Goal: Information Seeking & Learning: Learn about a topic

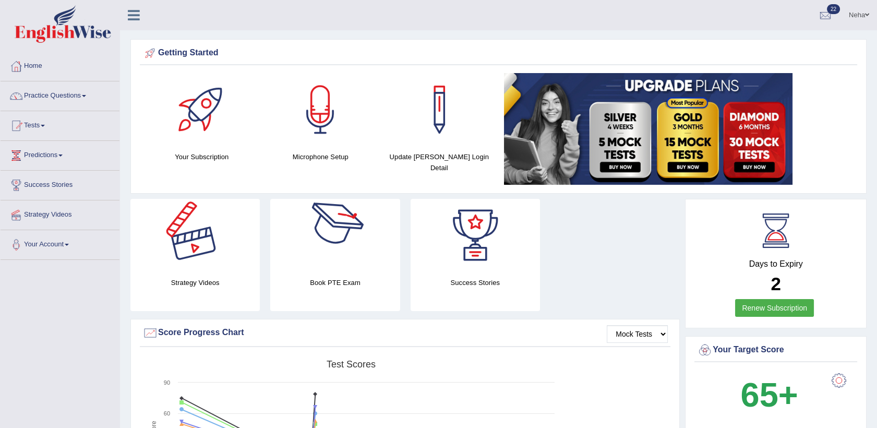
drag, startPoint x: 225, startPoint y: 187, endPoint x: 185, endPoint y: 195, distance: 40.8
click at [858, 15] on link "Neha" at bounding box center [859, 13] width 36 height 27
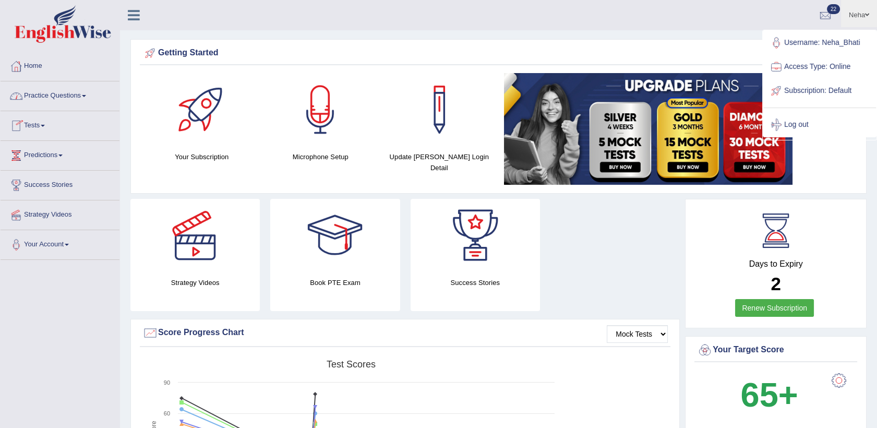
click at [61, 103] on link "Practice Questions" at bounding box center [60, 94] width 119 height 26
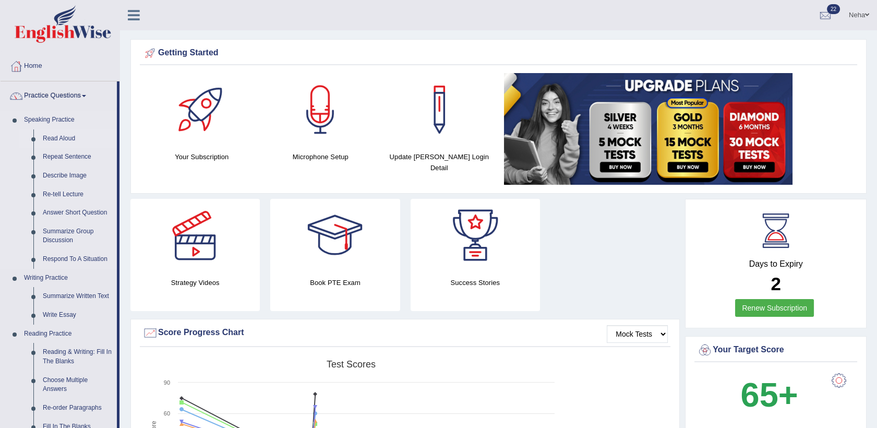
click at [58, 142] on link "Read Aloud" at bounding box center [77, 138] width 79 height 19
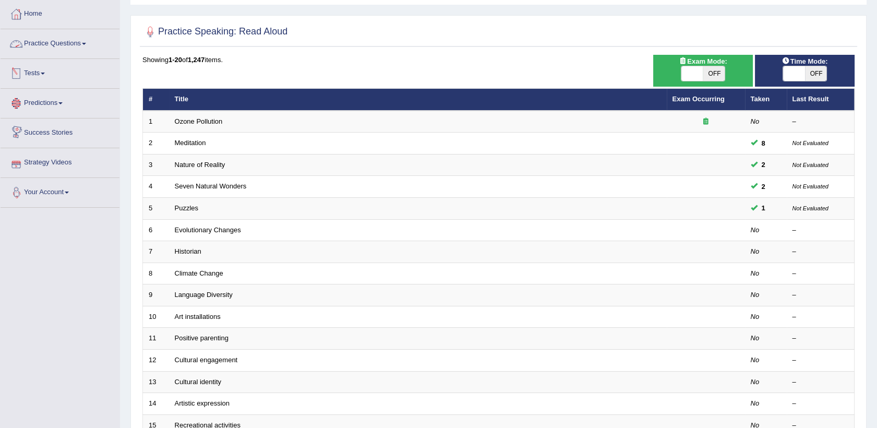
scroll to position [58, 0]
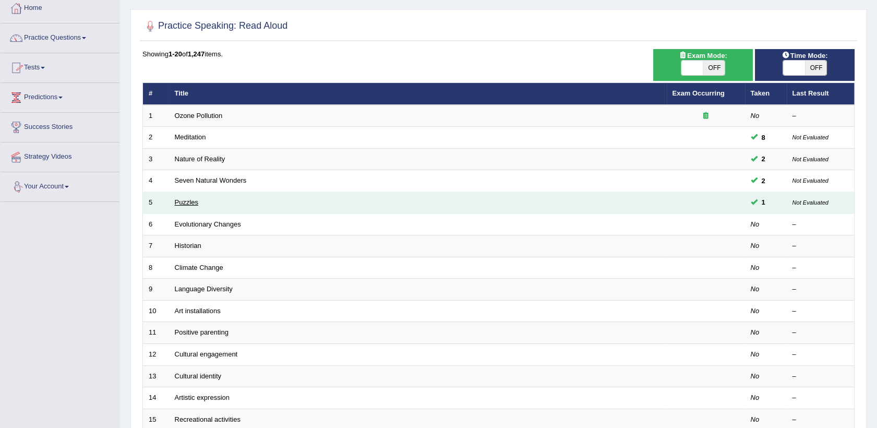
click at [175, 203] on link "Puzzles" at bounding box center [187, 202] width 24 height 8
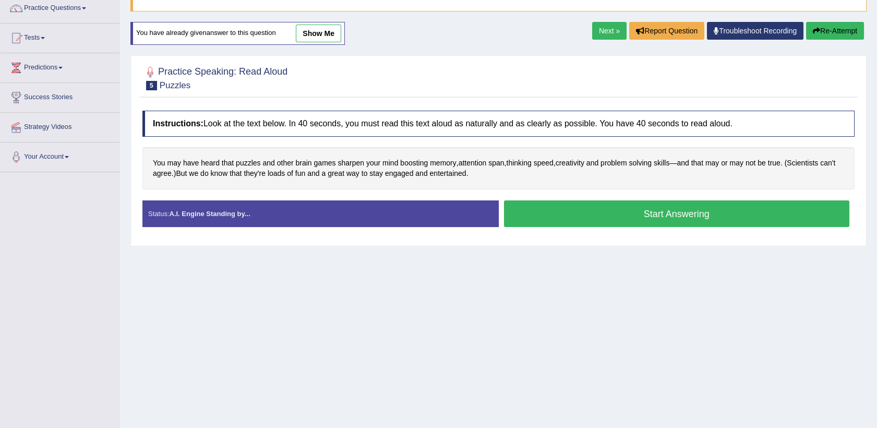
scroll to position [88, 0]
click at [562, 224] on button "Start Answering" at bounding box center [677, 213] width 346 height 27
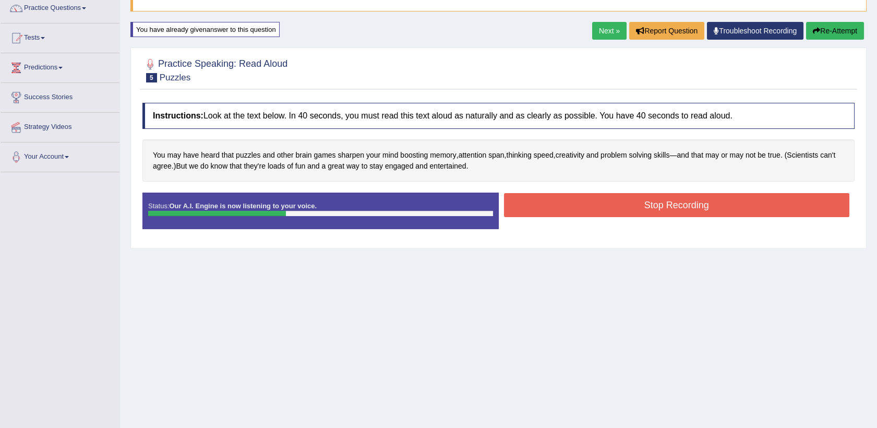
click at [568, 207] on button "Stop Recording" at bounding box center [677, 205] width 346 height 24
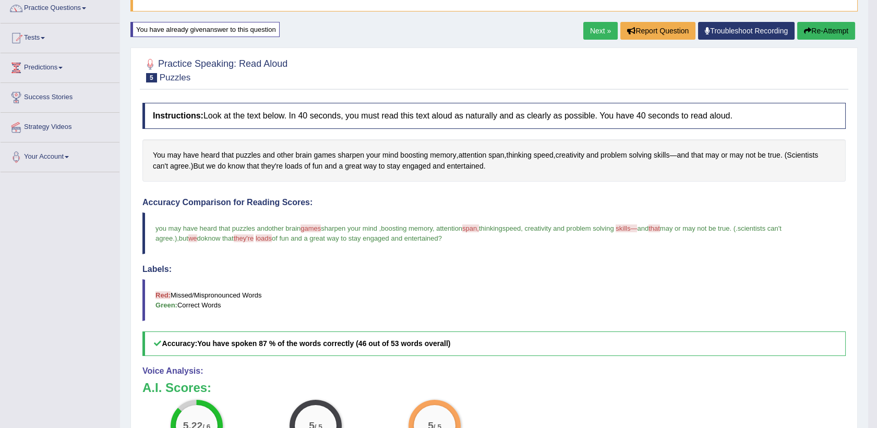
click at [602, 26] on link "Next »" at bounding box center [600, 31] width 34 height 18
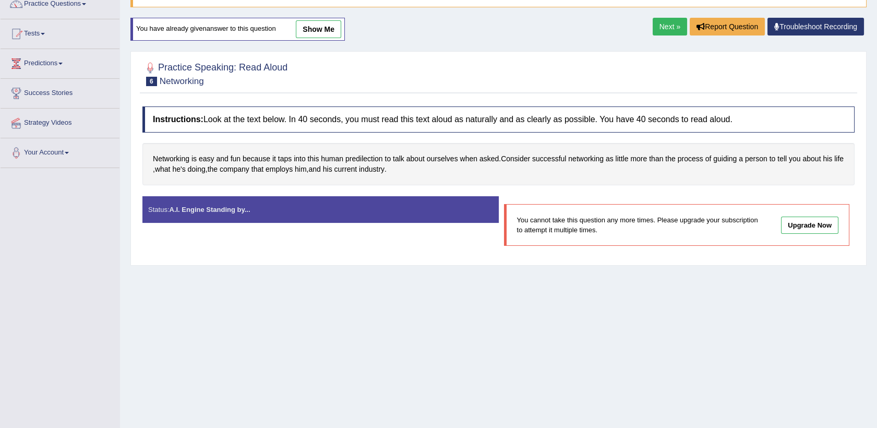
click at [672, 28] on link "Next »" at bounding box center [670, 27] width 34 height 18
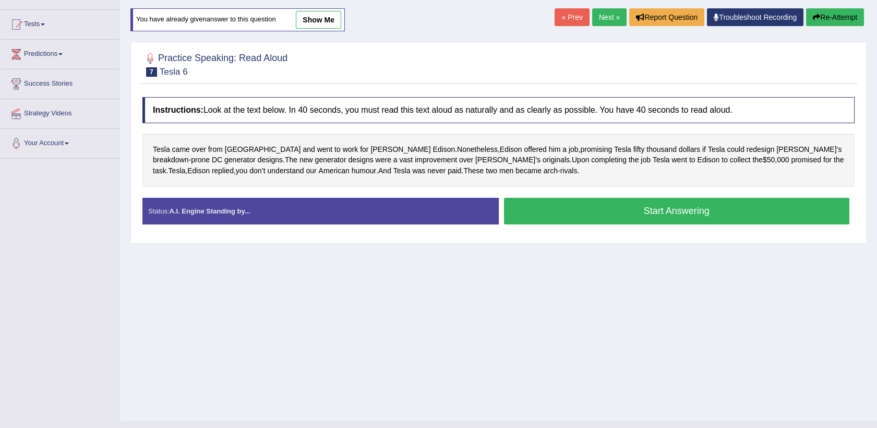
click at [578, 216] on button "Start Answering" at bounding box center [677, 211] width 346 height 27
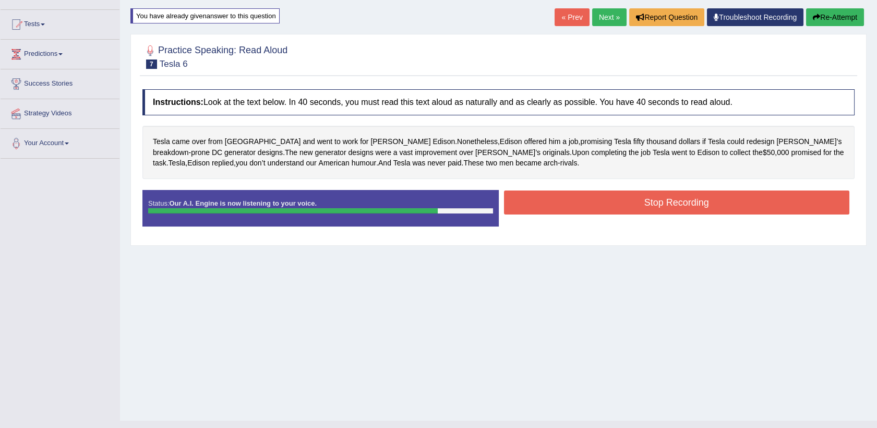
click at [590, 200] on button "Stop Recording" at bounding box center [677, 202] width 346 height 24
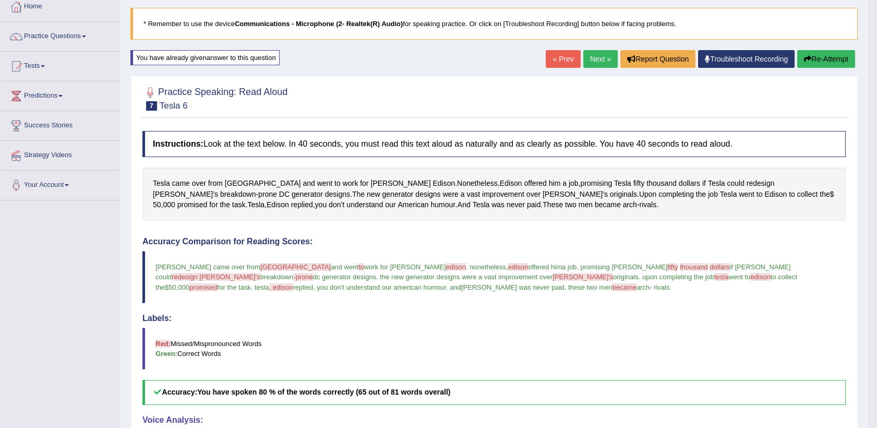
scroll to position [52, 0]
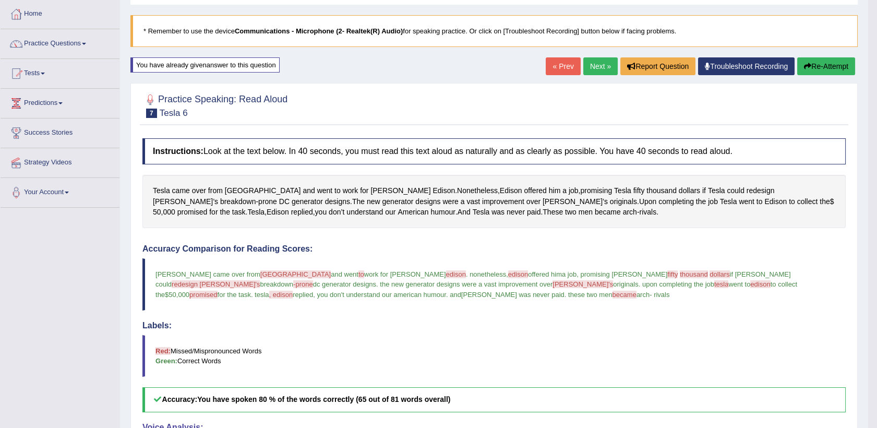
click at [601, 64] on link "Next »" at bounding box center [600, 66] width 34 height 18
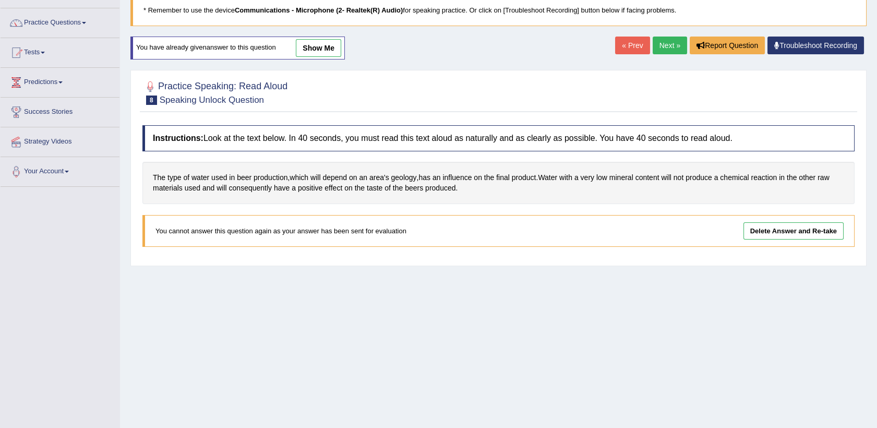
scroll to position [66, 0]
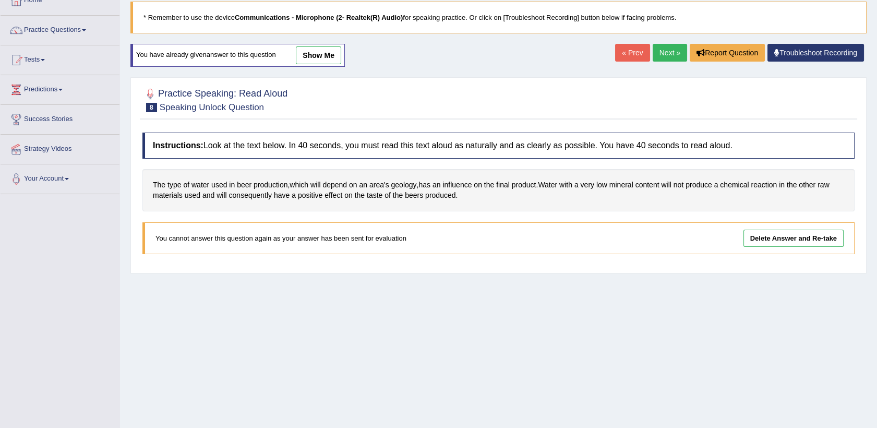
click at [670, 47] on link "Next »" at bounding box center [670, 53] width 34 height 18
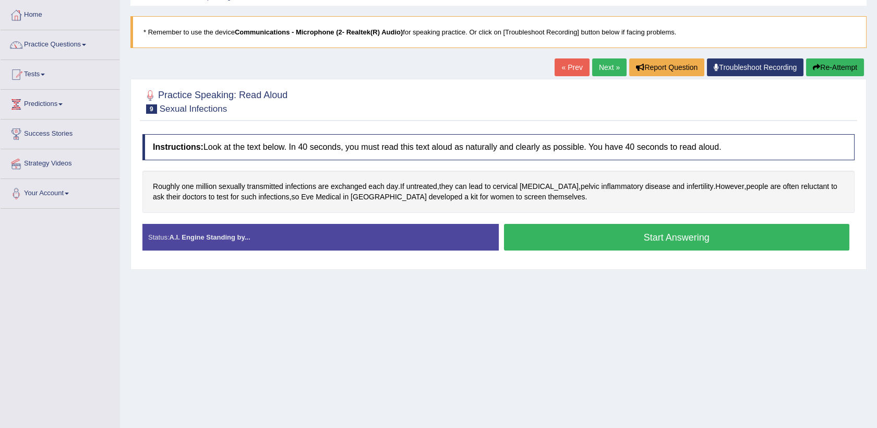
click at [605, 238] on button "Start Answering" at bounding box center [677, 237] width 346 height 27
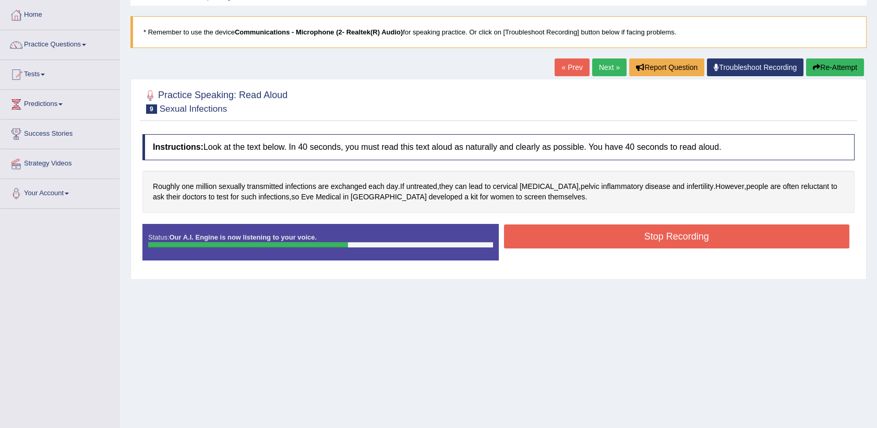
click at [605, 238] on button "Stop Recording" at bounding box center [677, 236] width 346 height 24
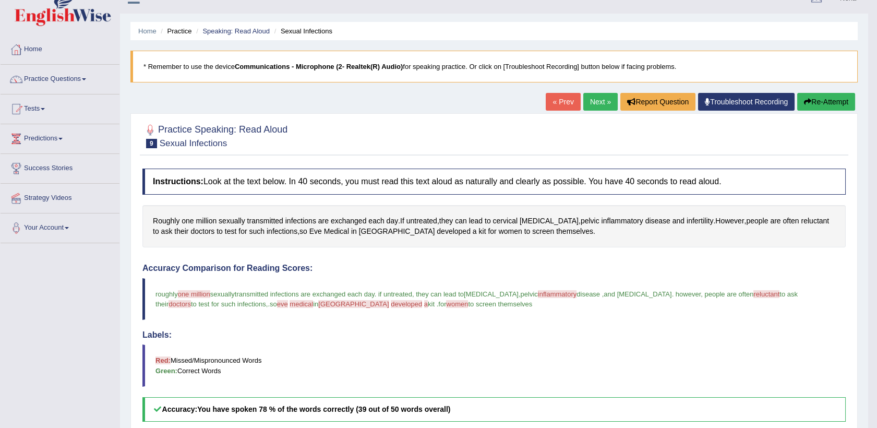
scroll to position [14, 0]
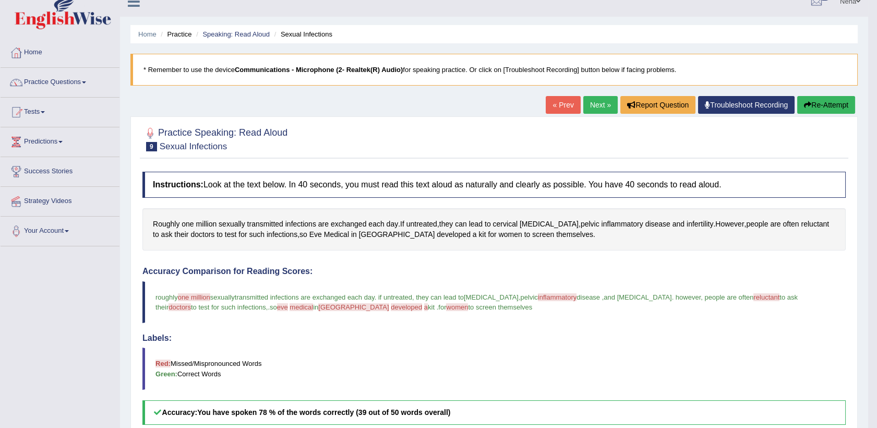
click at [588, 105] on link "Next »" at bounding box center [600, 105] width 34 height 18
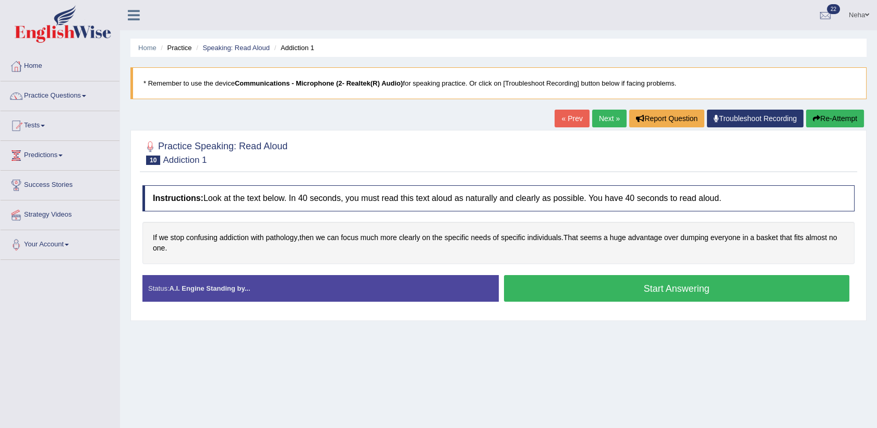
click at [571, 116] on link "« Prev" at bounding box center [572, 119] width 34 height 18
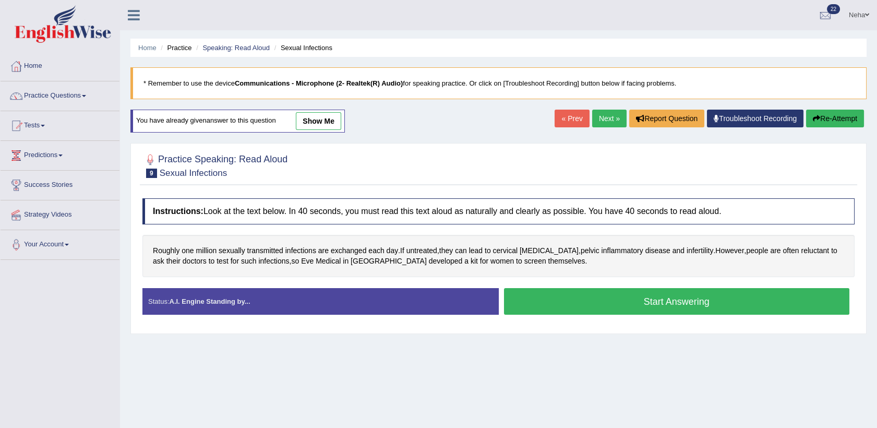
click at [593, 323] on div "Status: A.I. Engine Standing by... Start Answering Stop Recording" at bounding box center [498, 306] width 712 height 37
click at [601, 298] on button "Start Answering" at bounding box center [677, 301] width 346 height 27
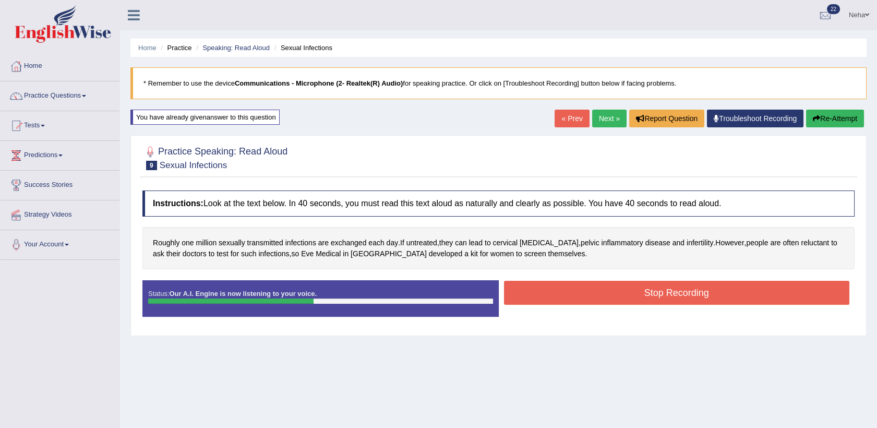
click at [601, 298] on button "Stop Recording" at bounding box center [677, 293] width 346 height 24
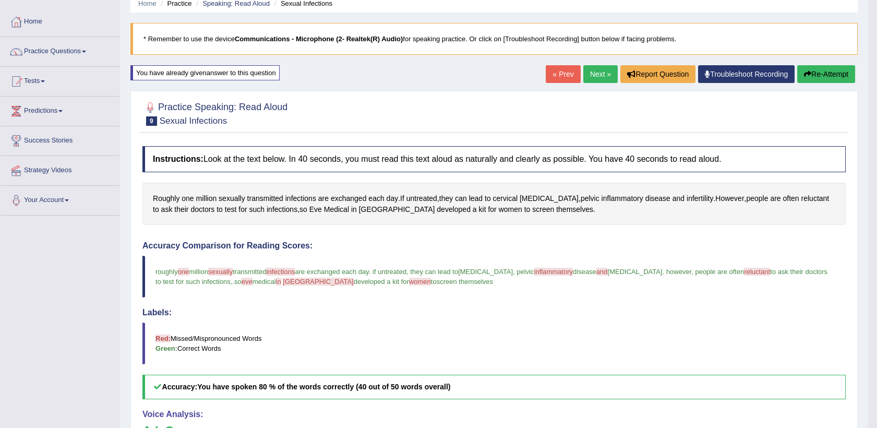
scroll to position [44, 0]
click at [593, 67] on link "Next »" at bounding box center [600, 75] width 34 height 18
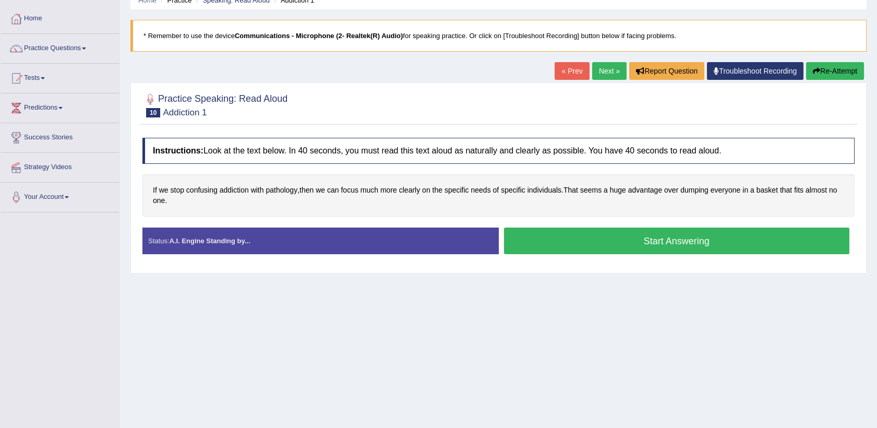
scroll to position [48, 0]
click at [566, 246] on button "Start Answering" at bounding box center [677, 240] width 346 height 27
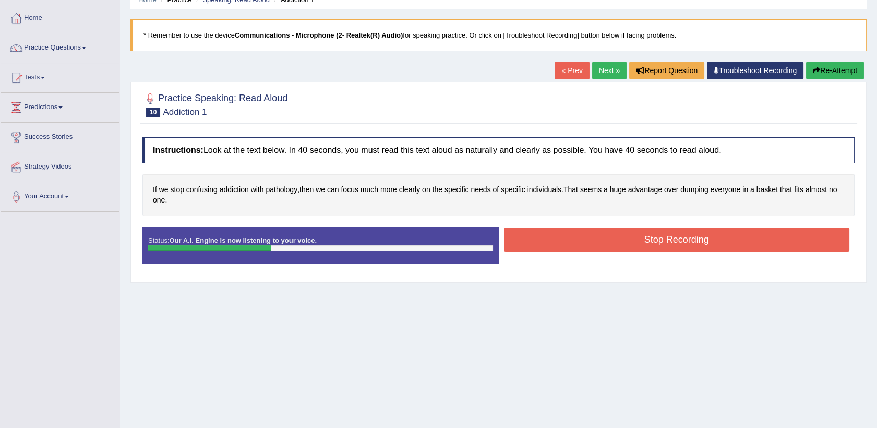
click at [576, 238] on button "Stop Recording" at bounding box center [677, 239] width 346 height 24
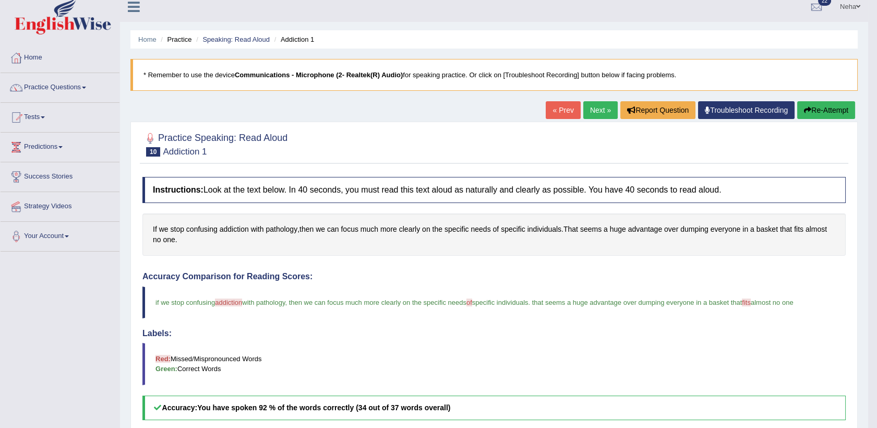
scroll to position [0, 0]
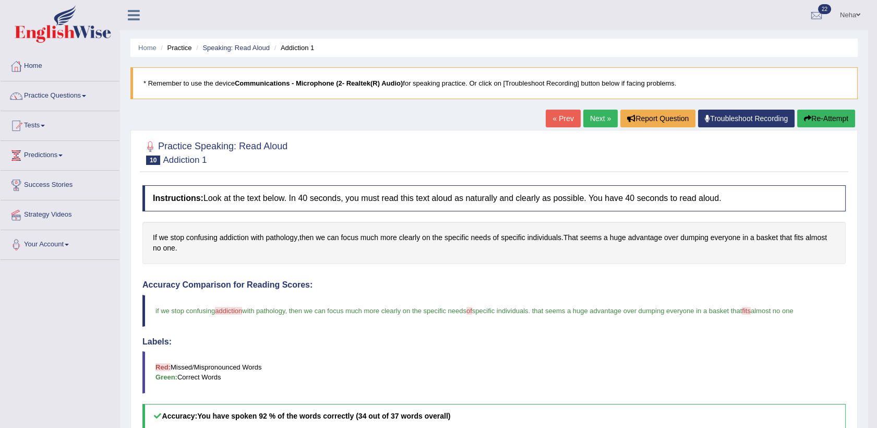
click at [597, 118] on link "Next »" at bounding box center [600, 119] width 34 height 18
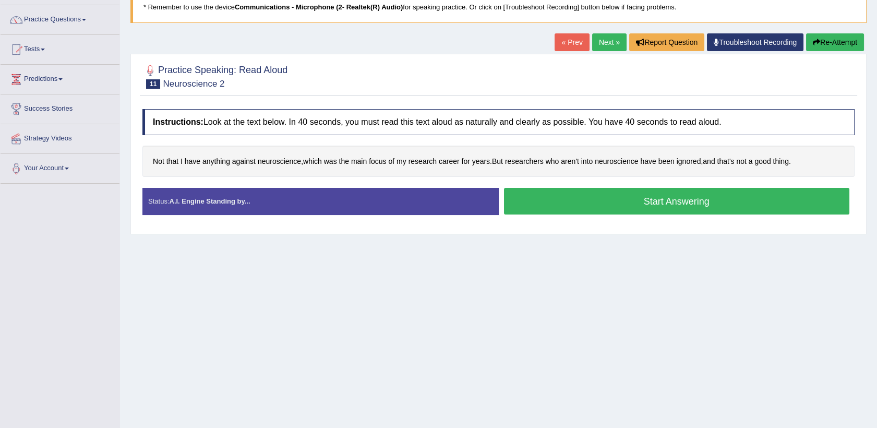
click at [565, 209] on button "Start Answering" at bounding box center [677, 201] width 346 height 27
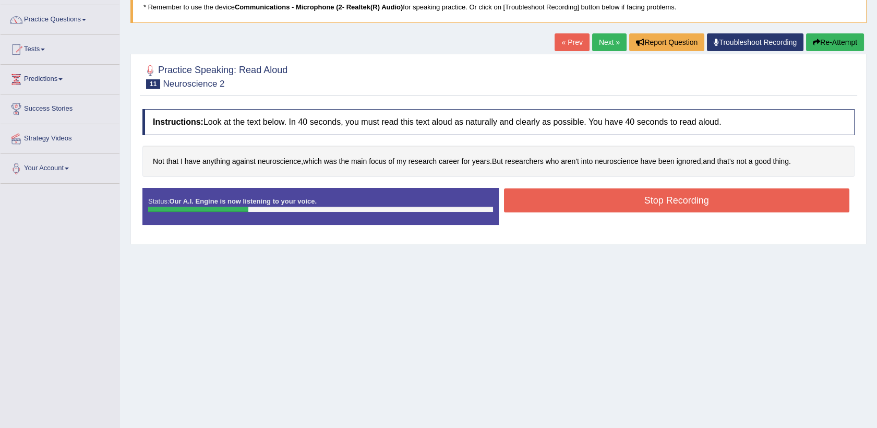
click at [575, 198] on button "Stop Recording" at bounding box center [677, 200] width 346 height 24
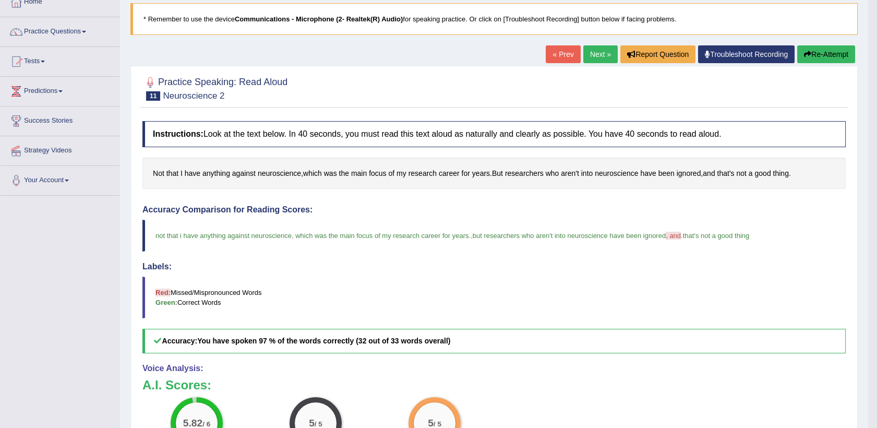
scroll to position [62, 0]
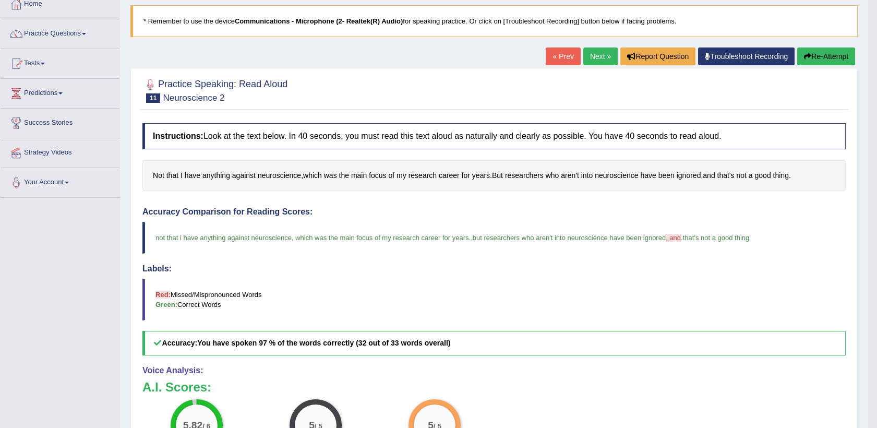
click at [603, 51] on link "Next »" at bounding box center [600, 56] width 34 height 18
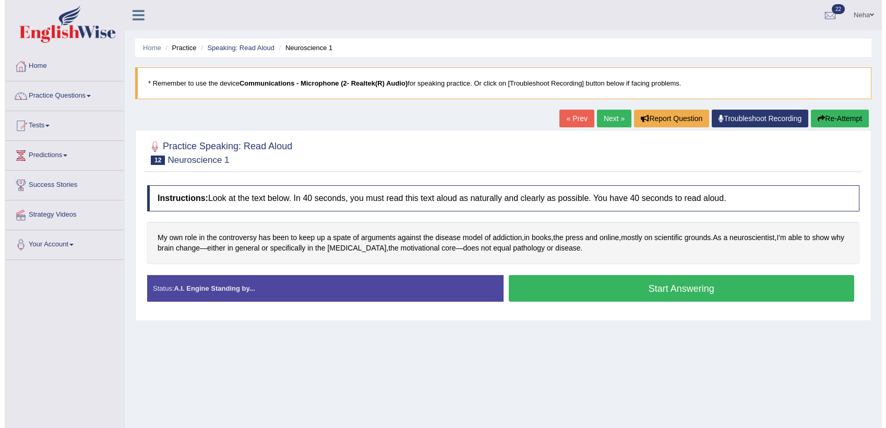
scroll to position [36, 0]
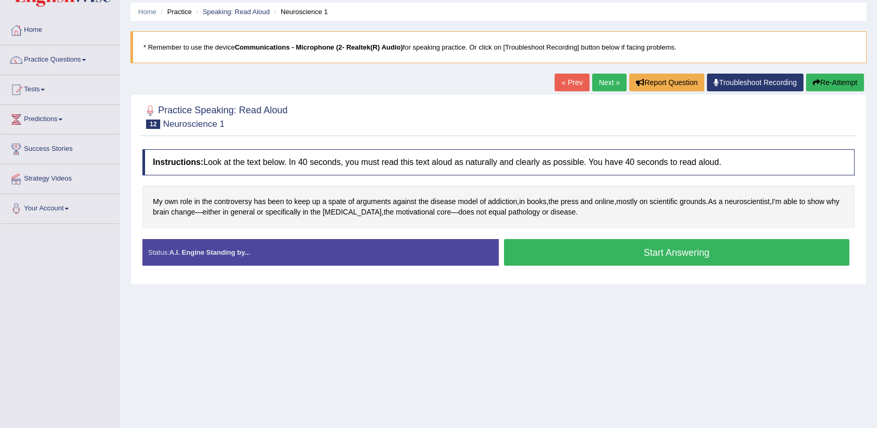
click at [576, 257] on button "Start Answering" at bounding box center [677, 252] width 346 height 27
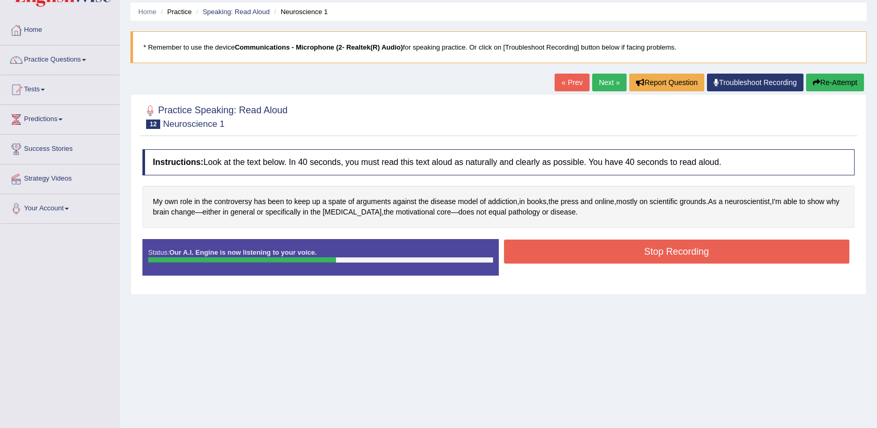
click at [585, 249] on button "Stop Recording" at bounding box center [677, 251] width 346 height 24
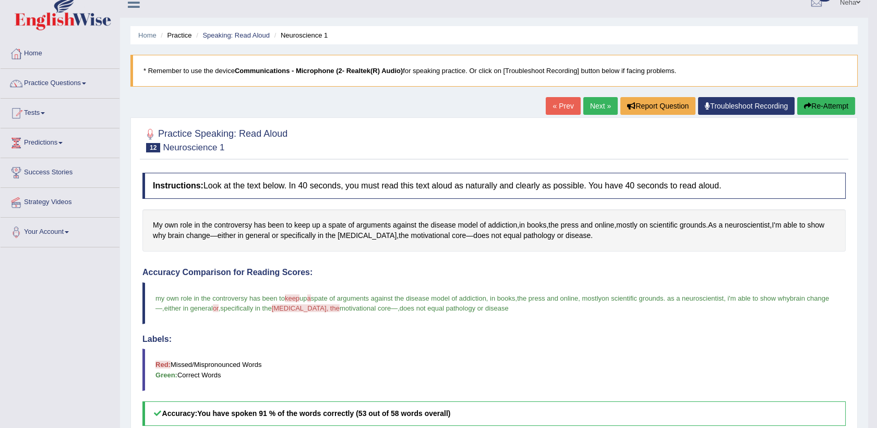
scroll to position [0, 0]
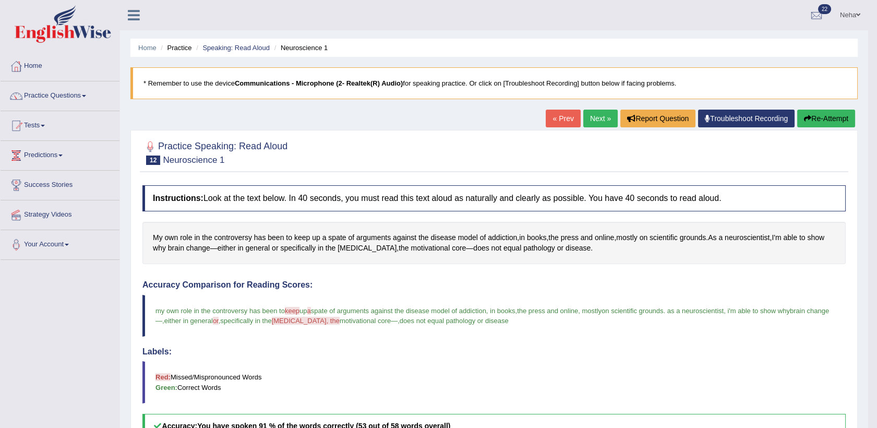
click at [597, 116] on link "Next »" at bounding box center [600, 119] width 34 height 18
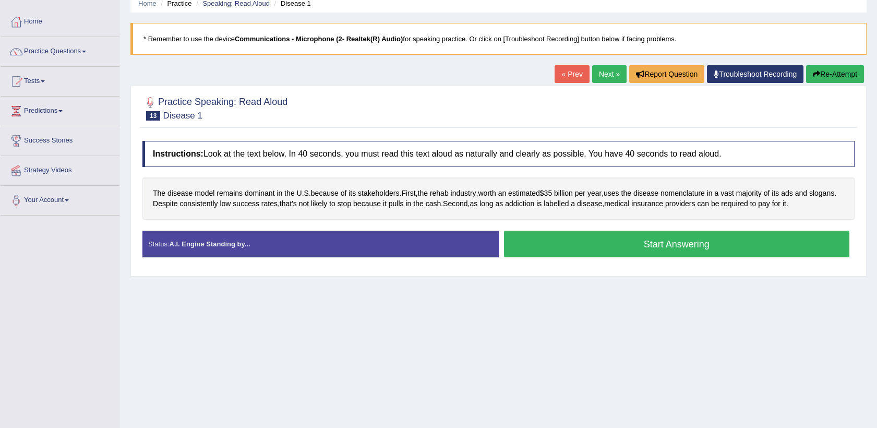
click at [612, 237] on button "Start Answering" at bounding box center [677, 244] width 346 height 27
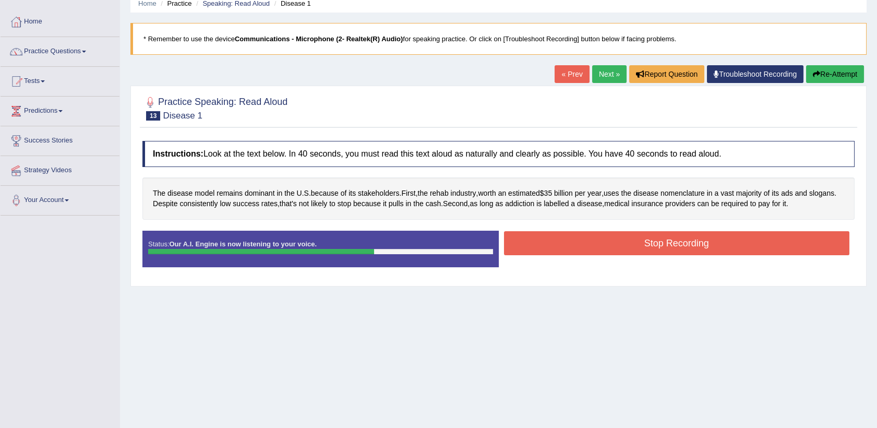
click at [612, 237] on button "Stop Recording" at bounding box center [677, 243] width 346 height 24
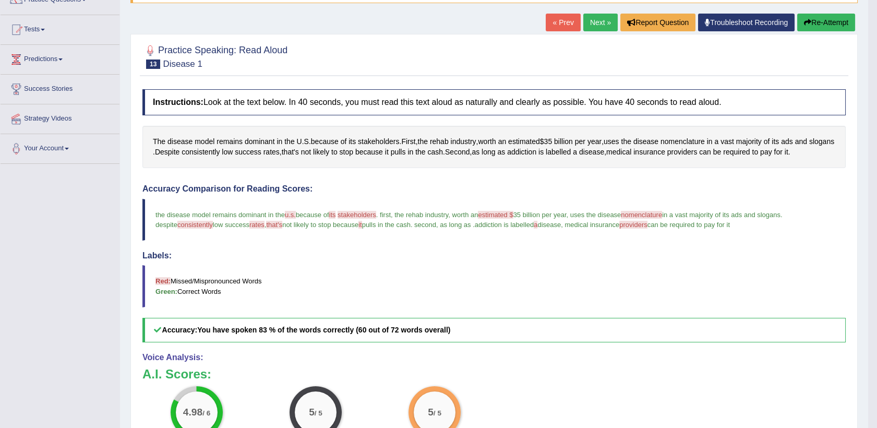
scroll to position [100, 0]
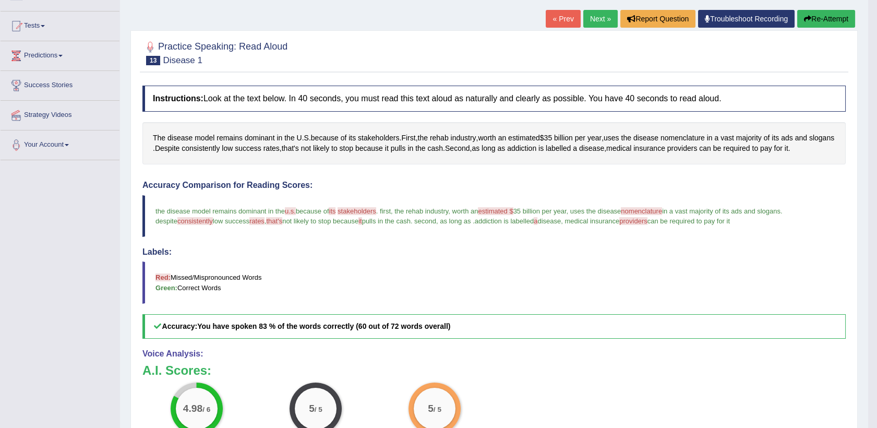
click at [826, 14] on button "Re-Attempt" at bounding box center [826, 19] width 58 height 18
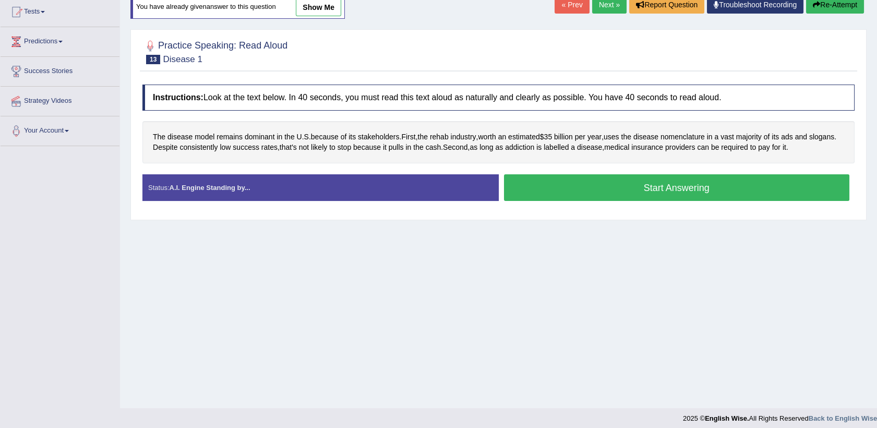
scroll to position [100, 0]
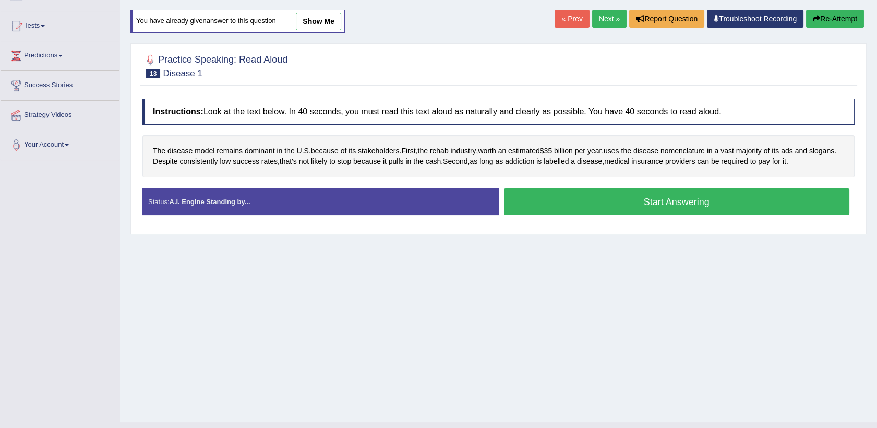
click at [646, 198] on button "Start Answering" at bounding box center [677, 201] width 346 height 27
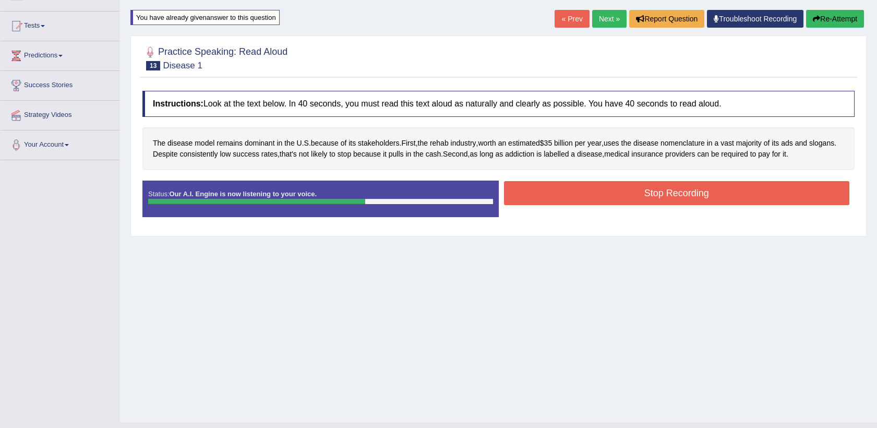
click at [653, 190] on button "Stop Recording" at bounding box center [677, 193] width 346 height 24
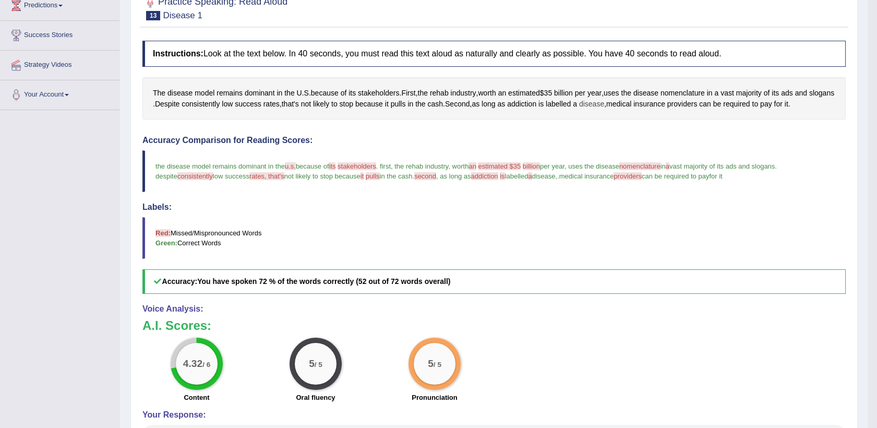
scroll to position [59, 0]
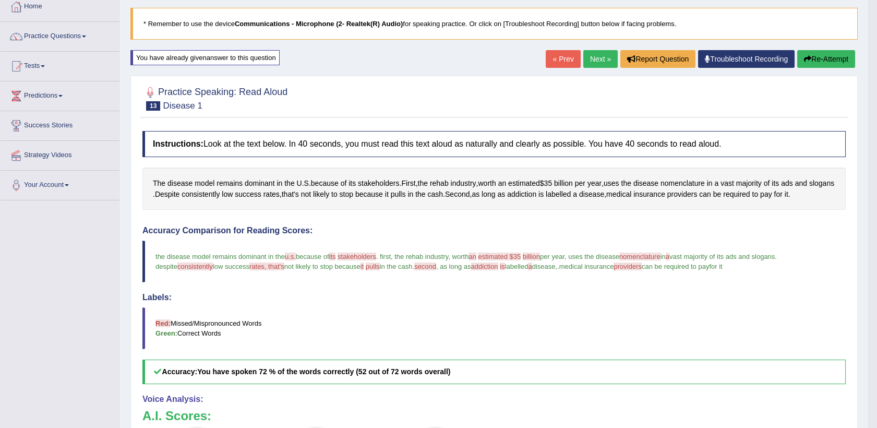
click at [596, 62] on link "Next »" at bounding box center [600, 59] width 34 height 18
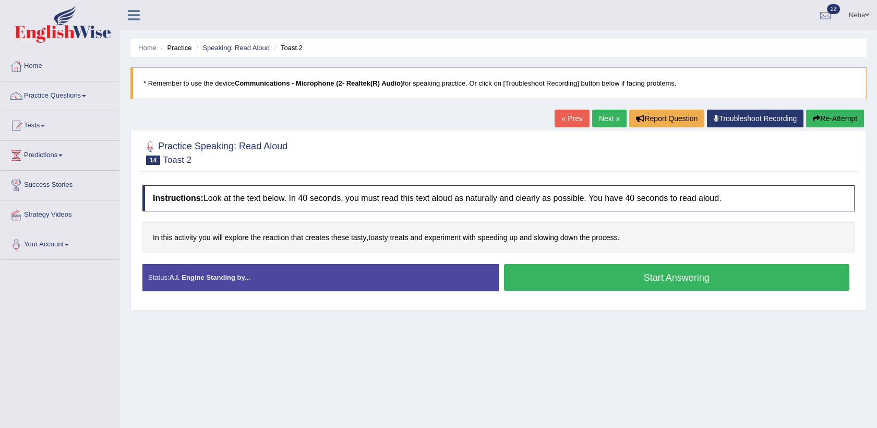
click at [547, 276] on button "Start Answering" at bounding box center [677, 277] width 346 height 27
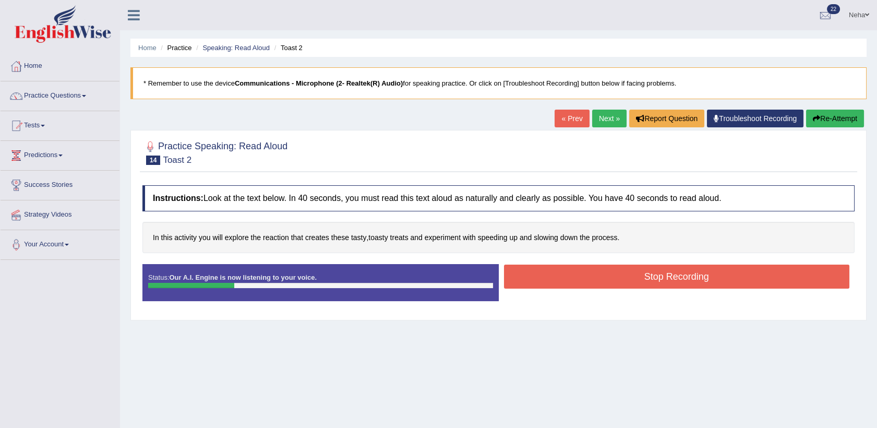
click at [547, 276] on button "Stop Recording" at bounding box center [677, 276] width 346 height 24
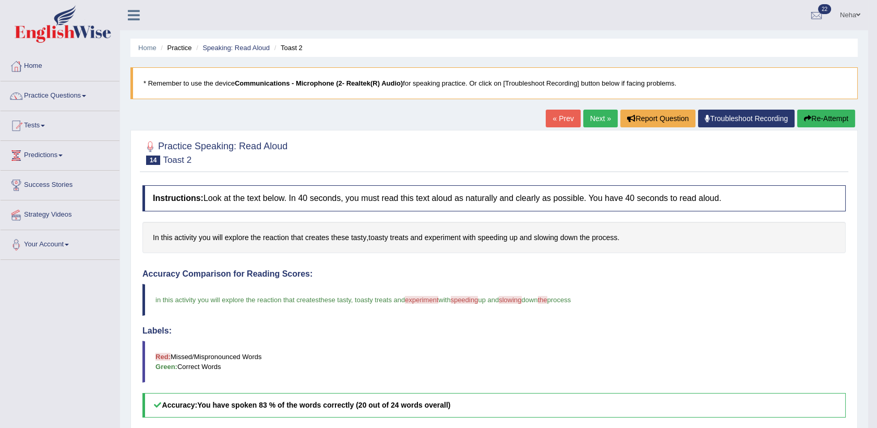
click at [814, 112] on button "Re-Attempt" at bounding box center [826, 119] width 58 height 18
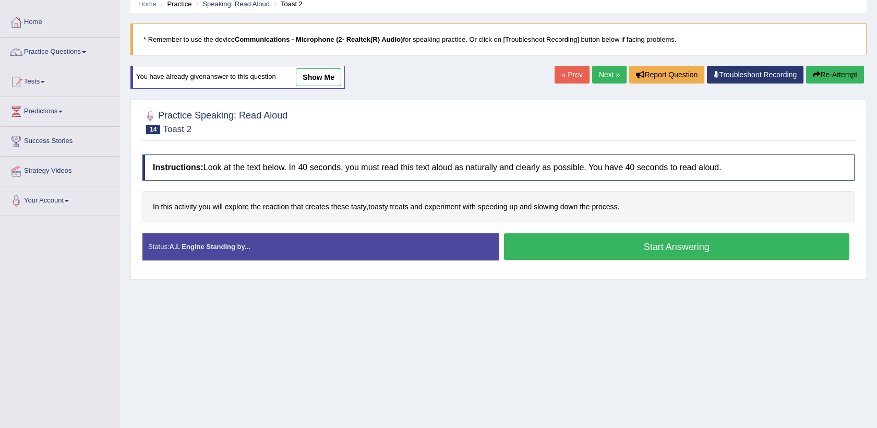
click at [567, 247] on button "Start Answering" at bounding box center [677, 246] width 346 height 27
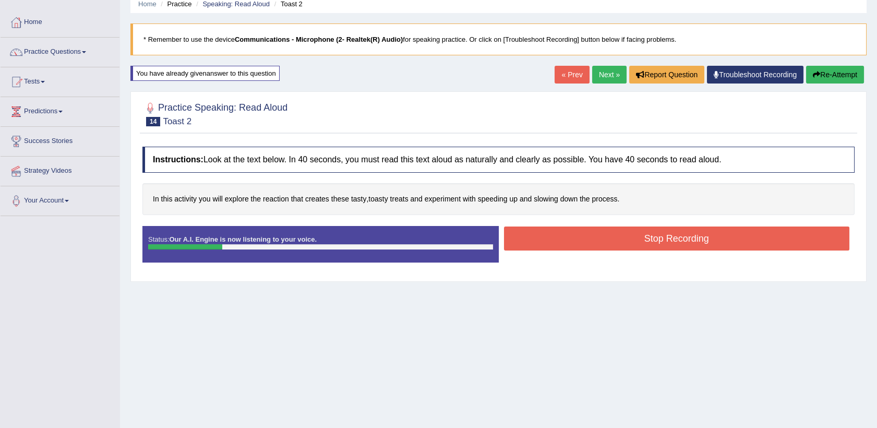
click at [578, 236] on button "Stop Recording" at bounding box center [677, 238] width 346 height 24
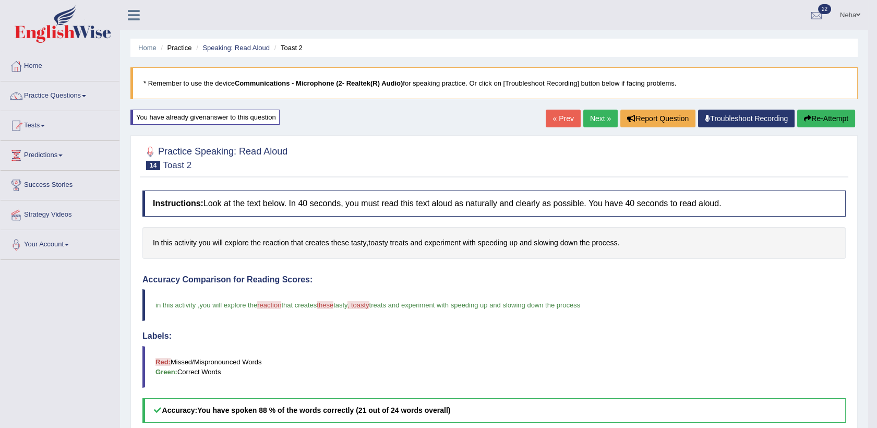
click at [595, 116] on link "Next »" at bounding box center [600, 119] width 34 height 18
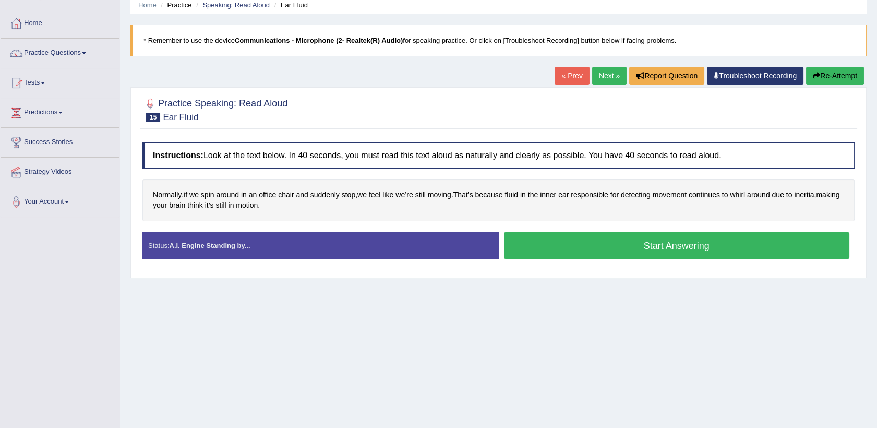
click at [570, 244] on button "Start Answering" at bounding box center [677, 245] width 346 height 27
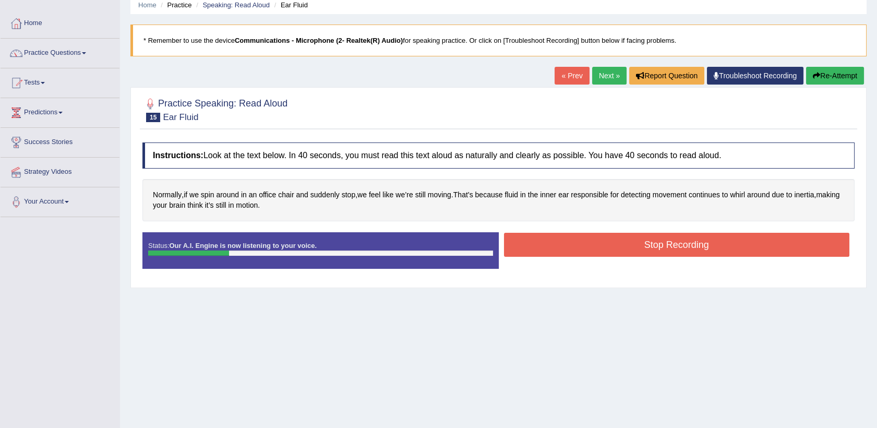
click at [819, 69] on button "Re-Attempt" at bounding box center [835, 76] width 58 height 18
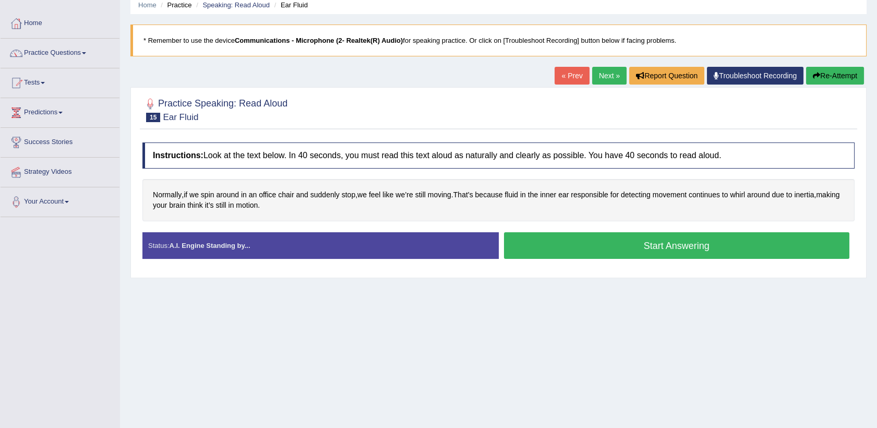
click at [605, 235] on button "Start Answering" at bounding box center [677, 245] width 346 height 27
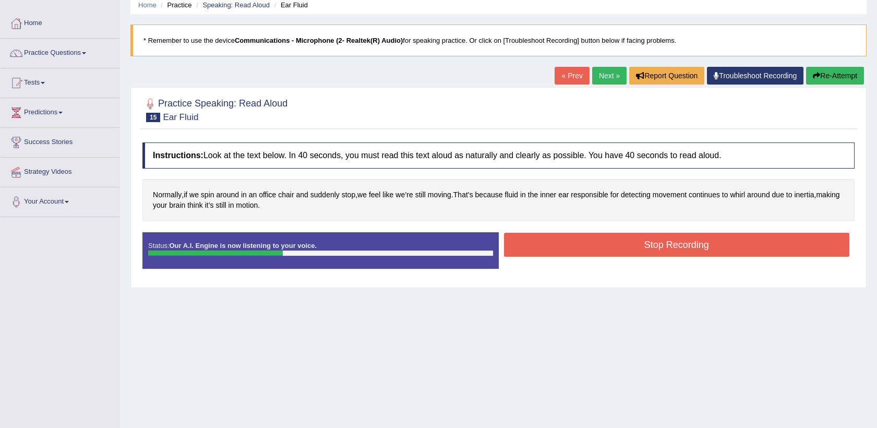
click at [605, 242] on button "Stop Recording" at bounding box center [677, 245] width 346 height 24
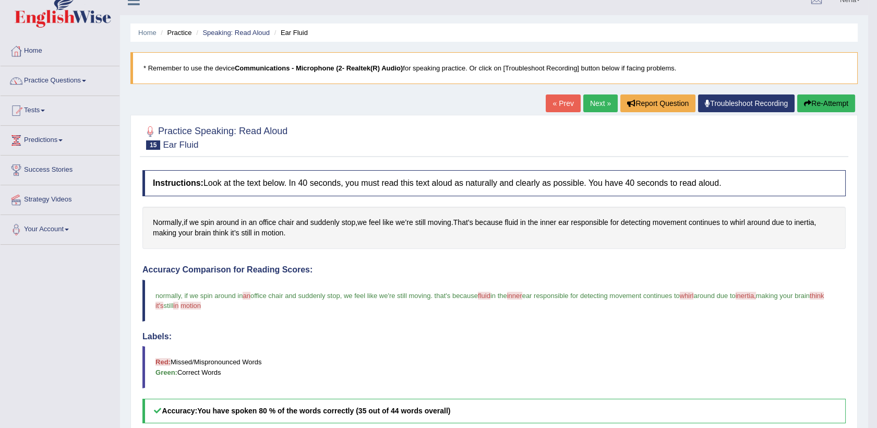
scroll to position [15, 0]
click at [820, 100] on button "Re-Attempt" at bounding box center [826, 104] width 58 height 18
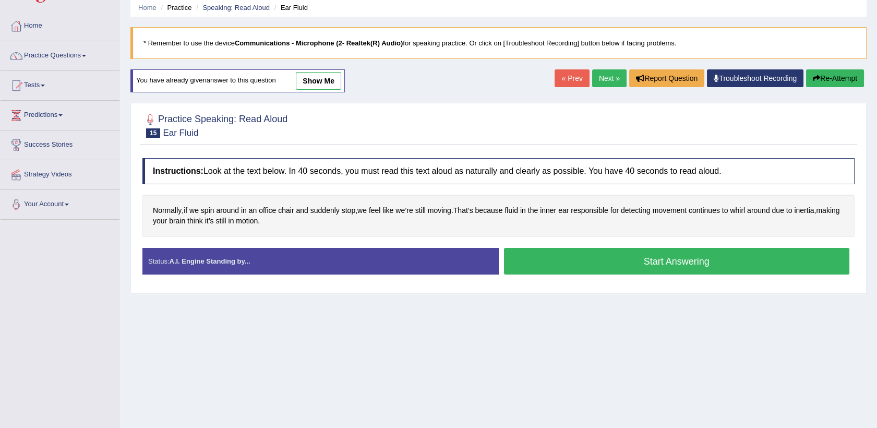
click at [655, 271] on button "Start Answering" at bounding box center [677, 261] width 346 height 27
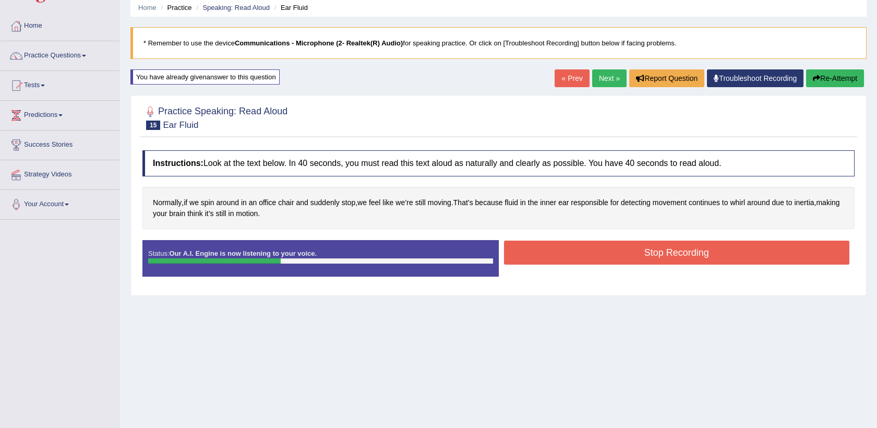
click at [653, 257] on button "Stop Recording" at bounding box center [677, 252] width 346 height 24
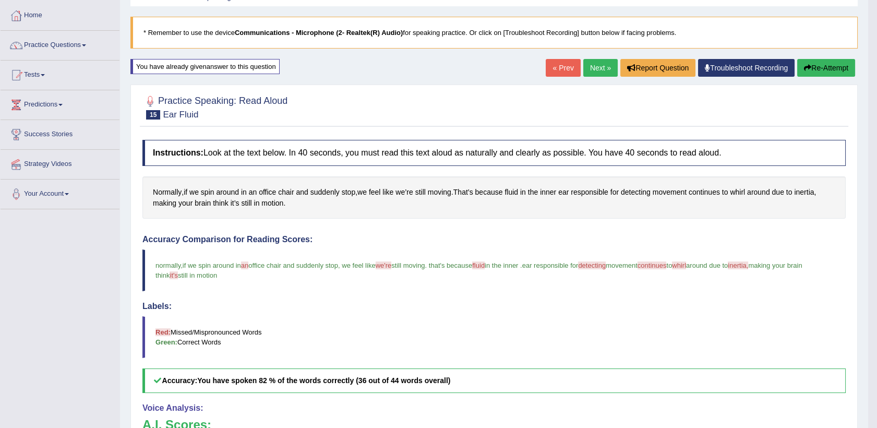
scroll to position [46, 0]
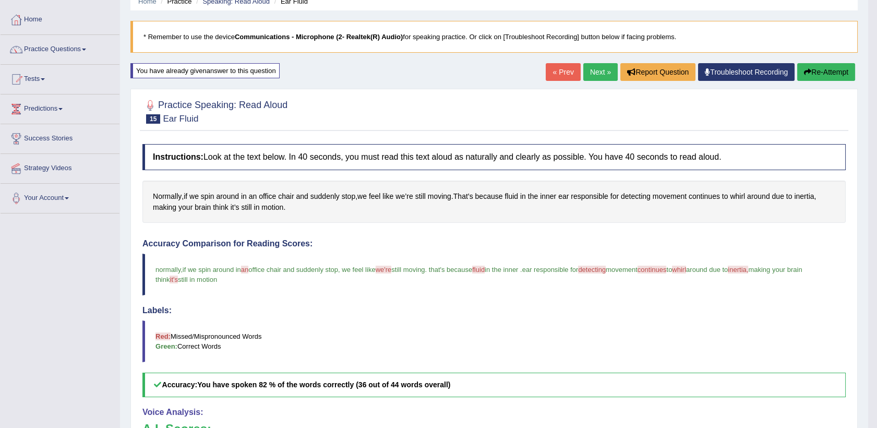
click at [593, 70] on link "Next »" at bounding box center [600, 72] width 34 height 18
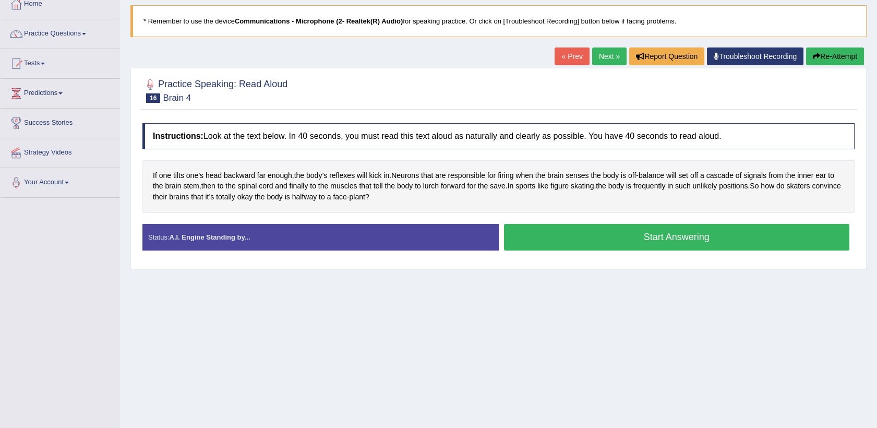
scroll to position [63, 0]
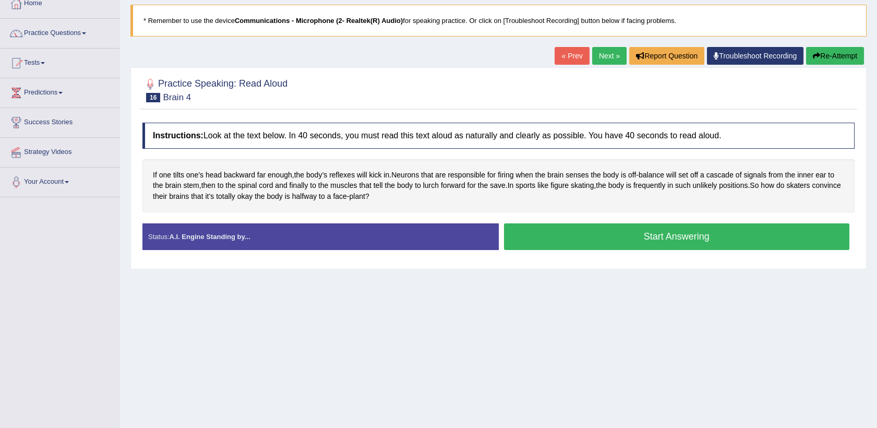
click at [545, 235] on button "Start Answering" at bounding box center [677, 236] width 346 height 27
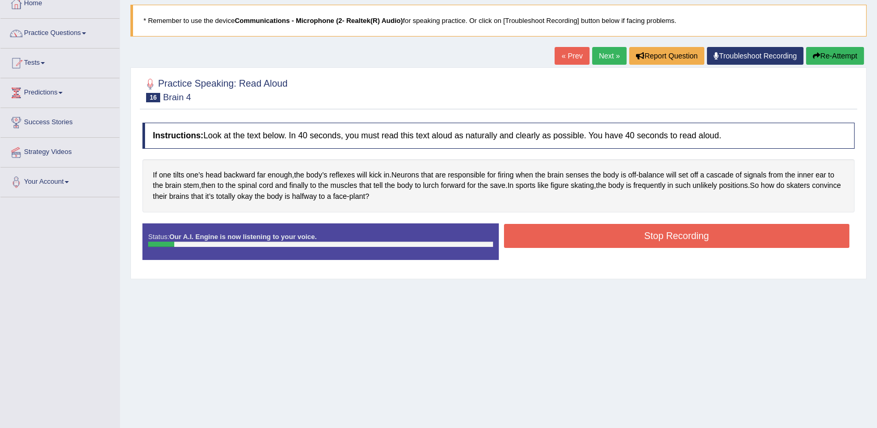
click at [842, 52] on button "Re-Attempt" at bounding box center [835, 56] width 58 height 18
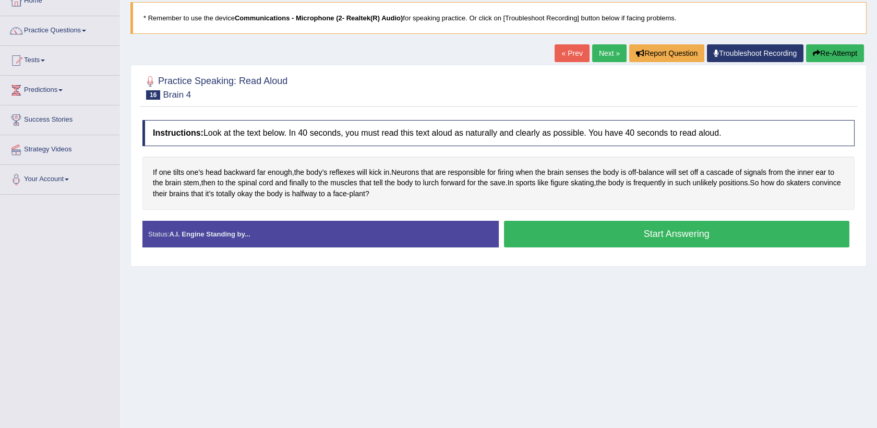
scroll to position [63, 0]
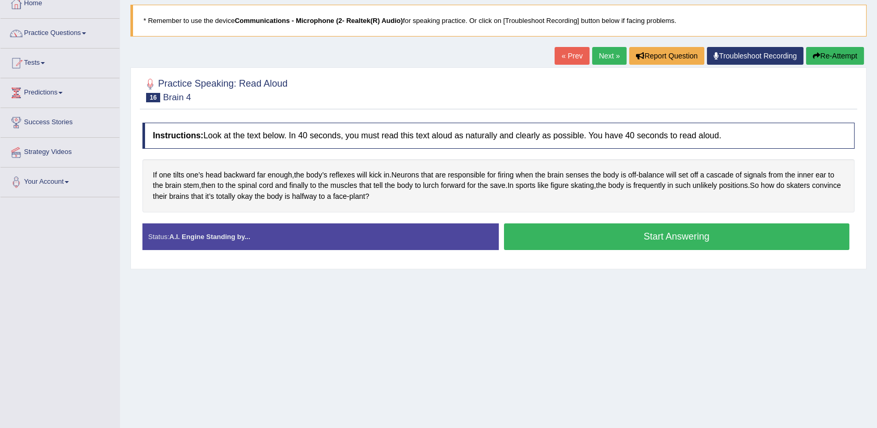
click at [676, 232] on button "Start Answering" at bounding box center [677, 236] width 346 height 27
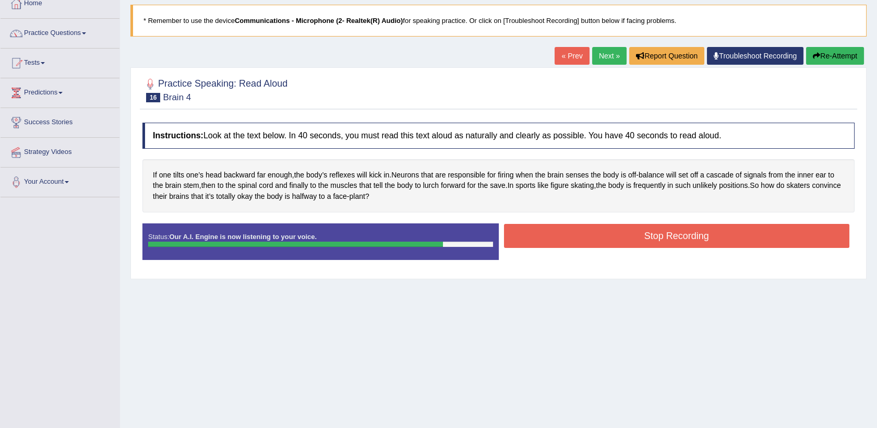
click at [676, 232] on button "Stop Recording" at bounding box center [677, 236] width 346 height 24
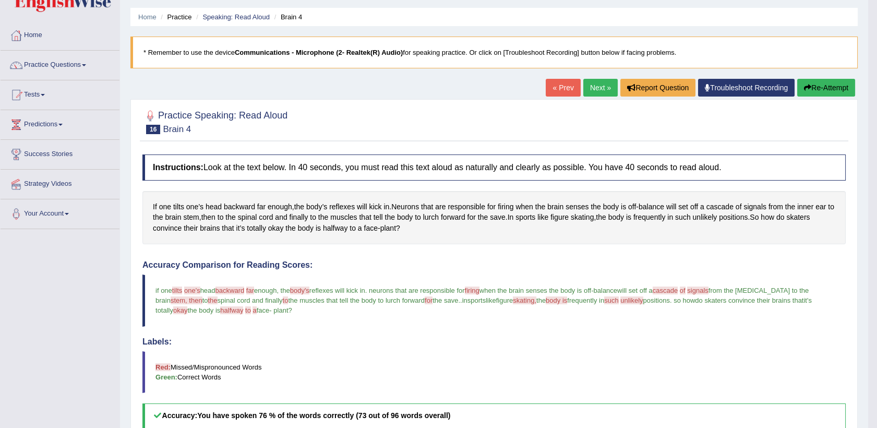
scroll to position [29, 0]
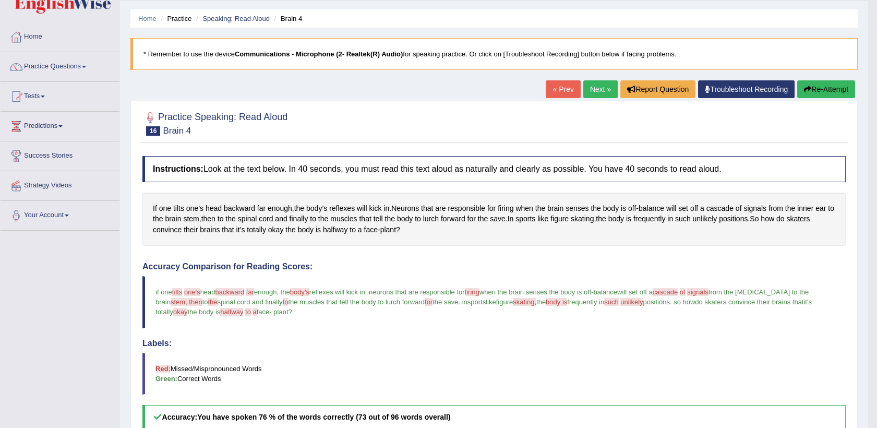
click at [603, 89] on link "Next »" at bounding box center [600, 89] width 34 height 18
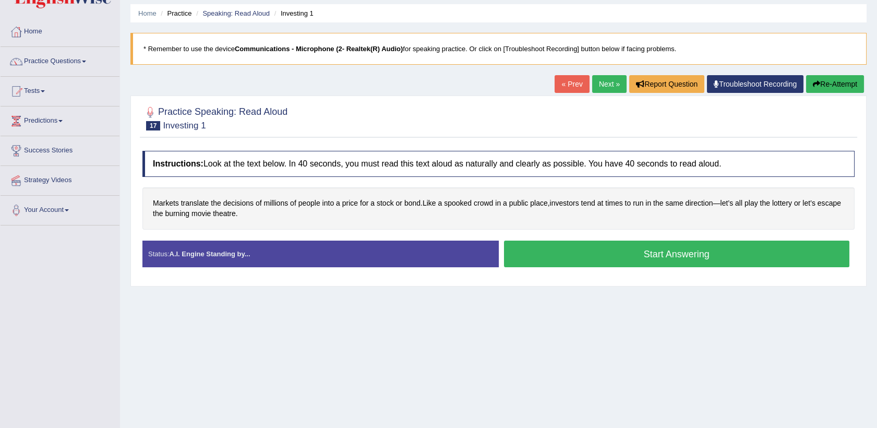
scroll to position [30, 0]
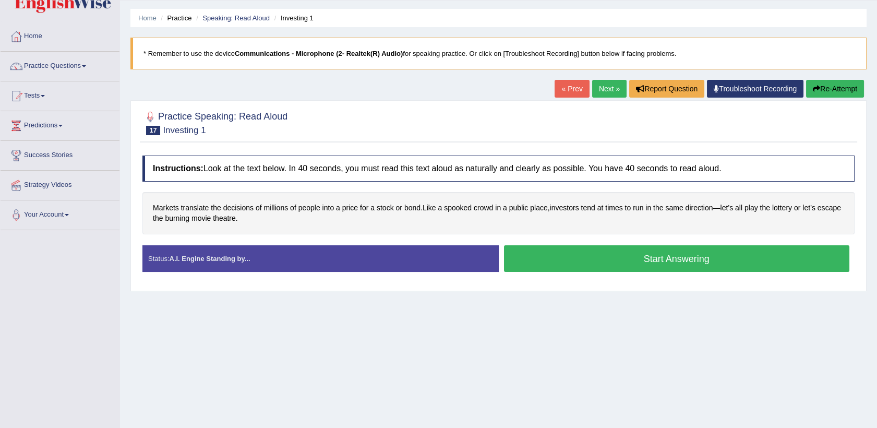
click at [601, 256] on button "Start Answering" at bounding box center [677, 258] width 346 height 27
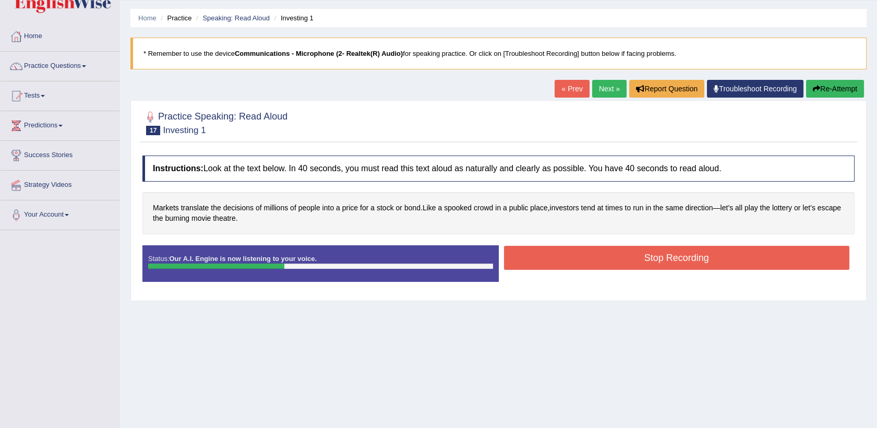
click at [609, 256] on button "Stop Recording" at bounding box center [677, 258] width 346 height 24
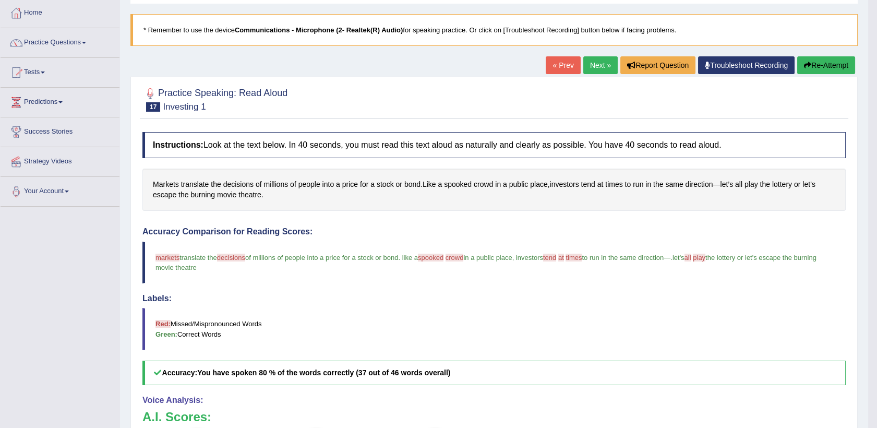
scroll to position [51, 0]
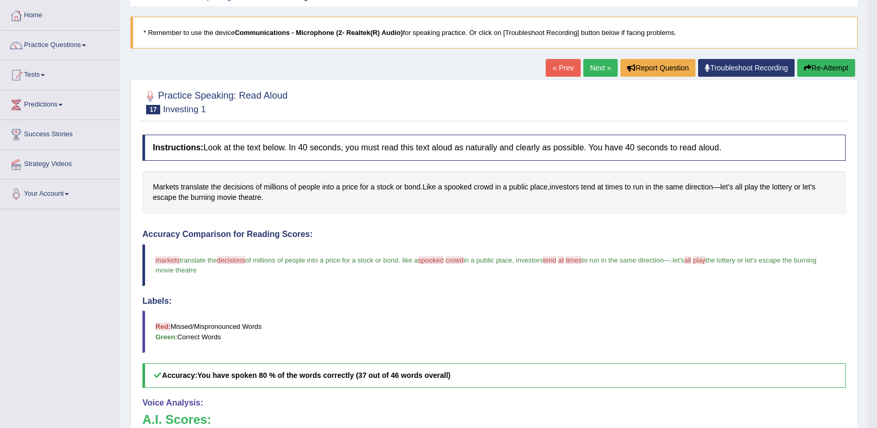
click at [816, 61] on button "Re-Attempt" at bounding box center [826, 68] width 58 height 18
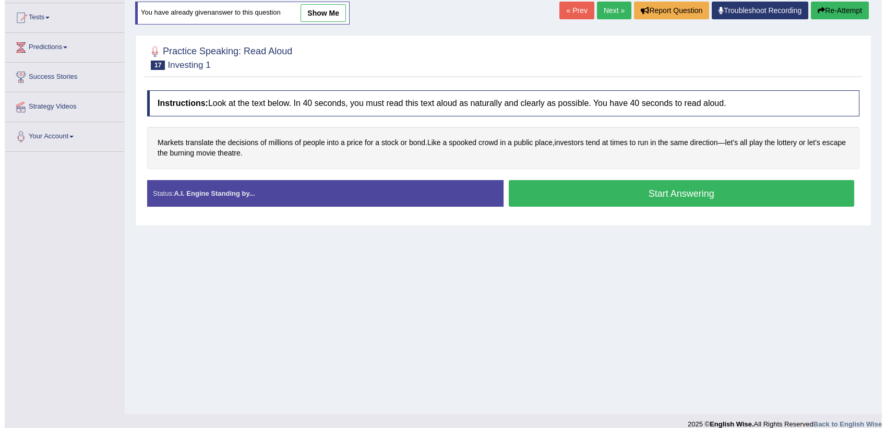
scroll to position [109, 0]
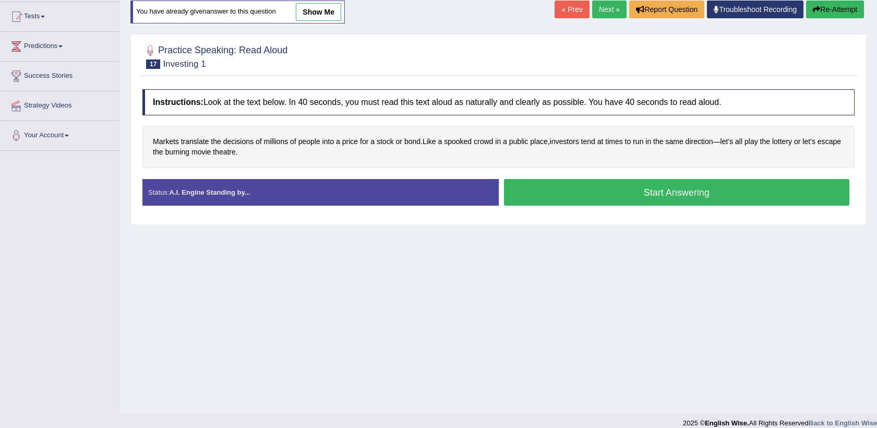
click at [615, 193] on button "Start Answering" at bounding box center [677, 192] width 346 height 27
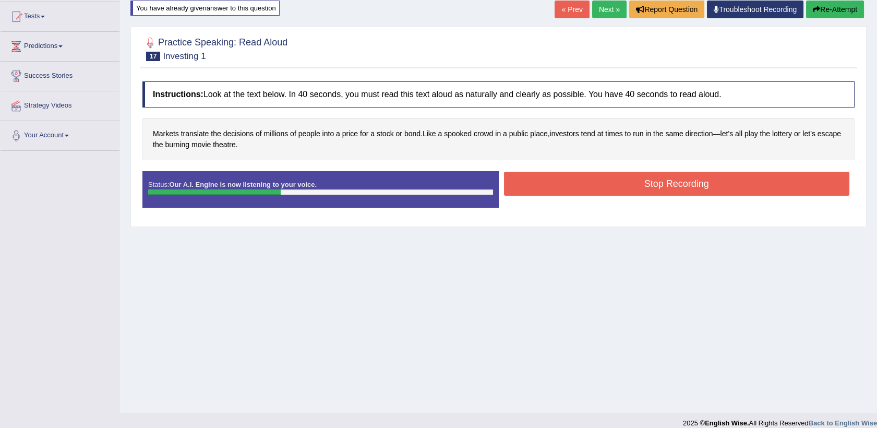
click at [618, 184] on button "Stop Recording" at bounding box center [677, 184] width 346 height 24
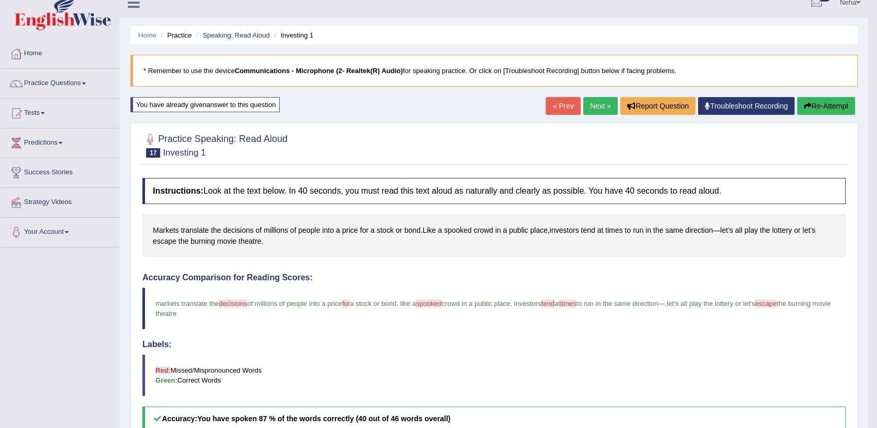
scroll to position [9, 0]
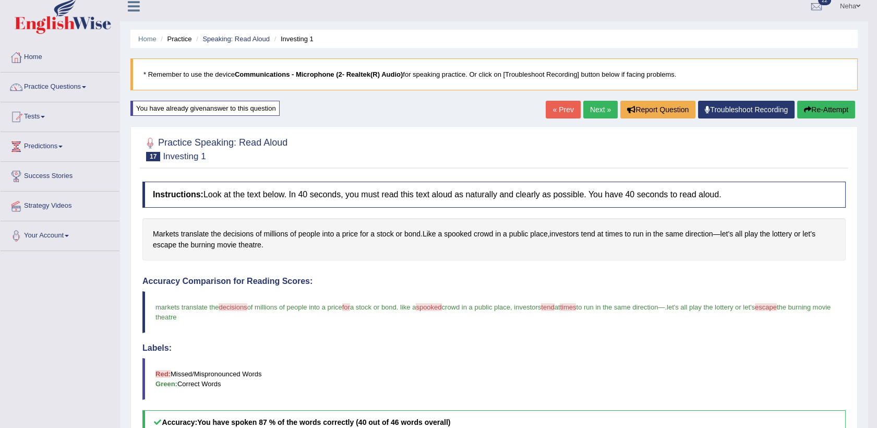
click at [597, 102] on link "Next »" at bounding box center [600, 110] width 34 height 18
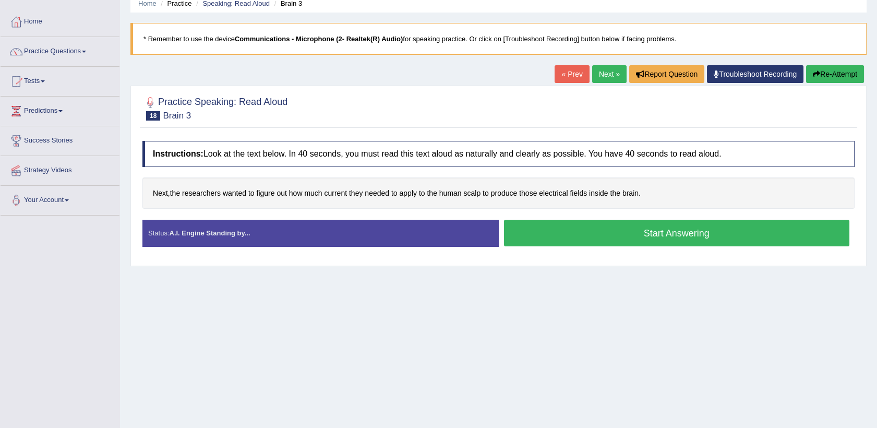
click at [623, 235] on button "Start Answering" at bounding box center [677, 233] width 346 height 27
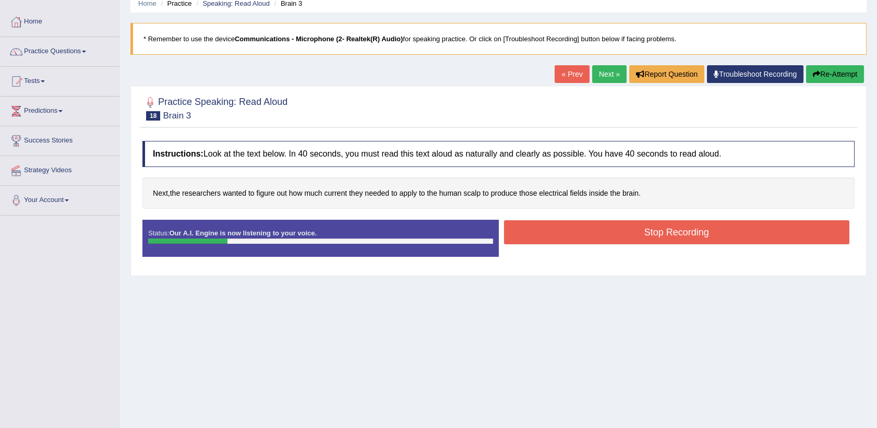
click at [615, 226] on button "Stop Recording" at bounding box center [677, 232] width 346 height 24
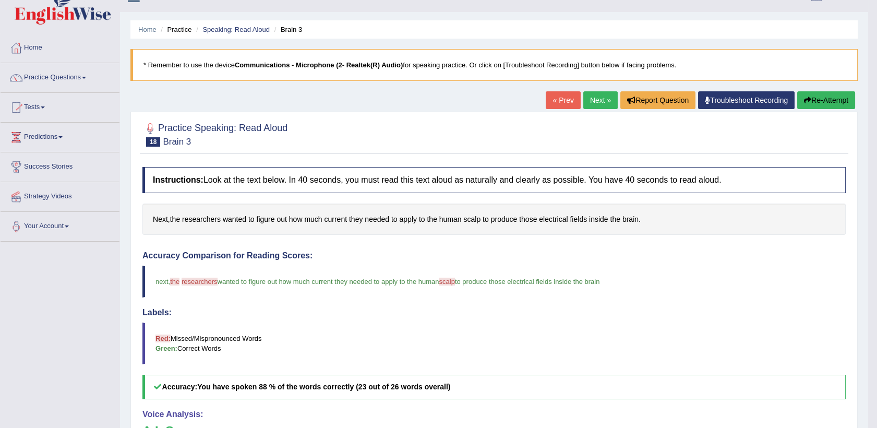
scroll to position [18, 0]
click at [605, 96] on link "Next »" at bounding box center [600, 101] width 34 height 18
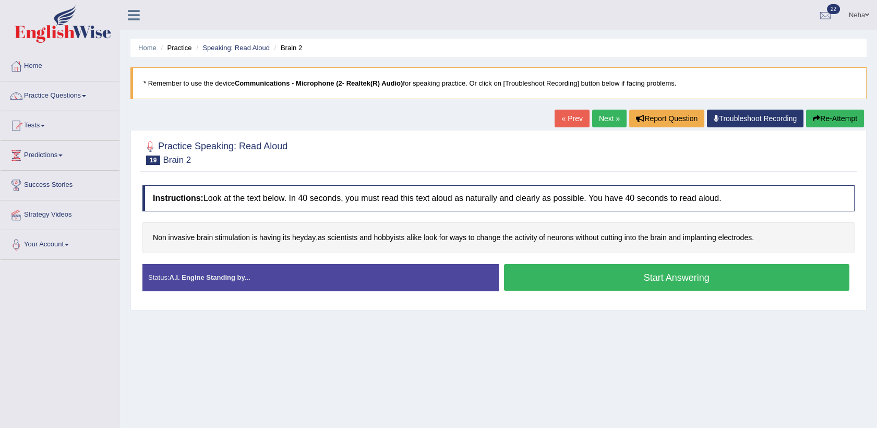
click at [571, 281] on button "Start Answering" at bounding box center [677, 277] width 346 height 27
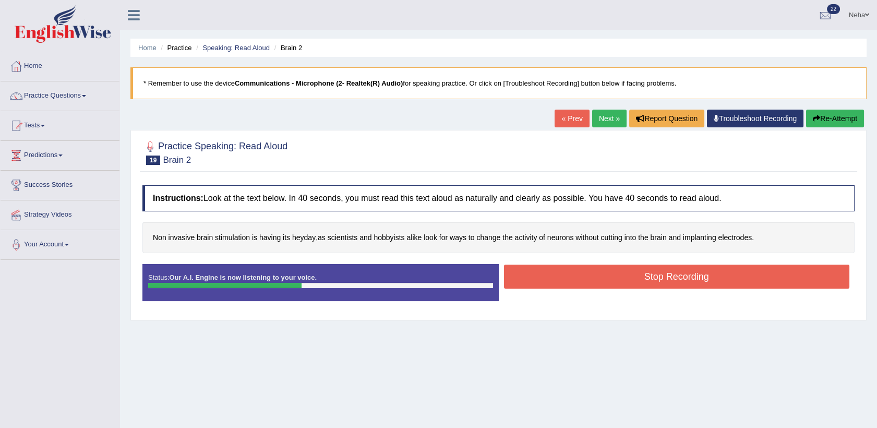
click at [579, 279] on button "Stop Recording" at bounding box center [677, 276] width 346 height 24
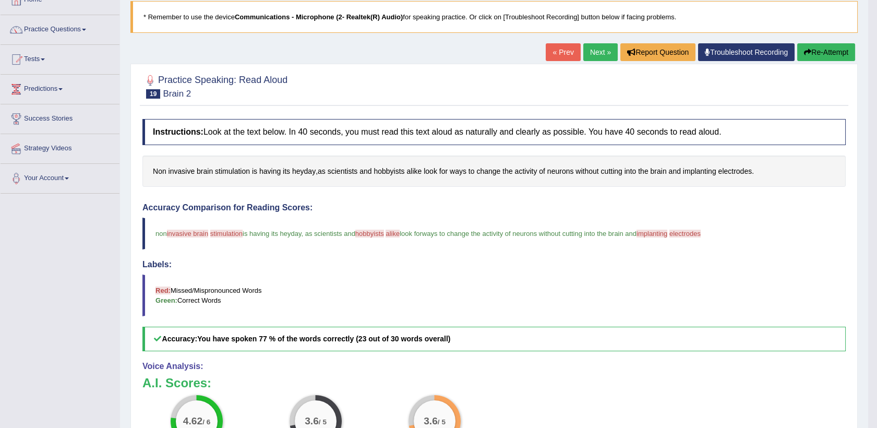
scroll to position [65, 0]
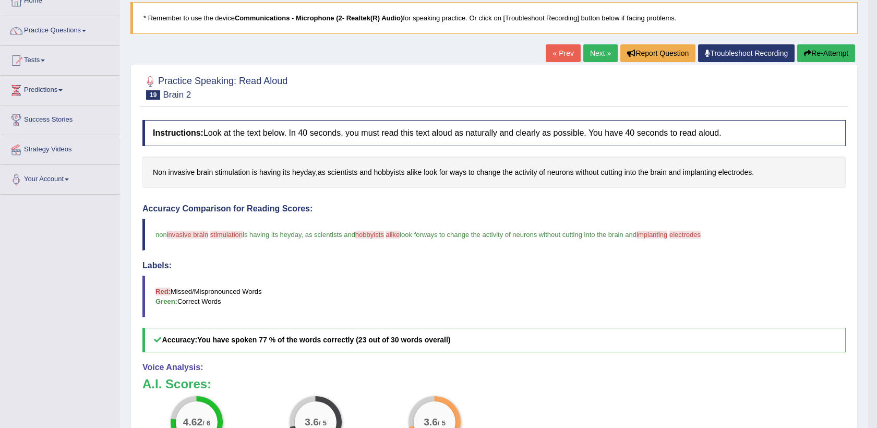
click at [811, 54] on button "Re-Attempt" at bounding box center [826, 53] width 58 height 18
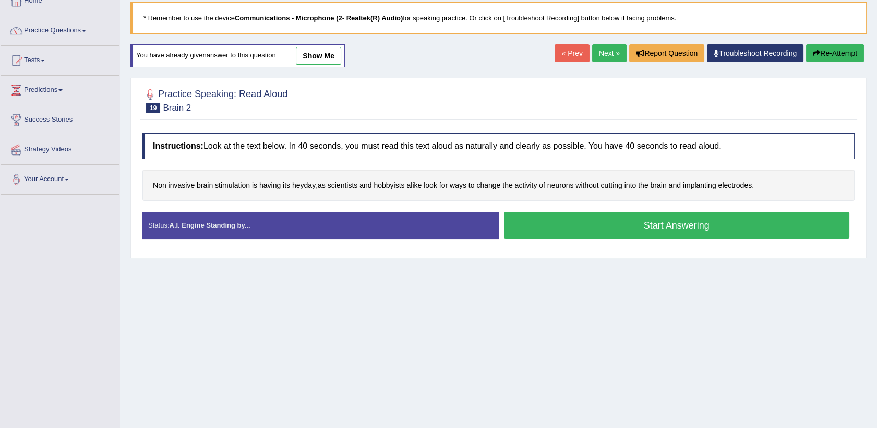
click at [634, 216] on button "Start Answering" at bounding box center [677, 225] width 346 height 27
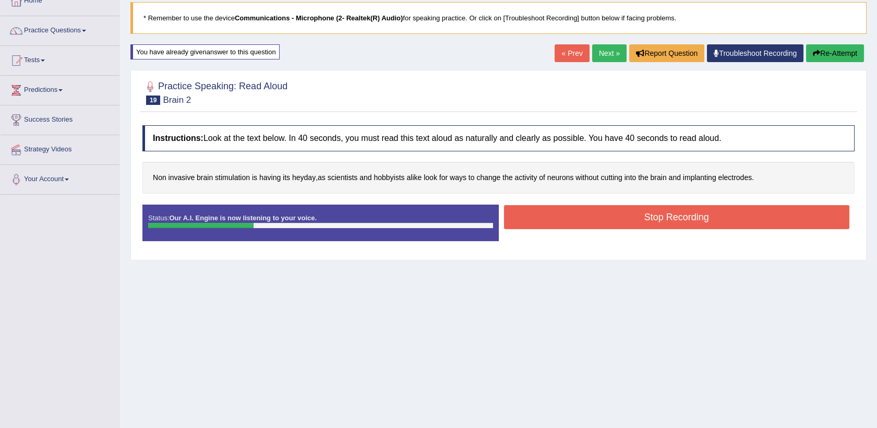
click at [634, 216] on button "Stop Recording" at bounding box center [677, 217] width 346 height 24
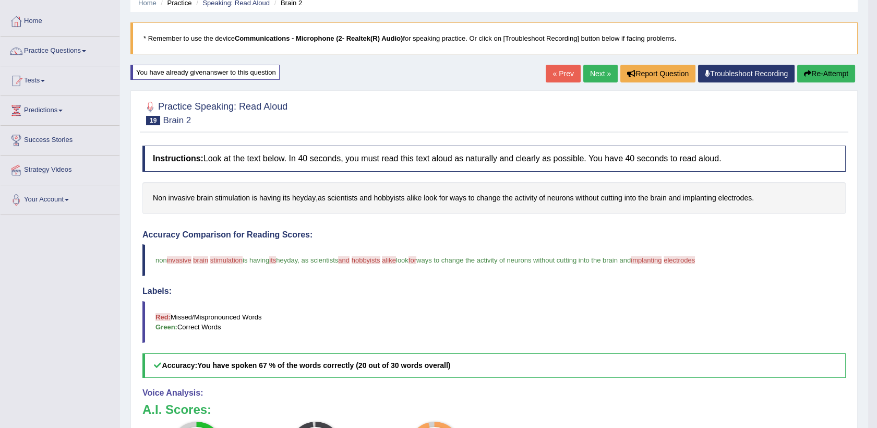
scroll to position [44, 0]
click at [599, 77] on link "Next »" at bounding box center [600, 74] width 34 height 18
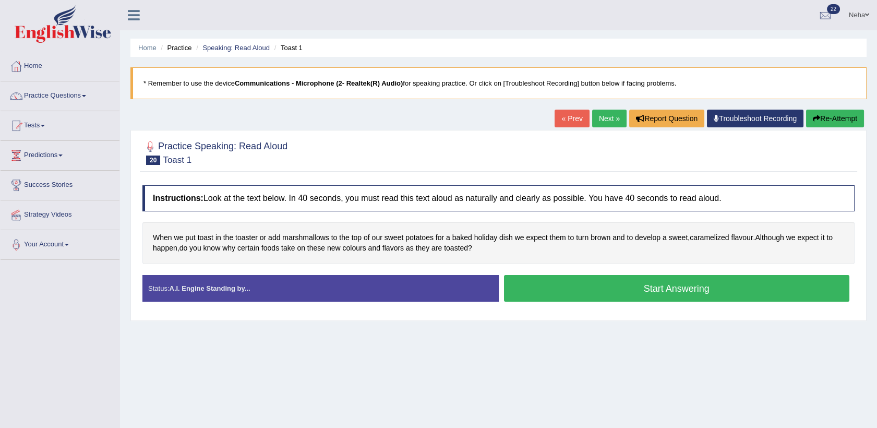
click at [543, 292] on button "Start Answering" at bounding box center [677, 288] width 346 height 27
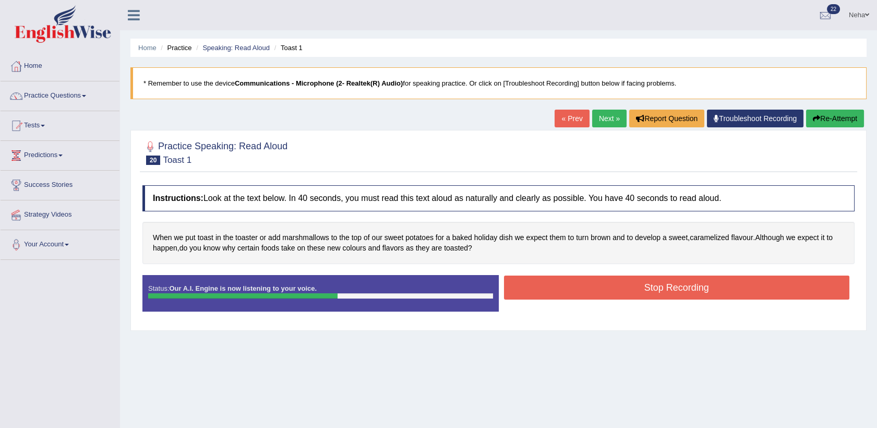
click at [555, 286] on button "Stop Recording" at bounding box center [677, 287] width 346 height 24
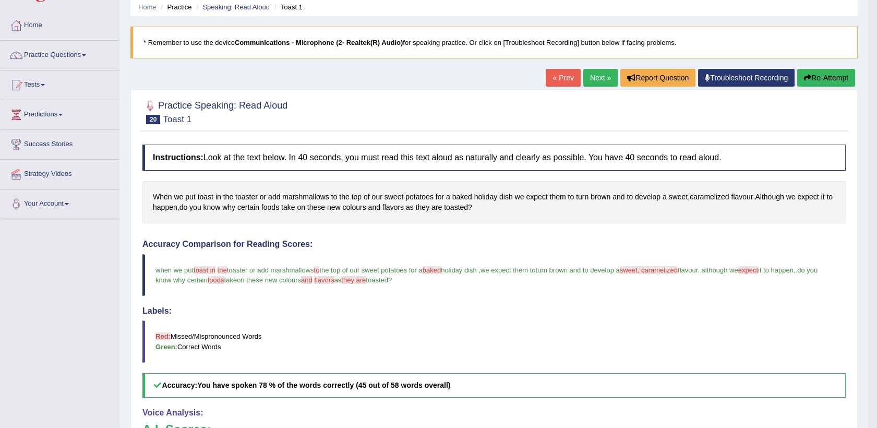
scroll to position [40, 0]
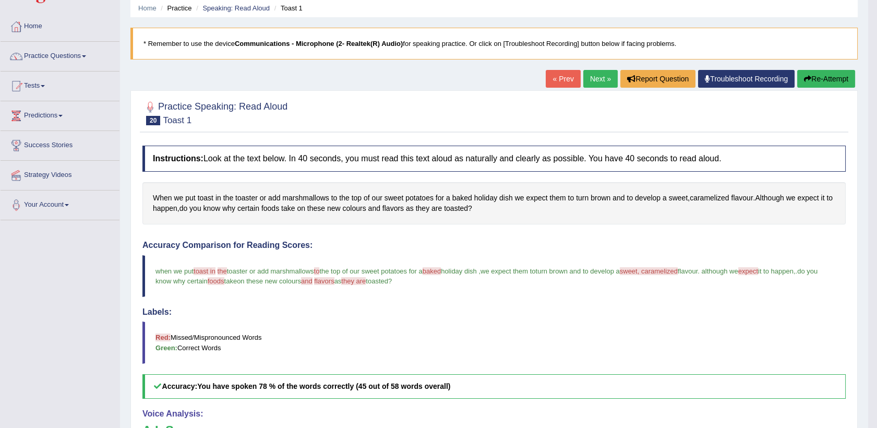
click at [809, 80] on icon "button" at bounding box center [807, 78] width 7 height 7
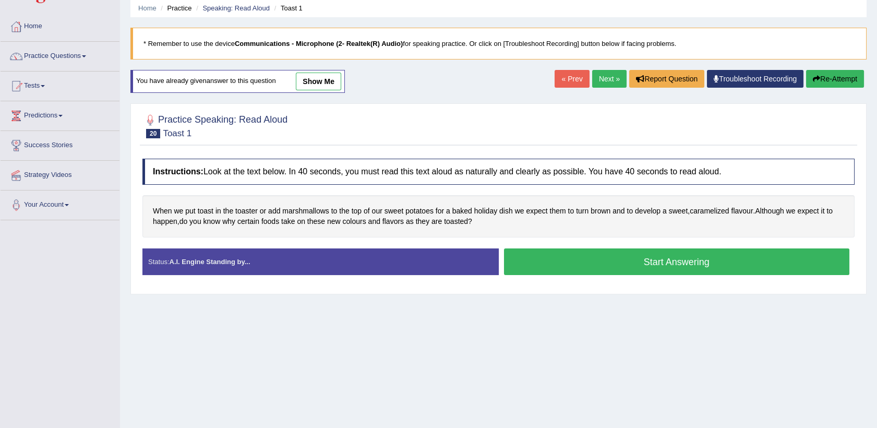
click at [637, 262] on button "Start Answering" at bounding box center [677, 261] width 346 height 27
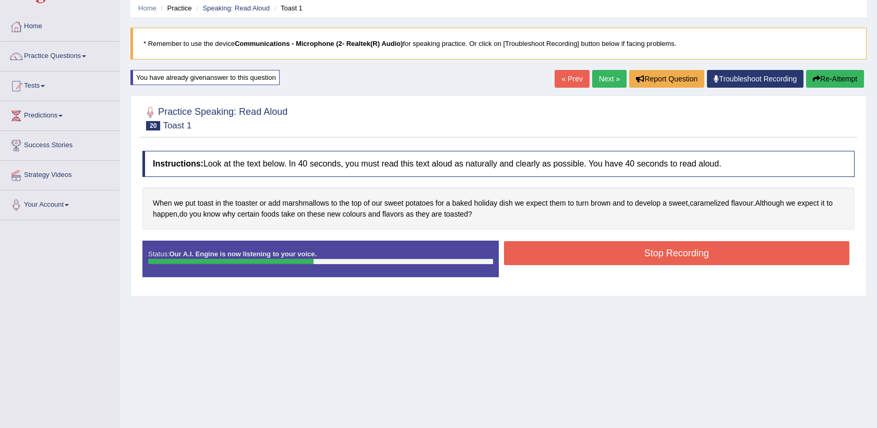
click at [615, 260] on button "Stop Recording" at bounding box center [677, 253] width 346 height 24
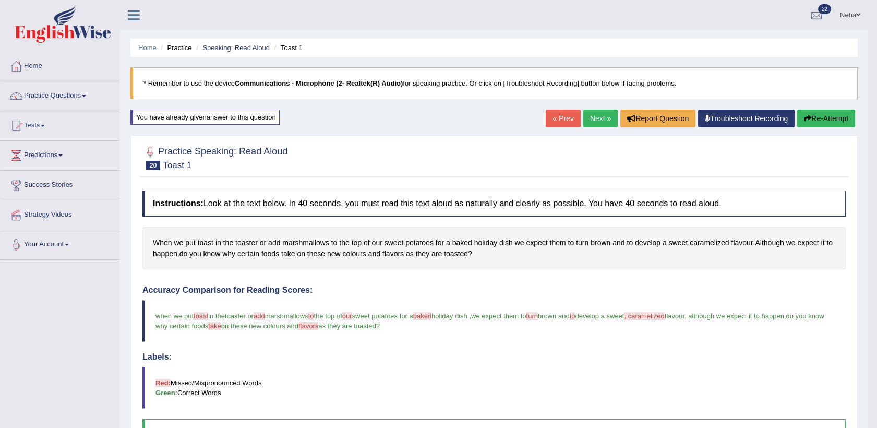
click at [589, 118] on link "Next »" at bounding box center [600, 119] width 34 height 18
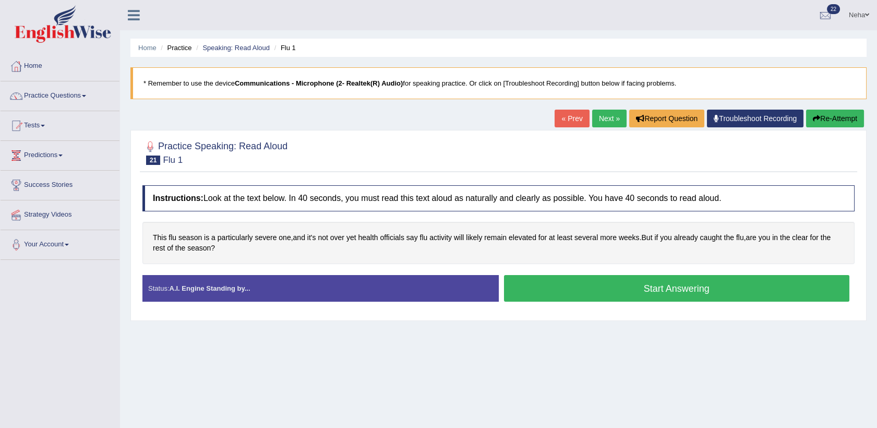
click at [575, 289] on button "Start Answering" at bounding box center [677, 288] width 346 height 27
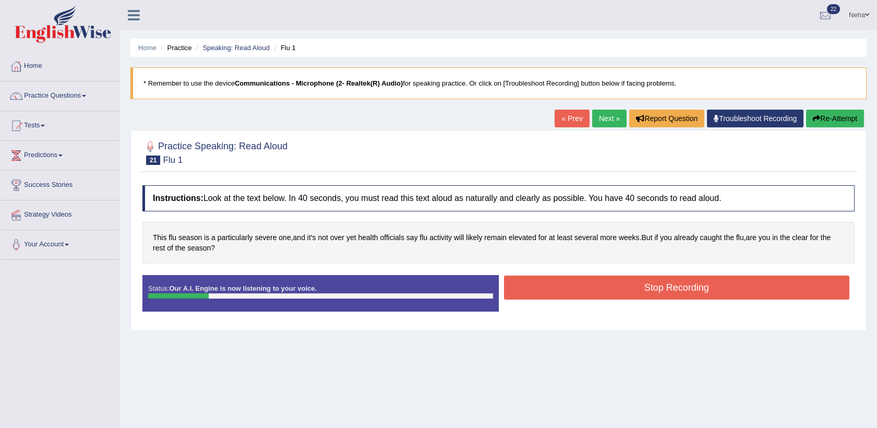
click at [833, 117] on button "Re-Attempt" at bounding box center [835, 119] width 58 height 18
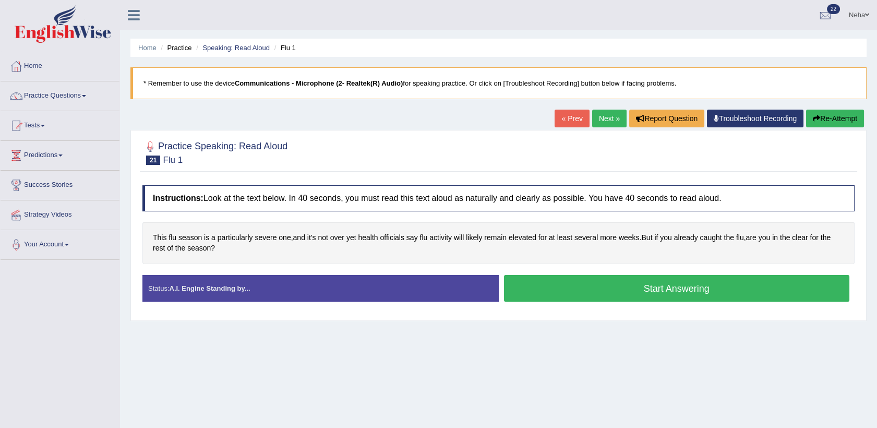
click at [544, 285] on button "Start Answering" at bounding box center [677, 288] width 346 height 27
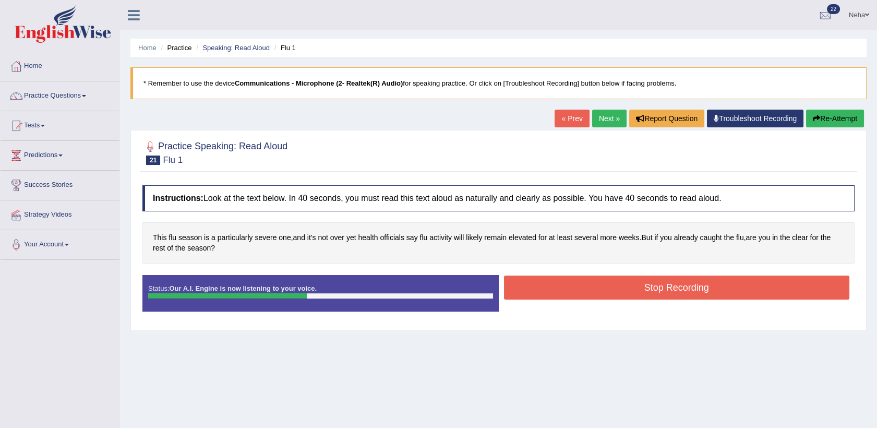
click at [544, 285] on button "Stop Recording" at bounding box center [677, 287] width 346 height 24
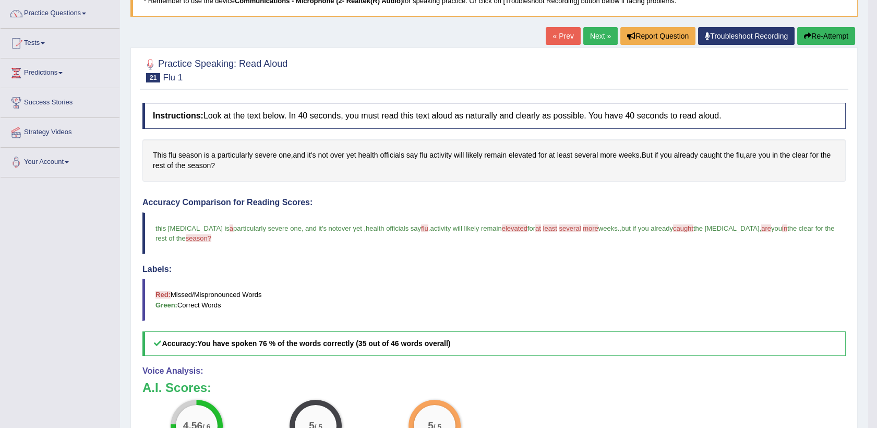
scroll to position [71, 0]
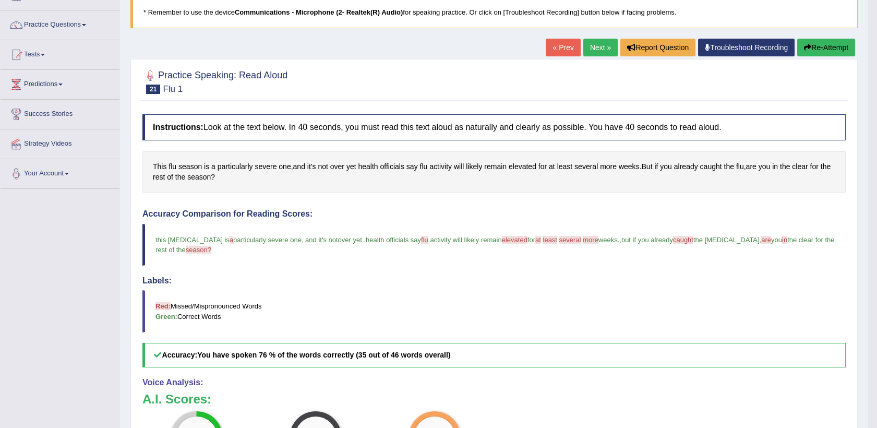
click at [824, 48] on button "Re-Attempt" at bounding box center [826, 48] width 58 height 18
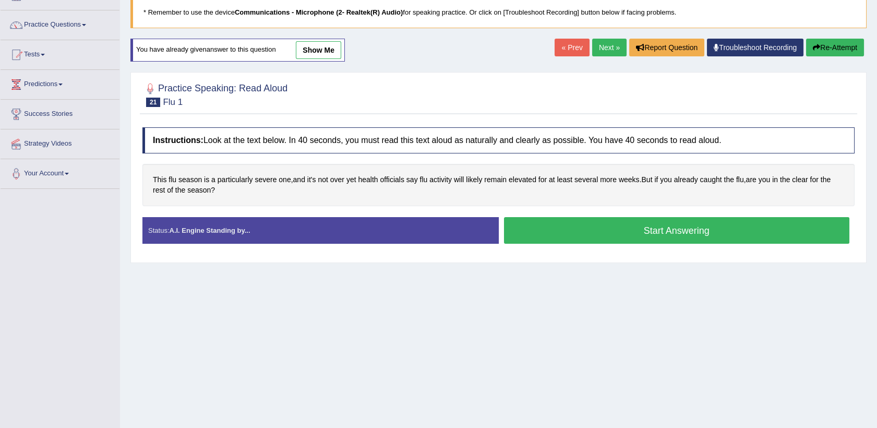
click at [560, 231] on button "Start Answering" at bounding box center [677, 230] width 346 height 27
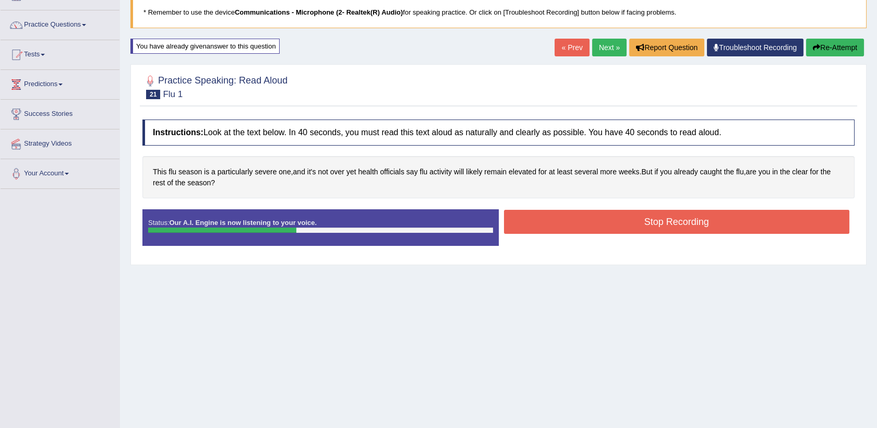
click at [571, 220] on button "Stop Recording" at bounding box center [677, 222] width 346 height 24
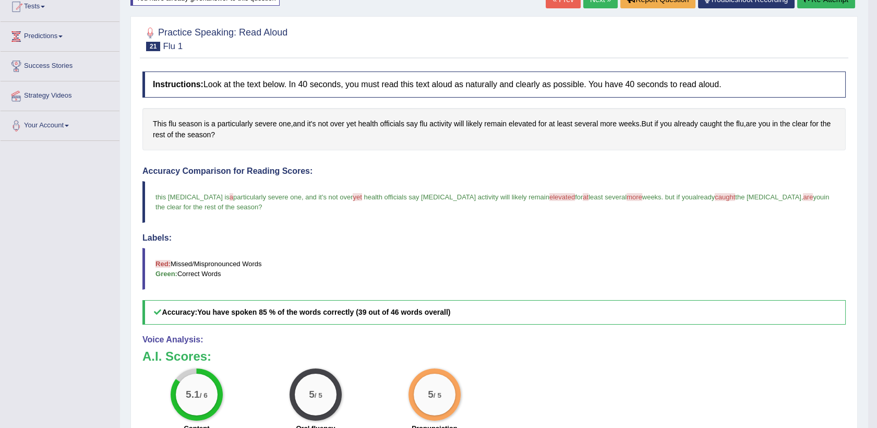
scroll to position [78, 0]
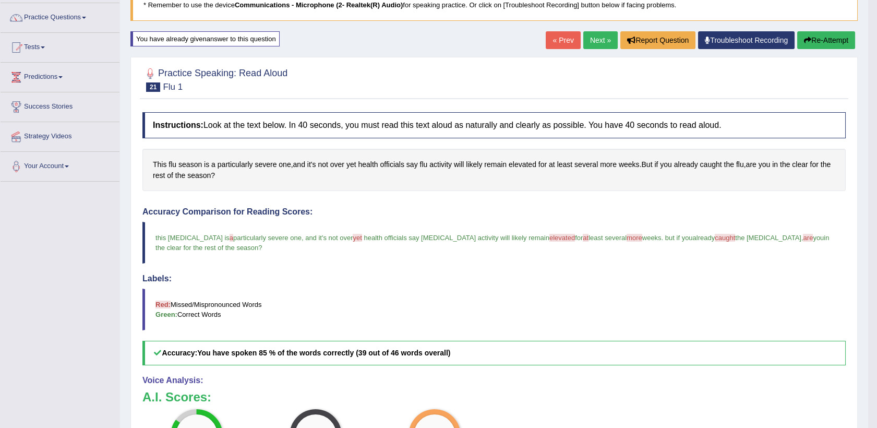
click at [595, 39] on link "Next »" at bounding box center [600, 40] width 34 height 18
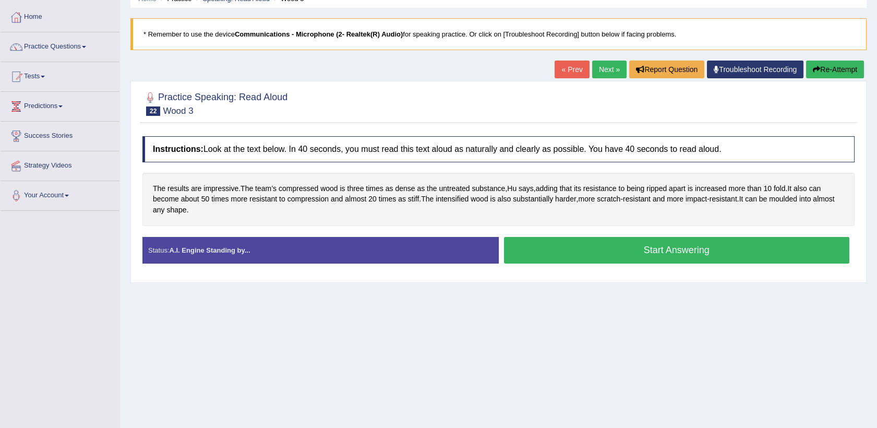
scroll to position [50, 0]
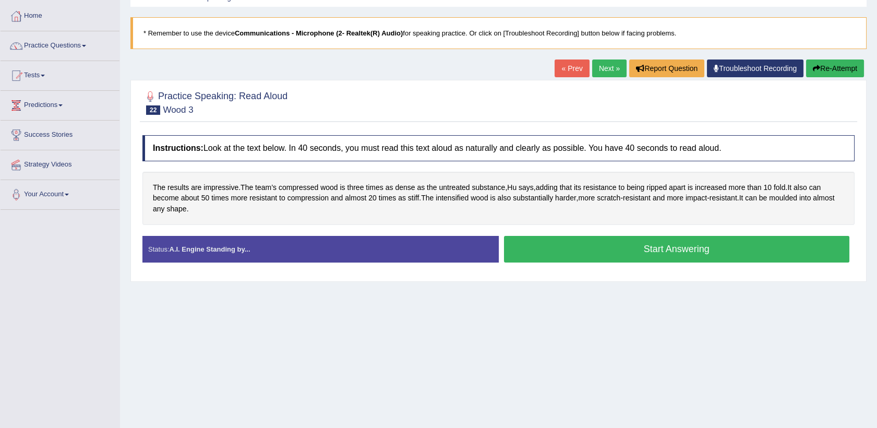
click at [571, 245] on button "Start Answering" at bounding box center [677, 249] width 346 height 27
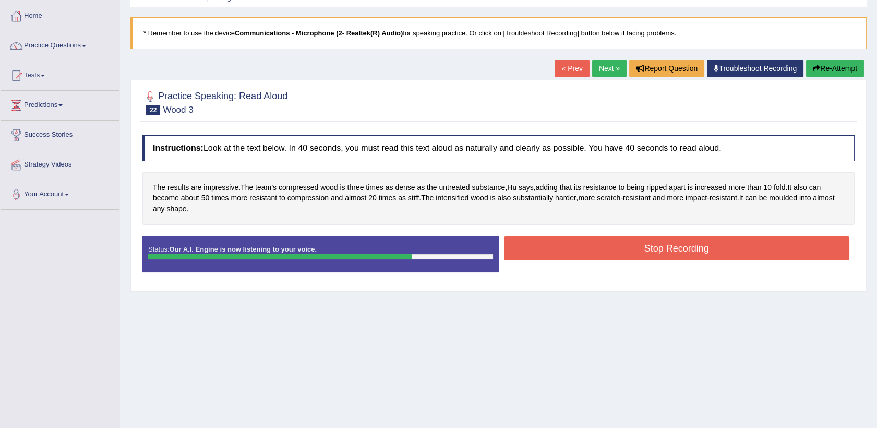
click at [571, 245] on button "Stop Recording" at bounding box center [677, 248] width 346 height 24
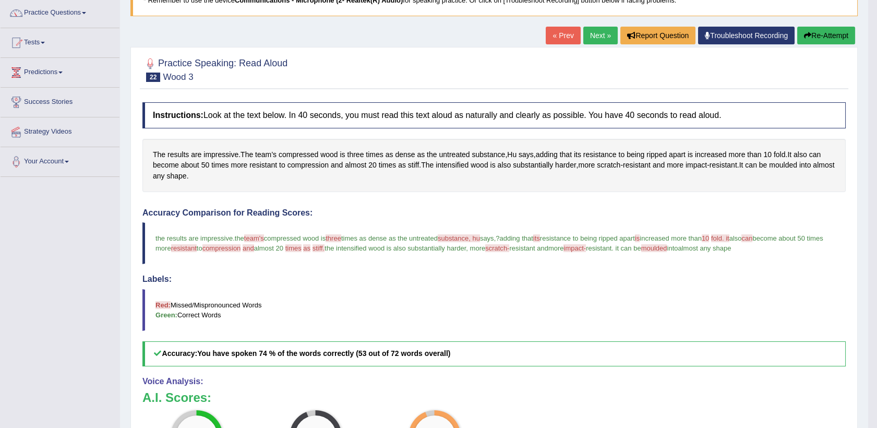
scroll to position [82, 0]
click at [600, 40] on link "Next »" at bounding box center [600, 36] width 34 height 18
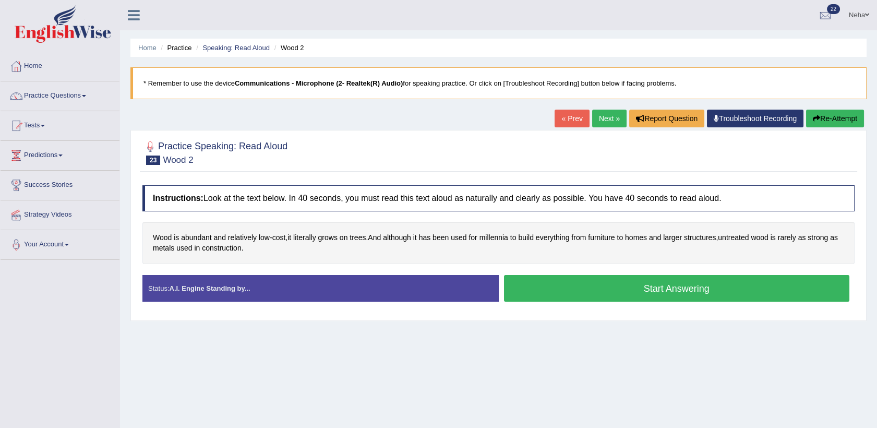
click at [555, 278] on button "Start Answering" at bounding box center [677, 288] width 346 height 27
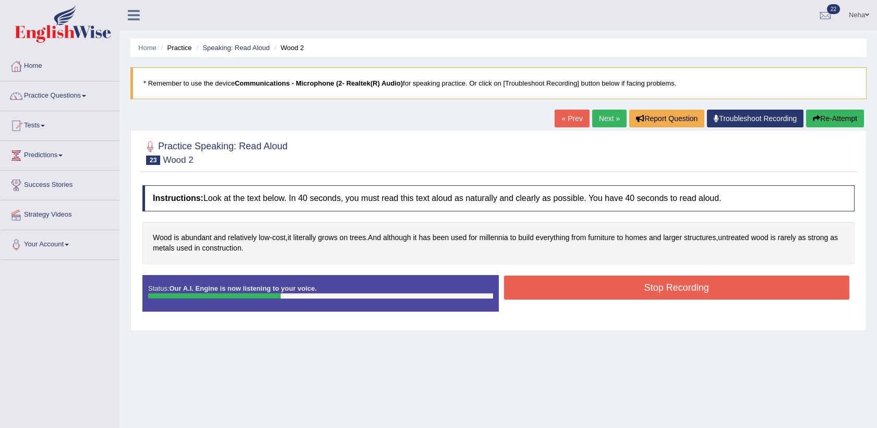
click at [571, 279] on button "Stop Recording" at bounding box center [677, 287] width 346 height 24
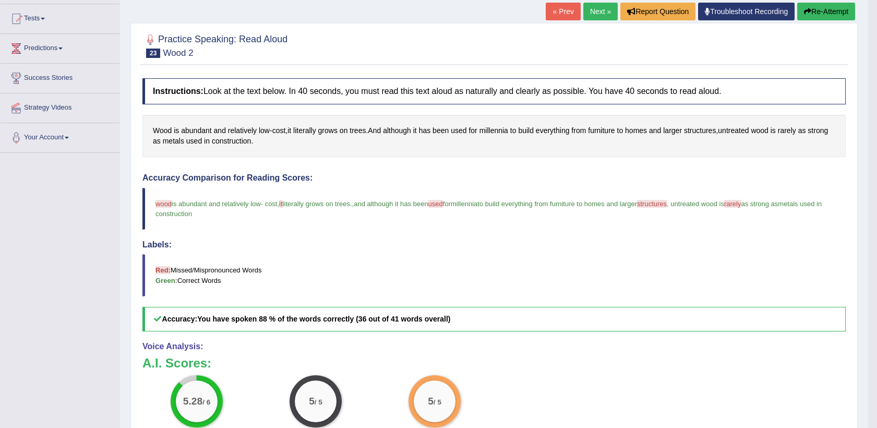
scroll to position [97, 0]
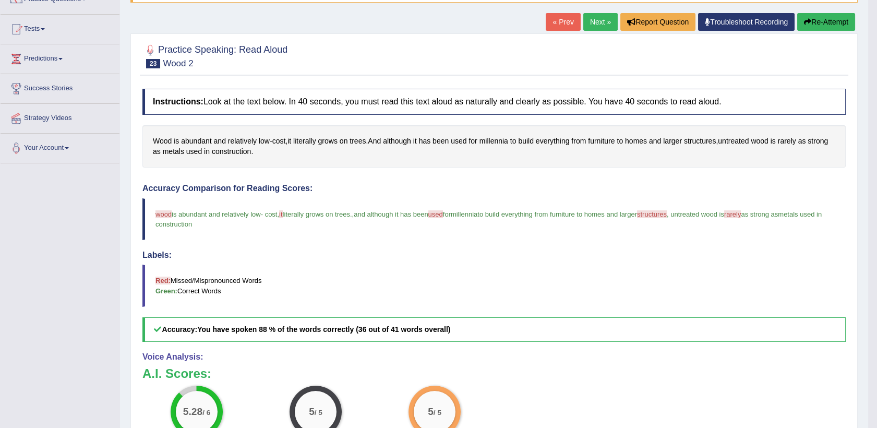
click at [596, 15] on link "Next »" at bounding box center [600, 22] width 34 height 18
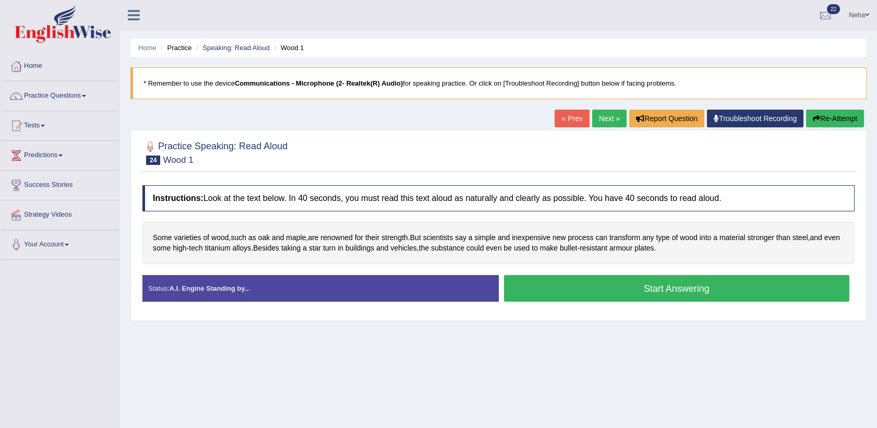
click at [600, 284] on button "Start Answering" at bounding box center [677, 288] width 346 height 27
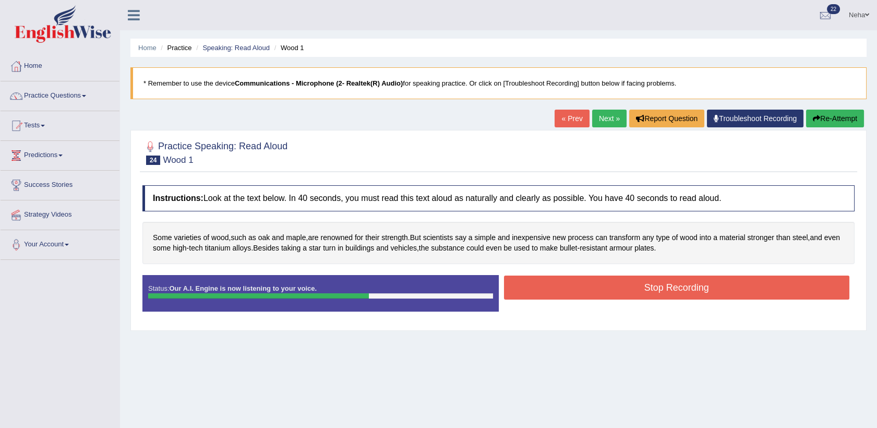
click at [600, 284] on button "Stop Recording" at bounding box center [677, 287] width 346 height 24
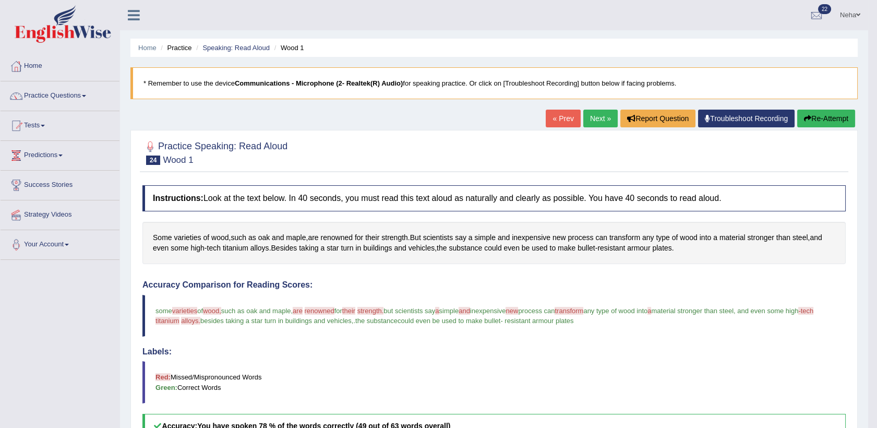
click at [821, 117] on button "Re-Attempt" at bounding box center [826, 119] width 58 height 18
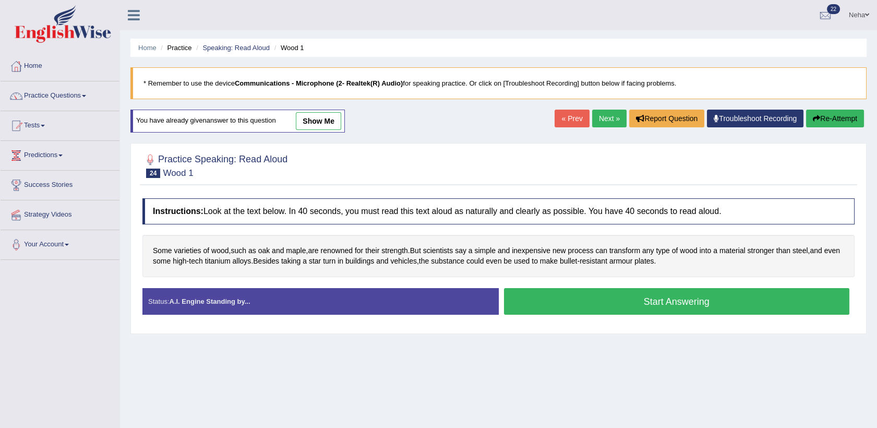
click at [605, 113] on link "Next »" at bounding box center [609, 119] width 34 height 18
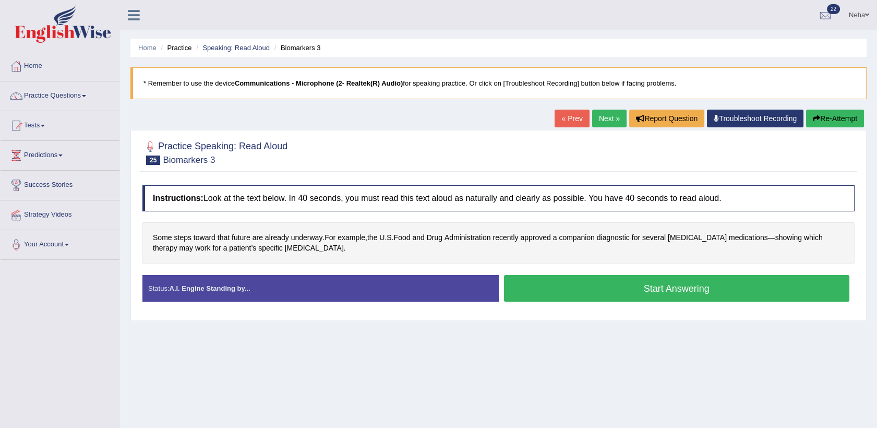
click at [557, 288] on button "Start Answering" at bounding box center [677, 288] width 346 height 27
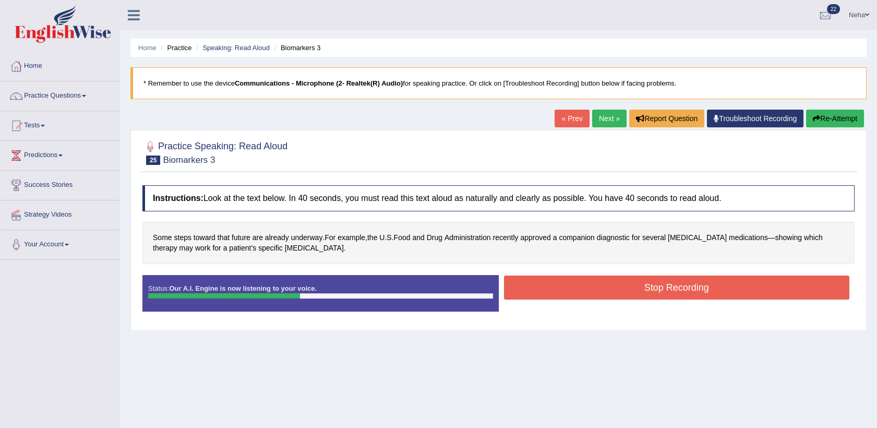
click at [557, 288] on button "Stop Recording" at bounding box center [677, 287] width 346 height 24
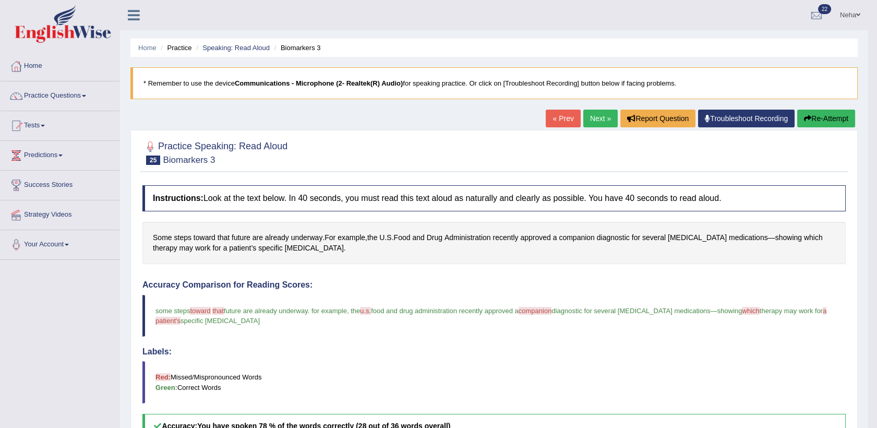
click at [827, 116] on button "Re-Attempt" at bounding box center [826, 119] width 58 height 18
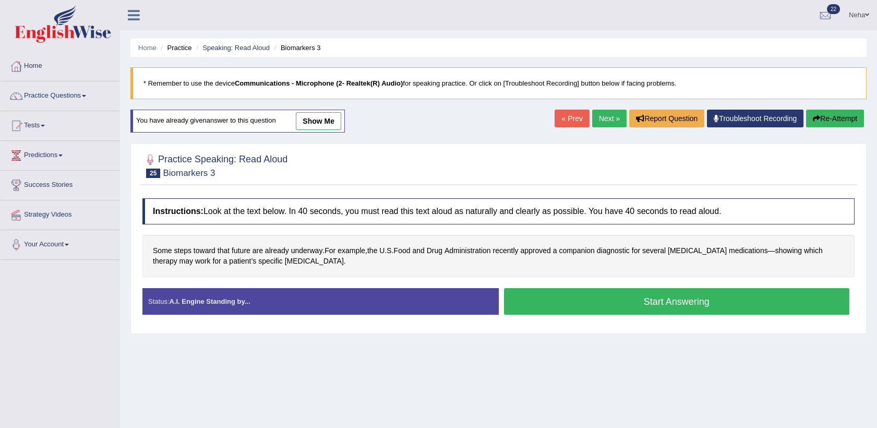
click at [598, 299] on button "Start Answering" at bounding box center [677, 301] width 346 height 27
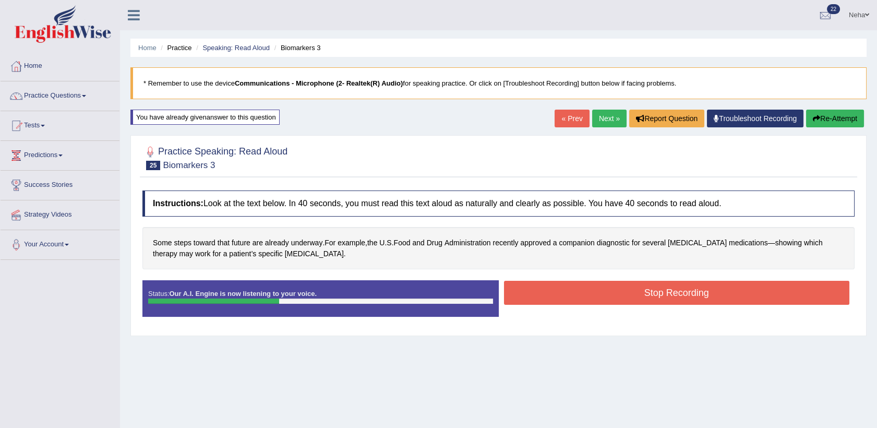
click at [598, 299] on button "Stop Recording" at bounding box center [677, 293] width 346 height 24
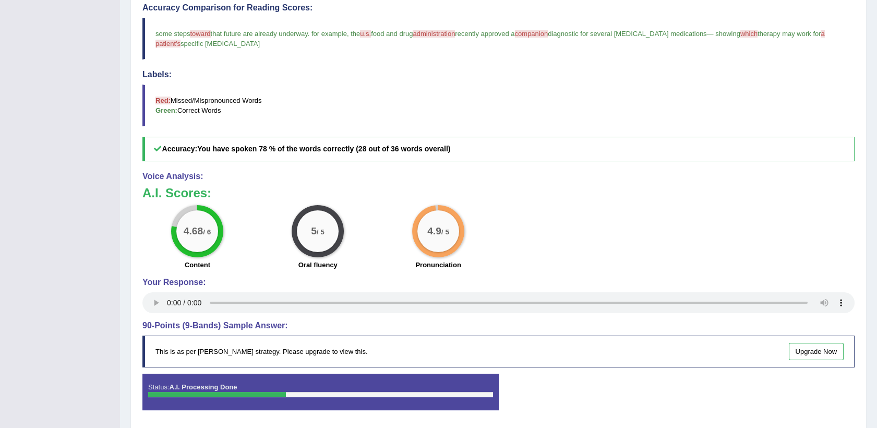
scroll to position [288, 0]
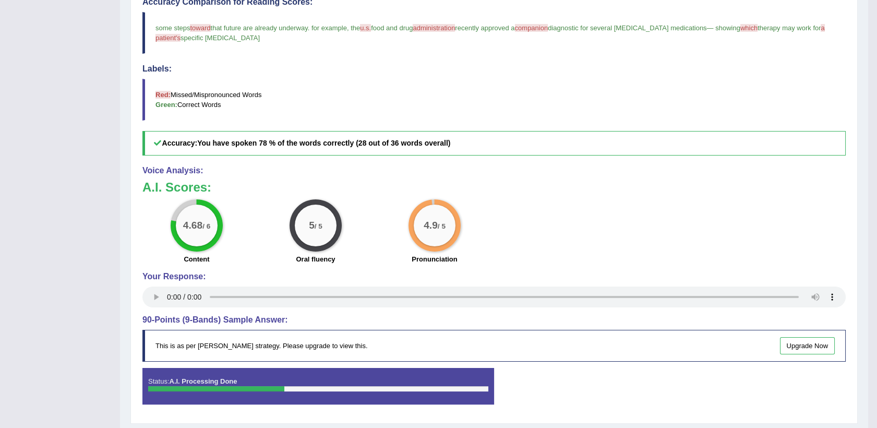
click at [637, 224] on div "4.68 / 6 Content 5 / 5 Oral fluency 4.9 / 5 Pronunciation" at bounding box center [494, 232] width 714 height 67
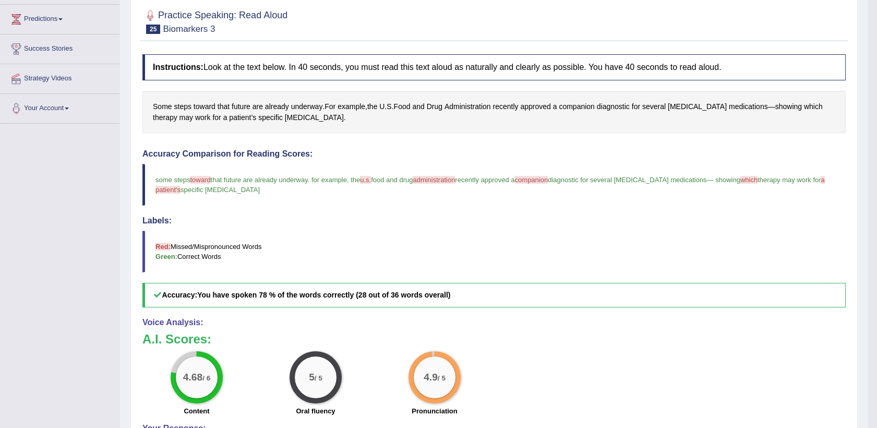
scroll to position [0, 0]
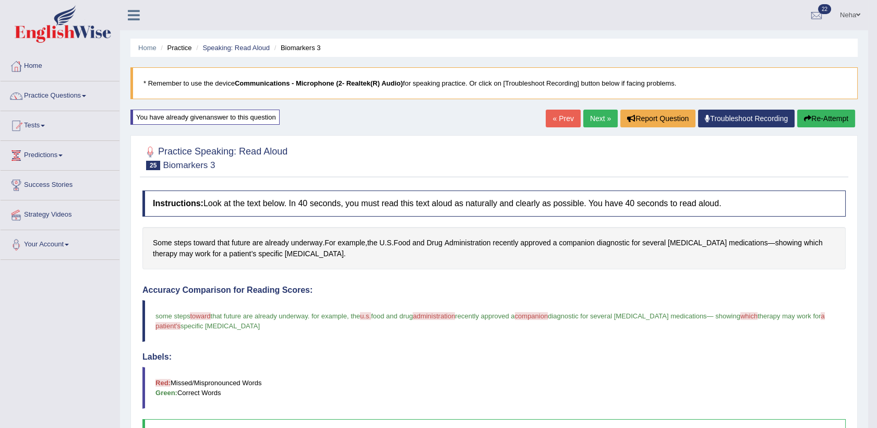
click at [827, 111] on button "Re-Attempt" at bounding box center [826, 119] width 58 height 18
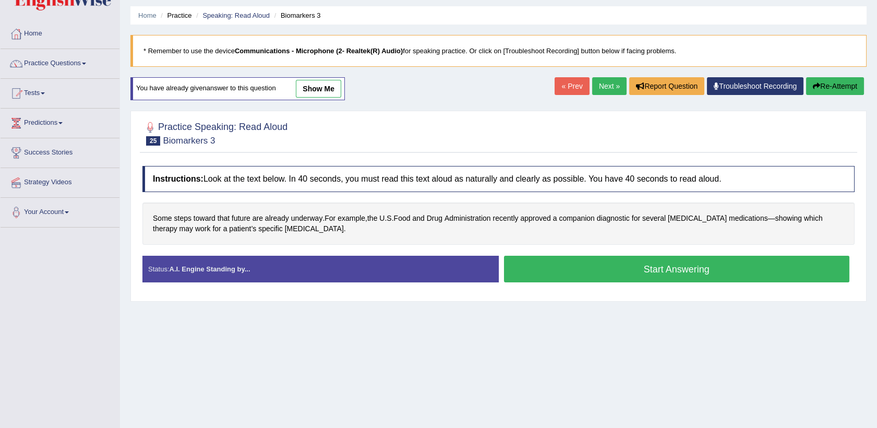
click at [576, 273] on button "Start Answering" at bounding box center [677, 269] width 346 height 27
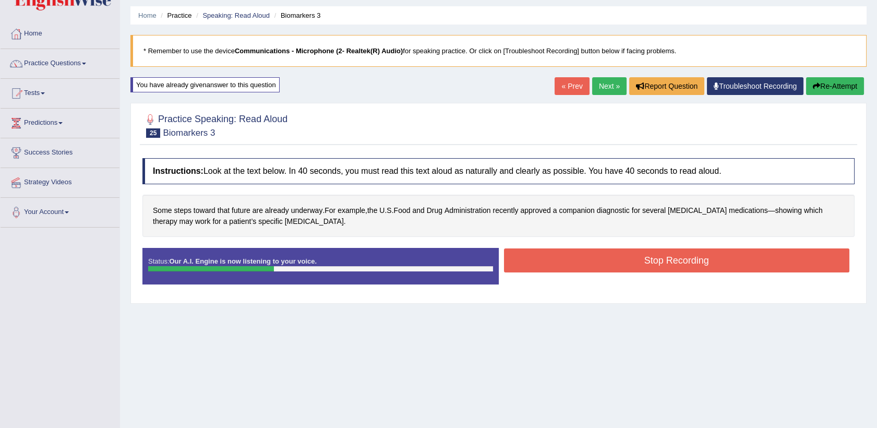
click at [586, 260] on button "Stop Recording" at bounding box center [677, 260] width 346 height 24
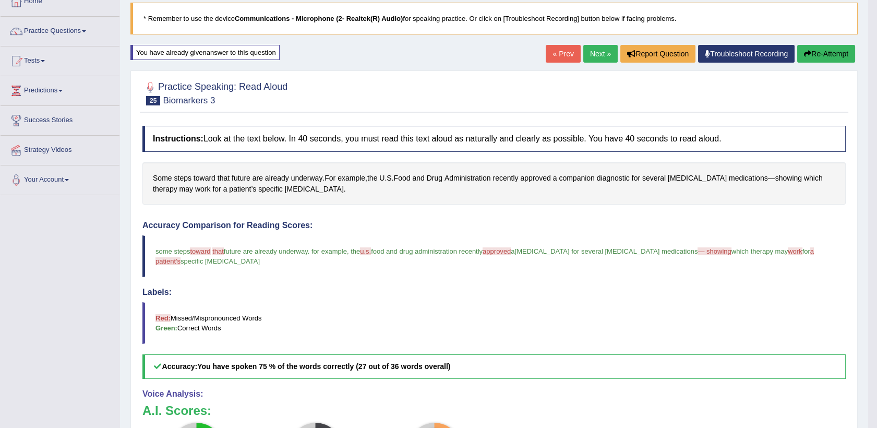
scroll to position [66, 0]
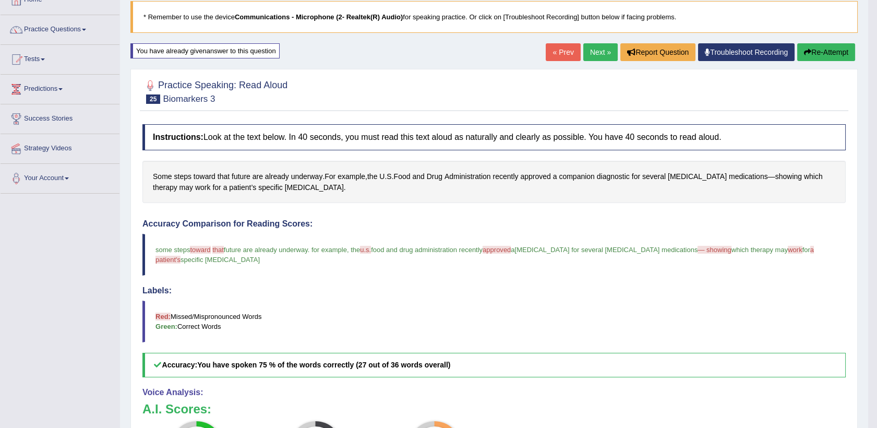
click at [813, 45] on button "Re-Attempt" at bounding box center [826, 52] width 58 height 18
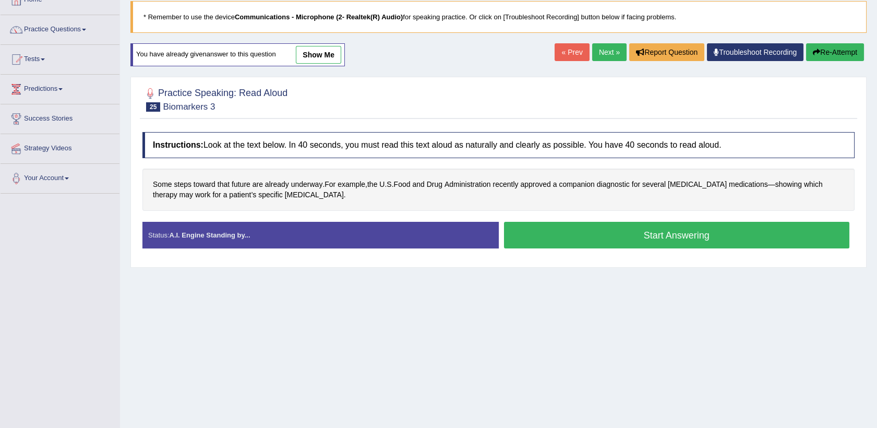
click at [628, 234] on button "Start Answering" at bounding box center [677, 235] width 346 height 27
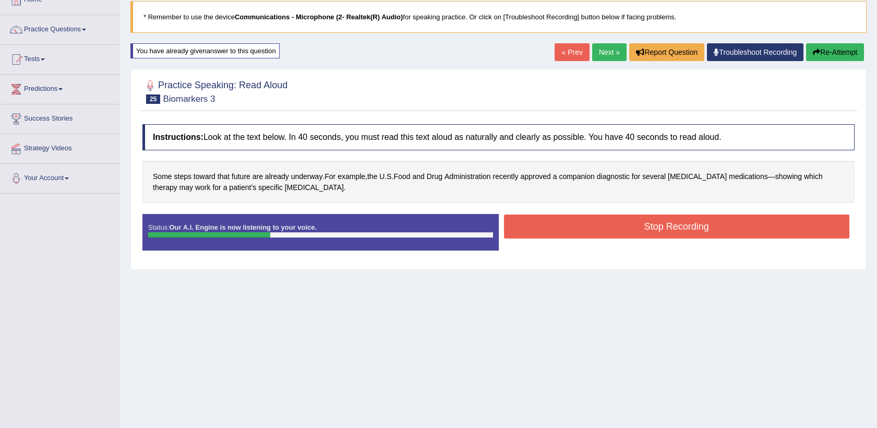
click at [607, 222] on button "Stop Recording" at bounding box center [677, 226] width 346 height 24
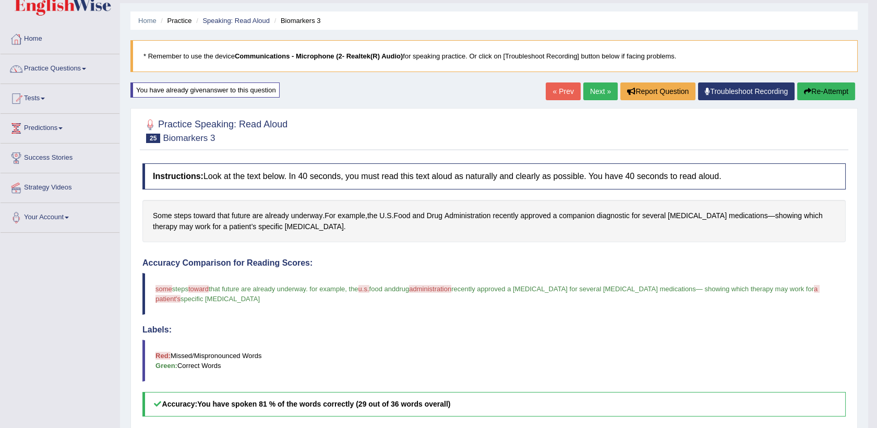
scroll to position [5, 0]
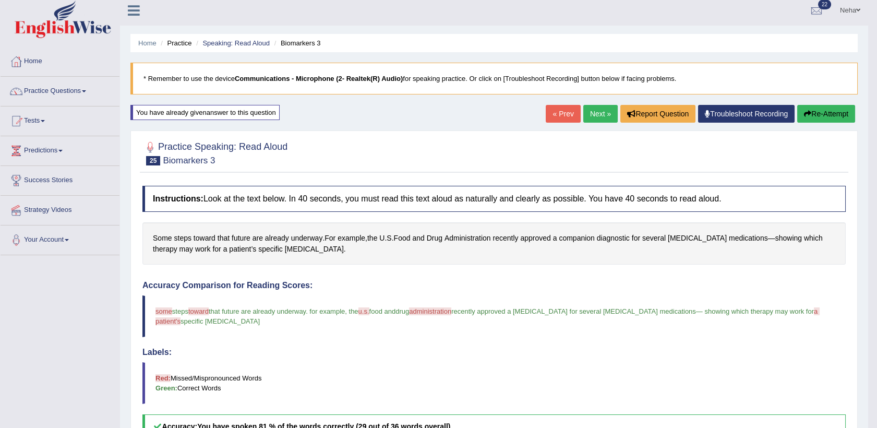
click at [591, 112] on link "Next »" at bounding box center [600, 114] width 34 height 18
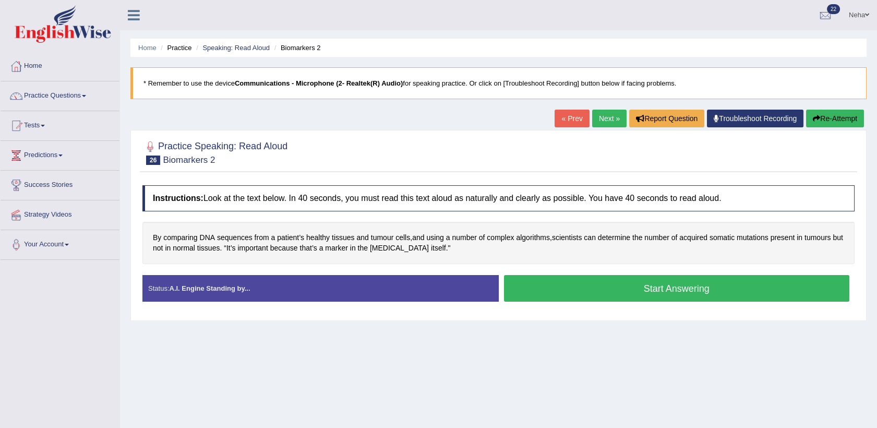
click at [575, 294] on button "Start Answering" at bounding box center [677, 288] width 346 height 27
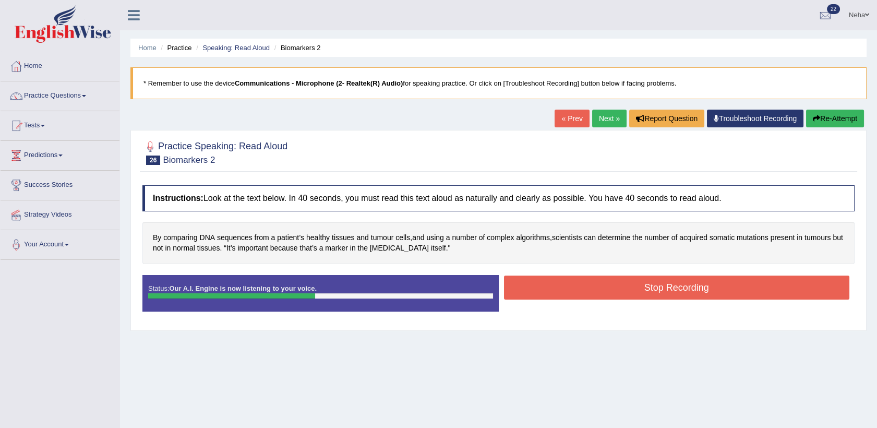
click at [566, 282] on button "Stop Recording" at bounding box center [677, 287] width 346 height 24
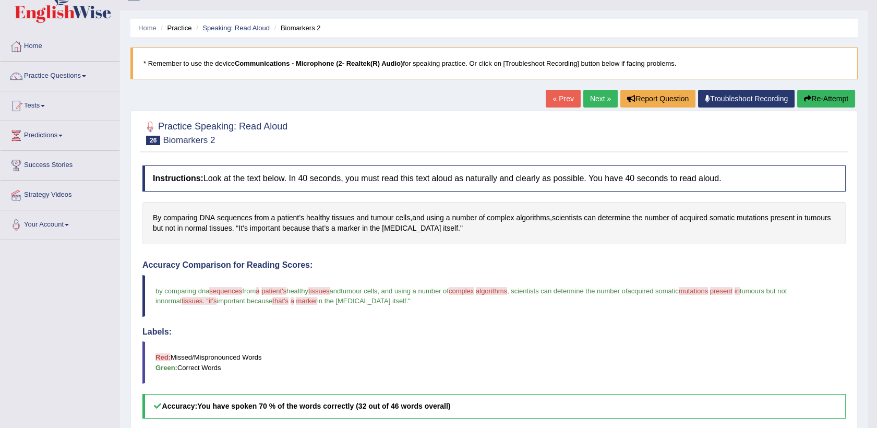
scroll to position [17, 0]
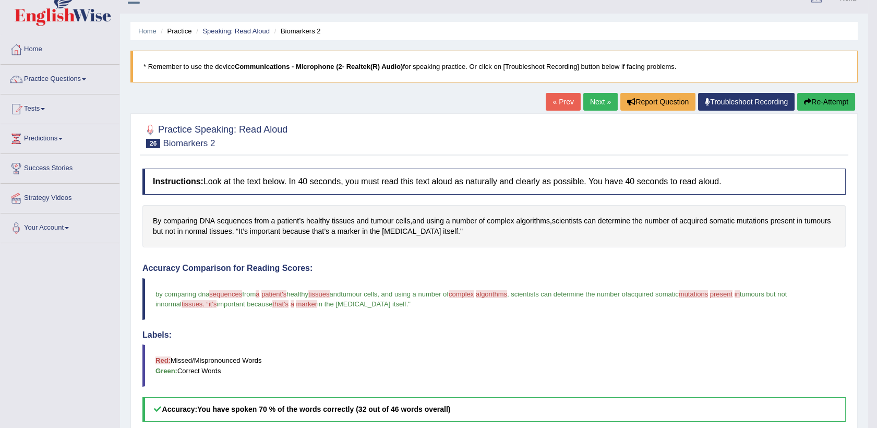
click at [821, 98] on button "Re-Attempt" at bounding box center [826, 102] width 58 height 18
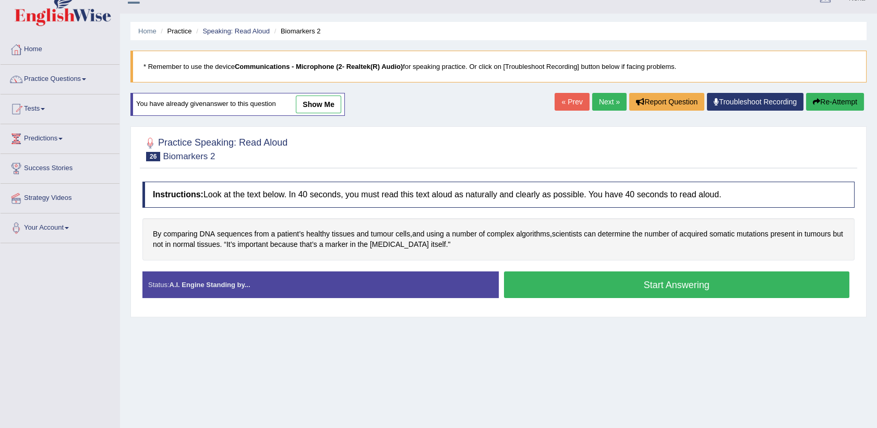
click at [680, 288] on button "Start Answering" at bounding box center [677, 284] width 346 height 27
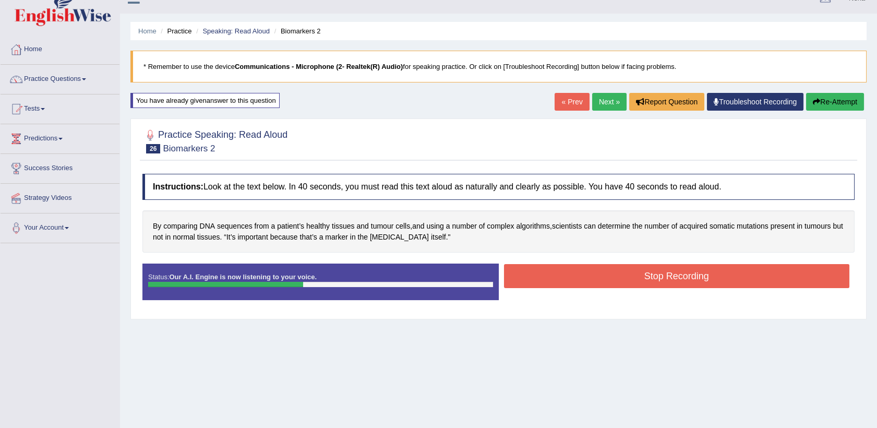
click at [586, 276] on button "Stop Recording" at bounding box center [677, 276] width 346 height 24
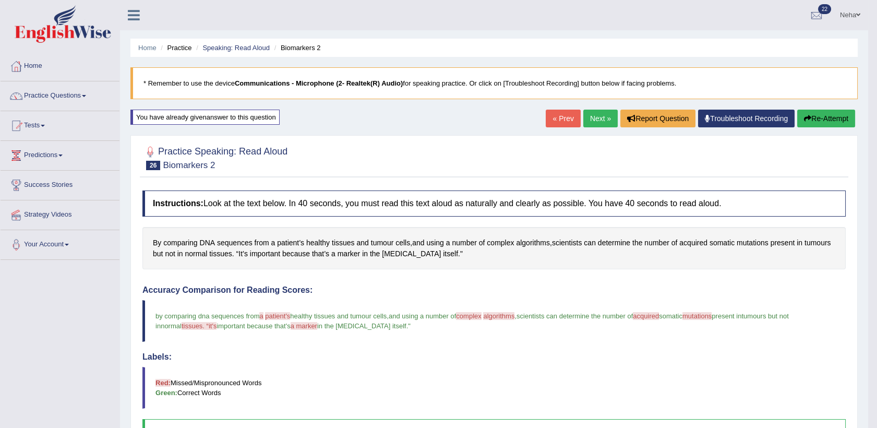
click at [596, 116] on link "Next »" at bounding box center [600, 119] width 34 height 18
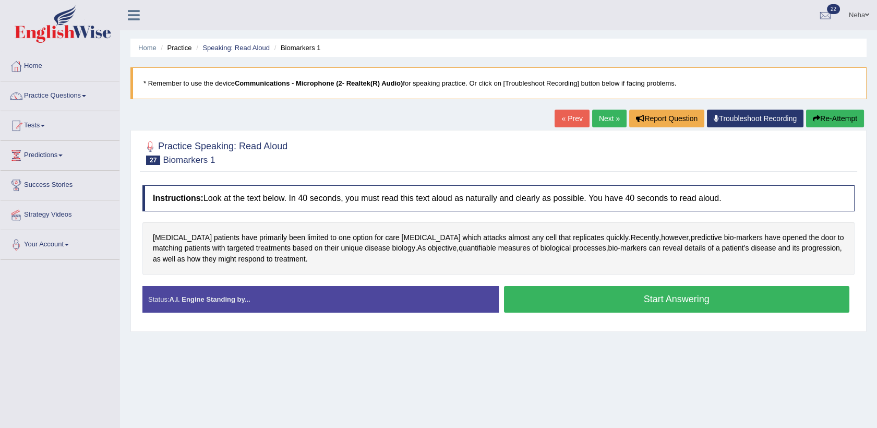
click at [598, 297] on button "Start Answering" at bounding box center [677, 299] width 346 height 27
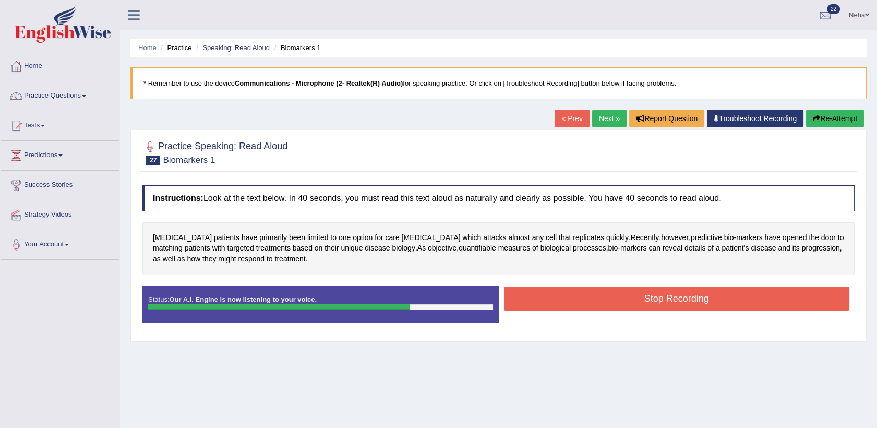
click at [611, 296] on button "Stop Recording" at bounding box center [677, 298] width 346 height 24
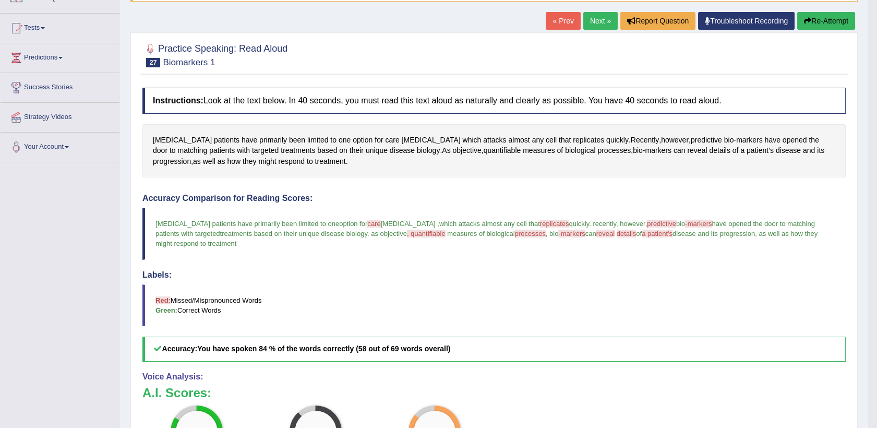
scroll to position [97, 0]
click at [828, 13] on button "Re-Attempt" at bounding box center [826, 22] width 58 height 18
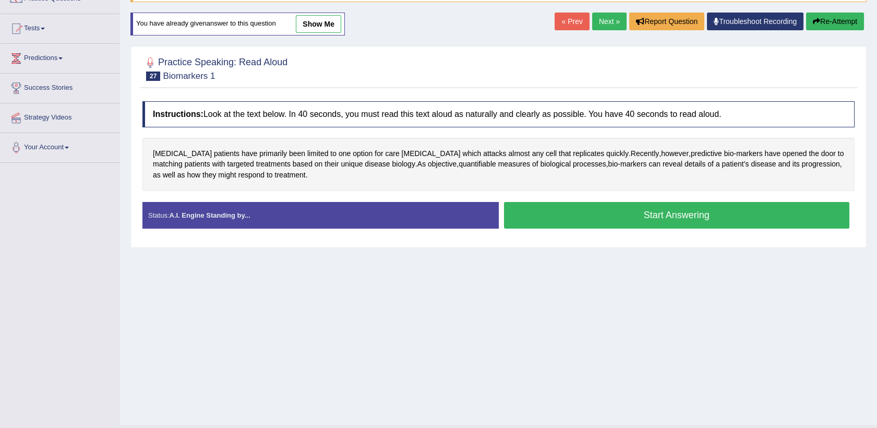
click at [606, 215] on button "Start Answering" at bounding box center [677, 215] width 346 height 27
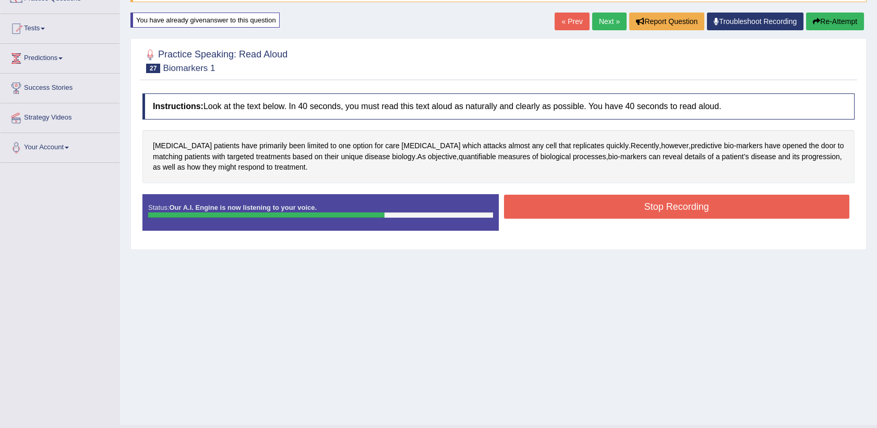
click at [616, 207] on button "Stop Recording" at bounding box center [677, 207] width 346 height 24
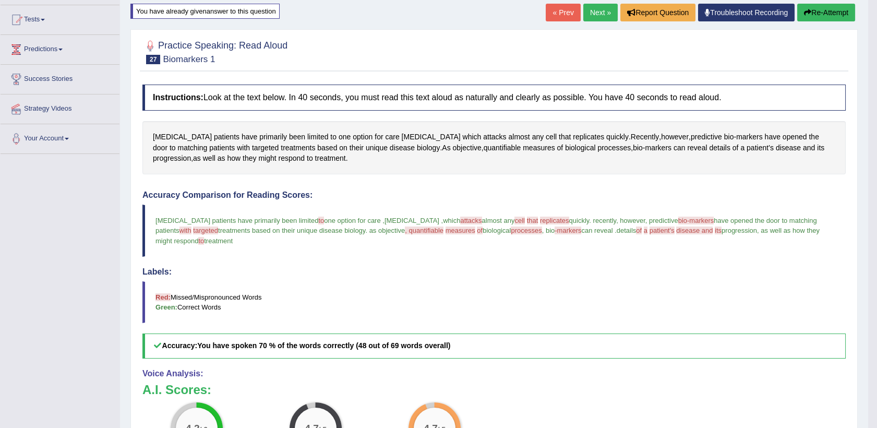
scroll to position [105, 0]
click at [603, 14] on link "Next »" at bounding box center [600, 13] width 34 height 18
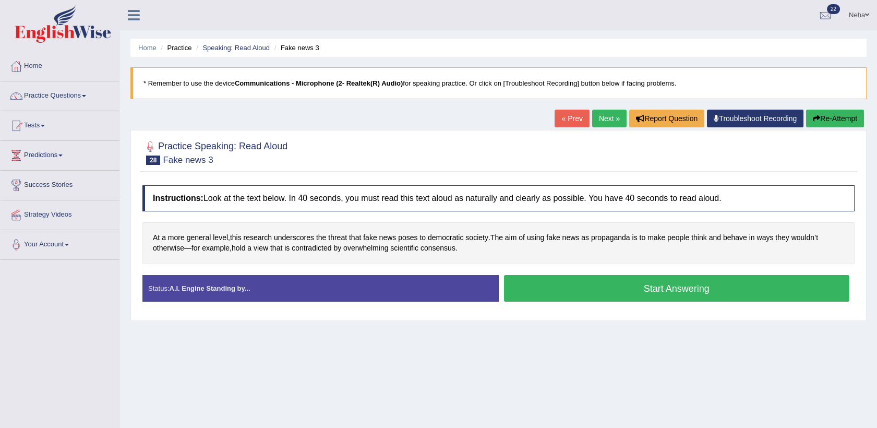
click at [554, 299] on button "Start Answering" at bounding box center [677, 288] width 346 height 27
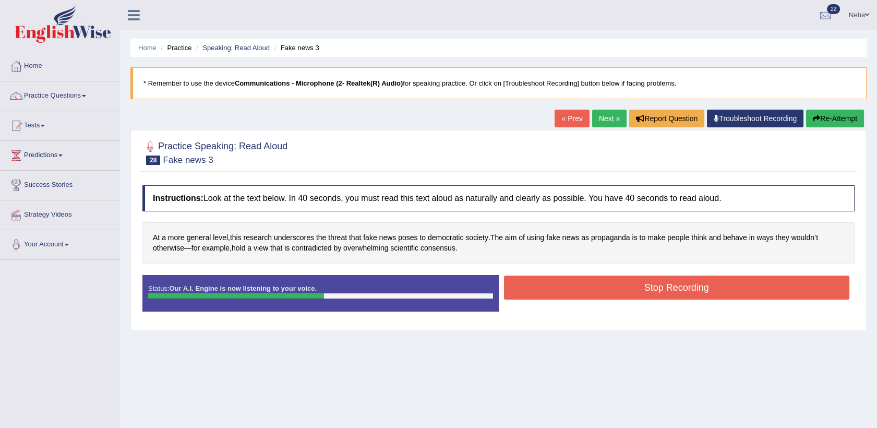
click at [569, 278] on button "Stop Recording" at bounding box center [677, 287] width 346 height 24
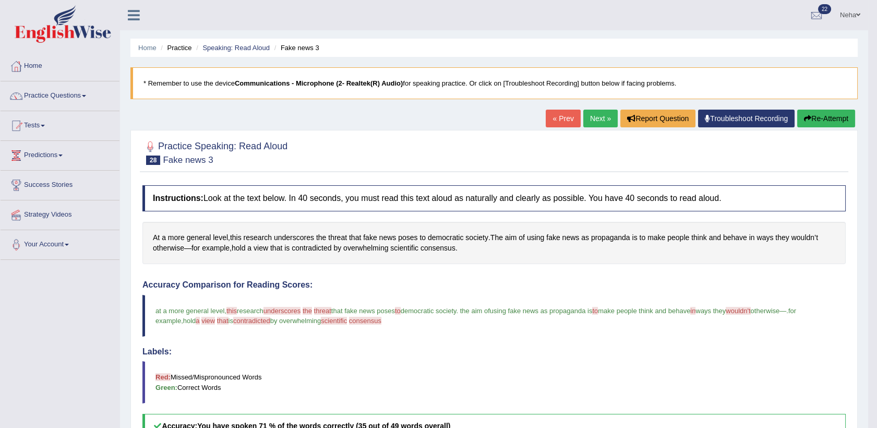
click at [594, 115] on link "Next »" at bounding box center [600, 119] width 34 height 18
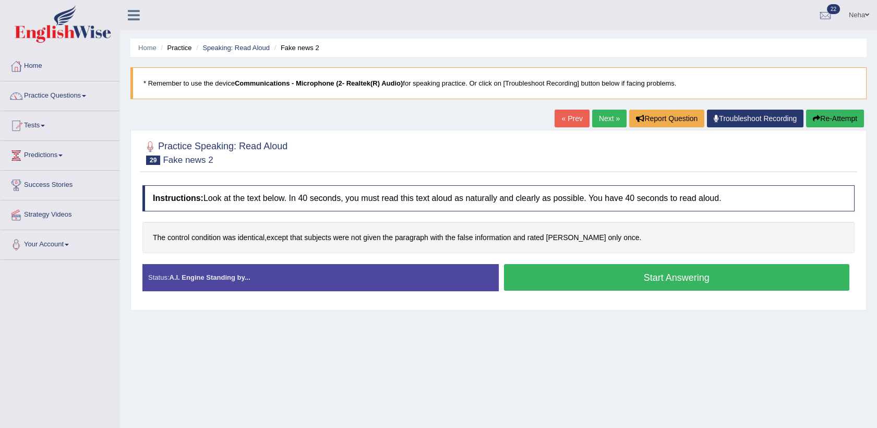
click at [581, 273] on button "Start Answering" at bounding box center [677, 277] width 346 height 27
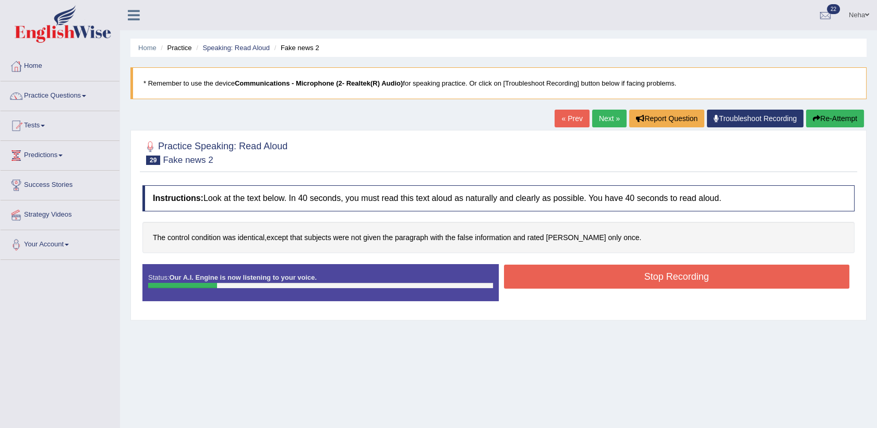
click at [581, 273] on button "Stop Recording" at bounding box center [677, 276] width 346 height 24
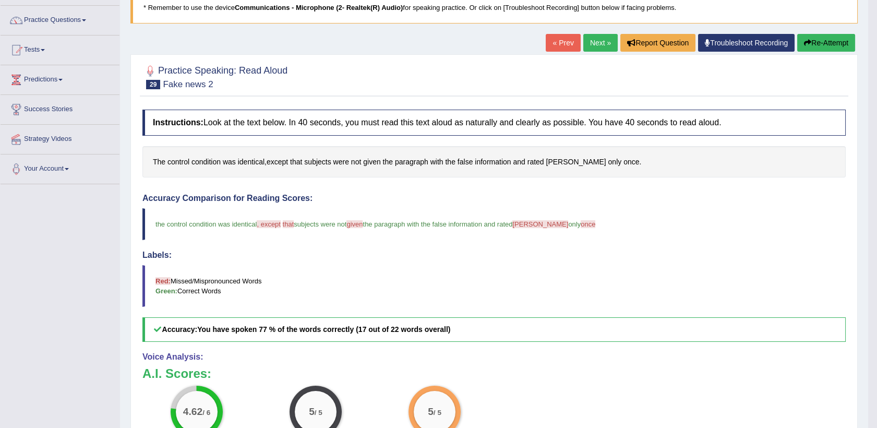
scroll to position [75, 0]
click at [818, 42] on button "Re-Attempt" at bounding box center [826, 43] width 58 height 18
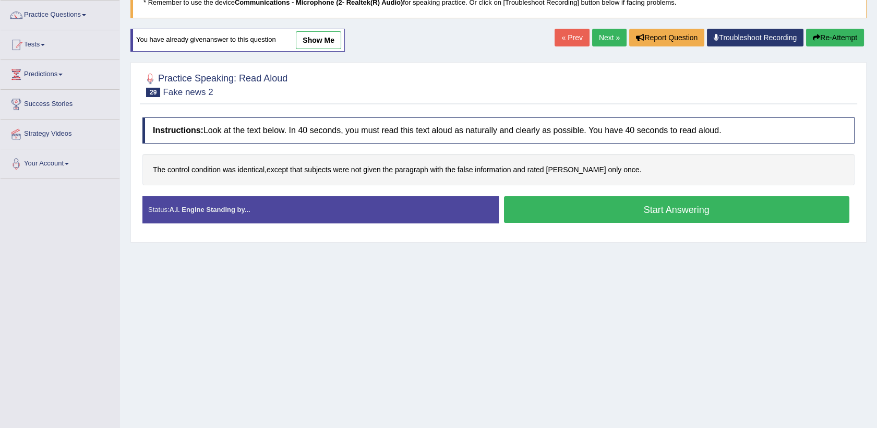
click at [569, 211] on button "Start Answering" at bounding box center [677, 209] width 346 height 27
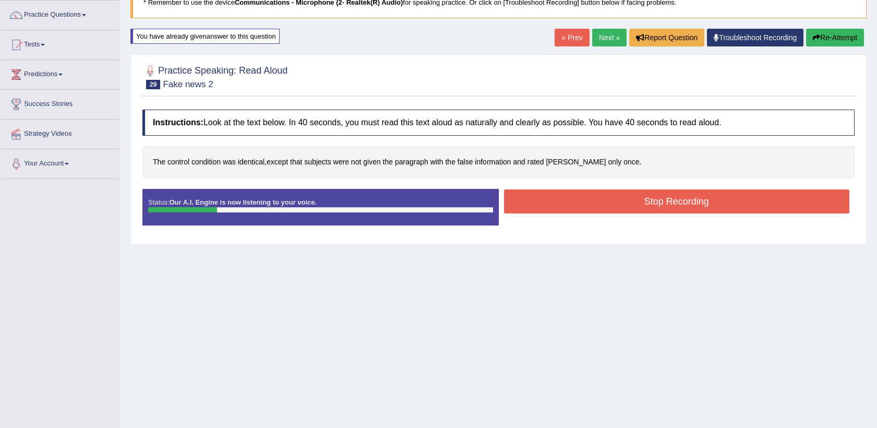
click at [617, 196] on button "Stop Recording" at bounding box center [677, 201] width 346 height 24
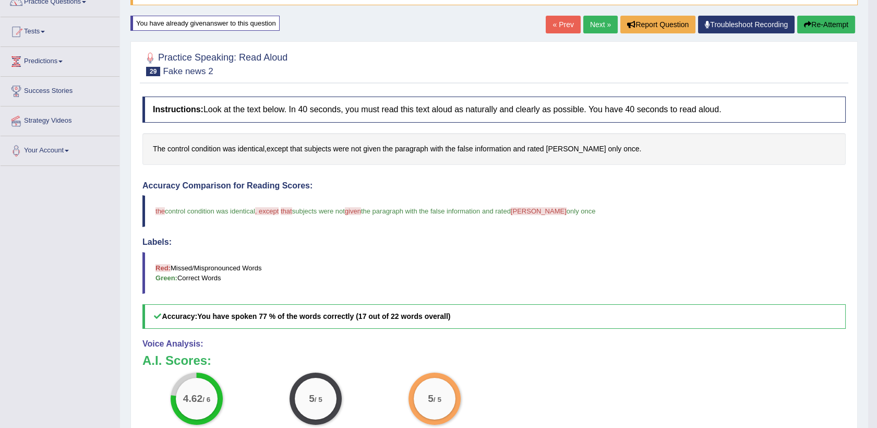
scroll to position [92, 0]
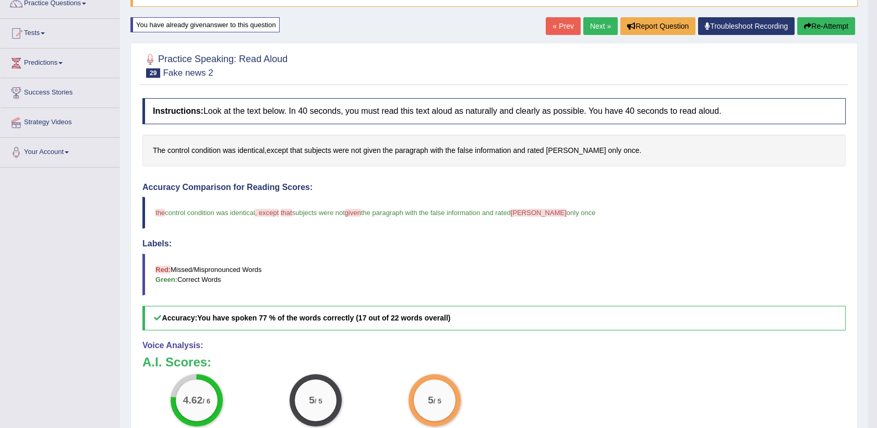
click at [599, 26] on link "Next »" at bounding box center [600, 26] width 34 height 18
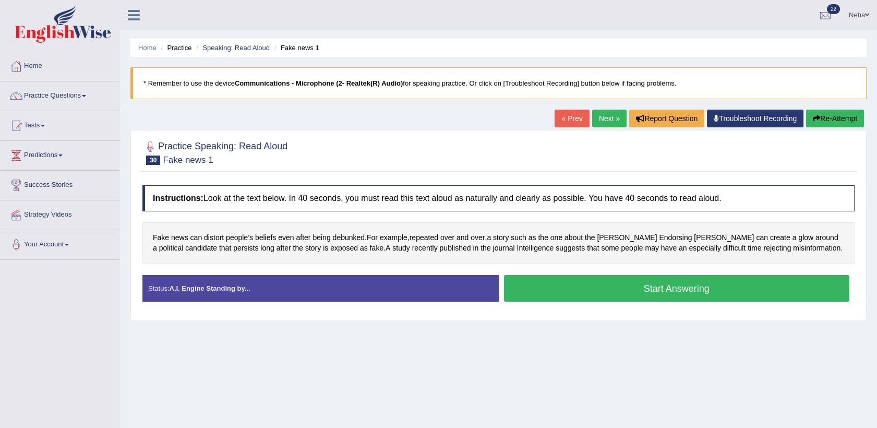
click at [554, 296] on button "Start Answering" at bounding box center [677, 288] width 346 height 27
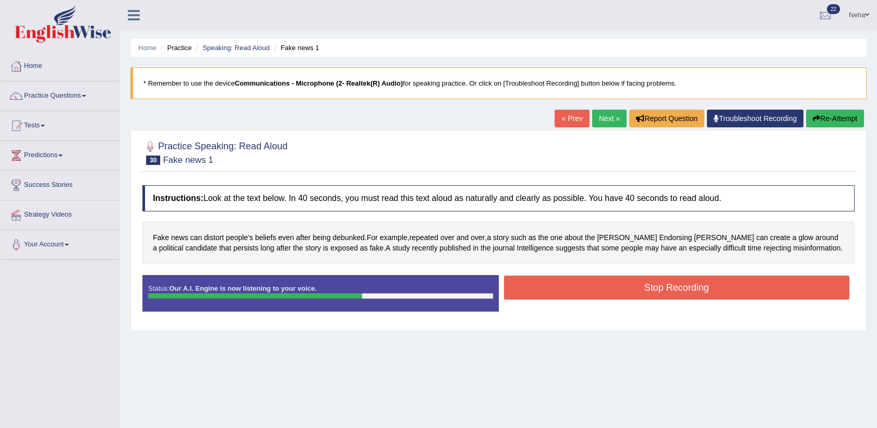
click at [588, 284] on button "Stop Recording" at bounding box center [677, 287] width 346 height 24
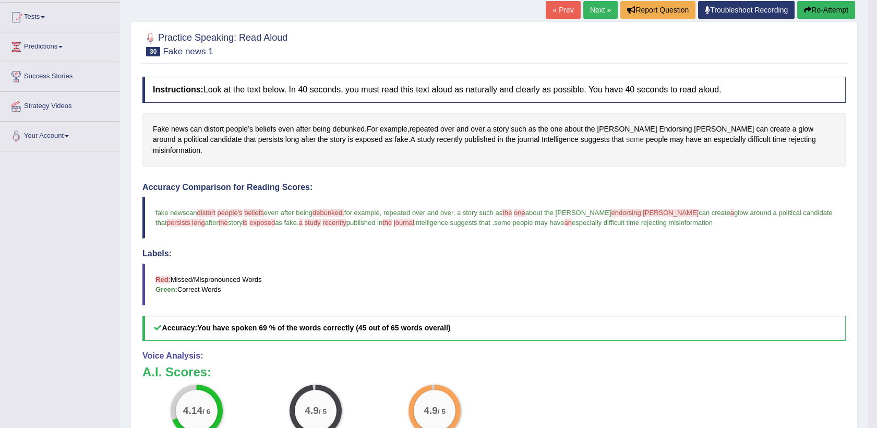
scroll to position [64, 0]
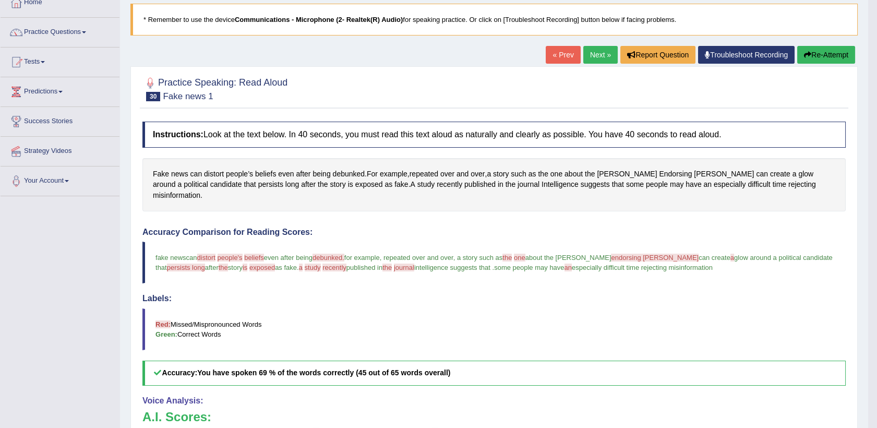
click at [602, 56] on link "Next »" at bounding box center [600, 55] width 34 height 18
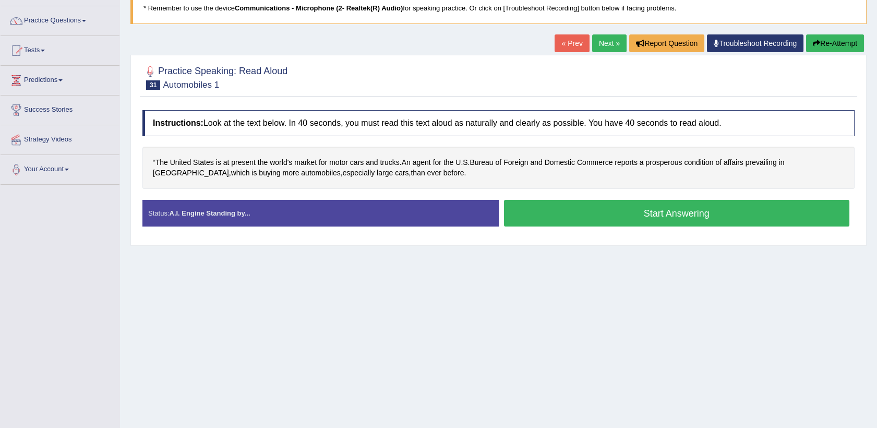
click at [593, 218] on button "Start Answering" at bounding box center [677, 213] width 346 height 27
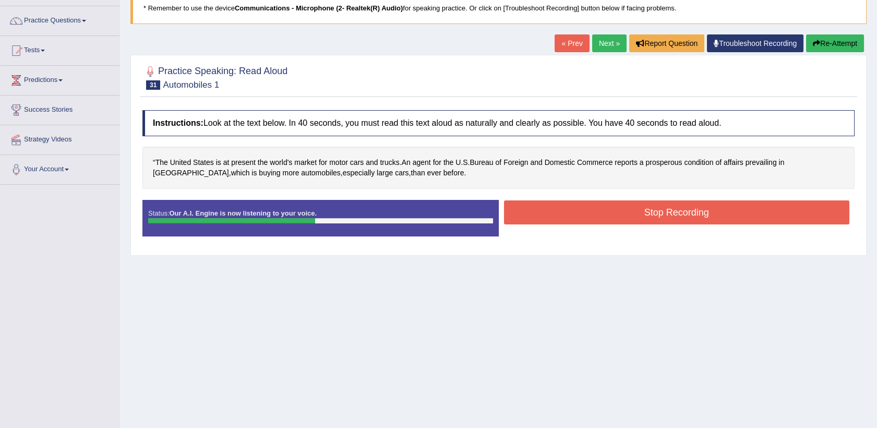
click at [597, 213] on button "Stop Recording" at bounding box center [677, 212] width 346 height 24
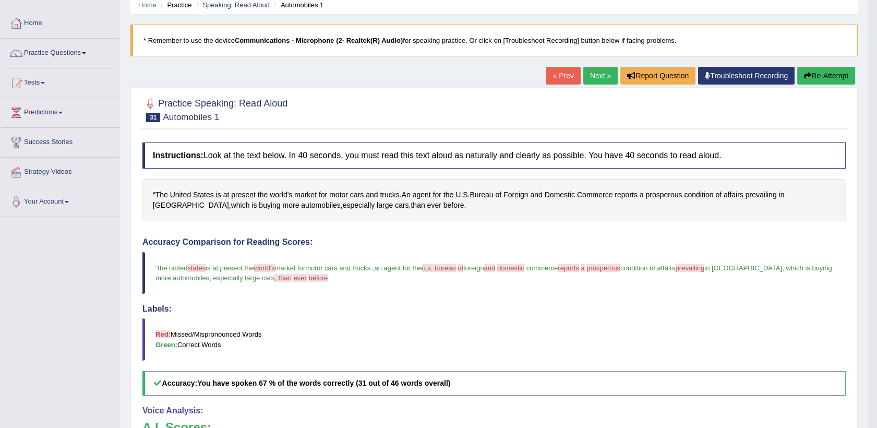
scroll to position [42, 0]
click at [810, 72] on button "Re-Attempt" at bounding box center [826, 76] width 58 height 18
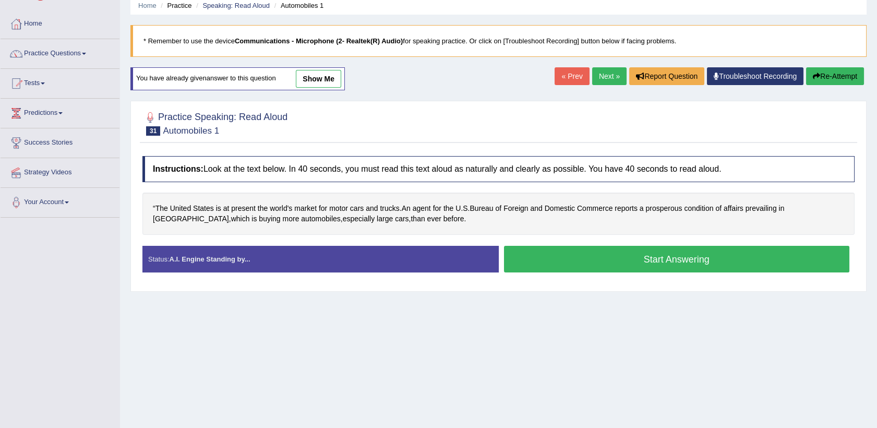
click at [622, 254] on button "Start Answering" at bounding box center [677, 259] width 346 height 27
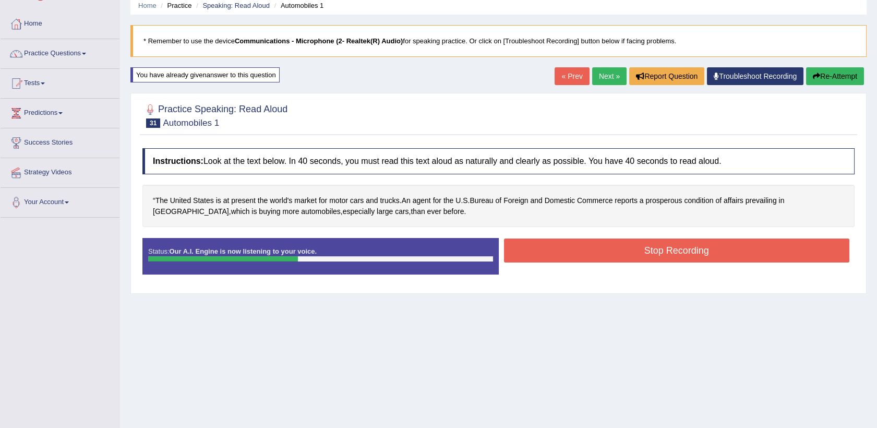
click at [563, 252] on button "Stop Recording" at bounding box center [677, 250] width 346 height 24
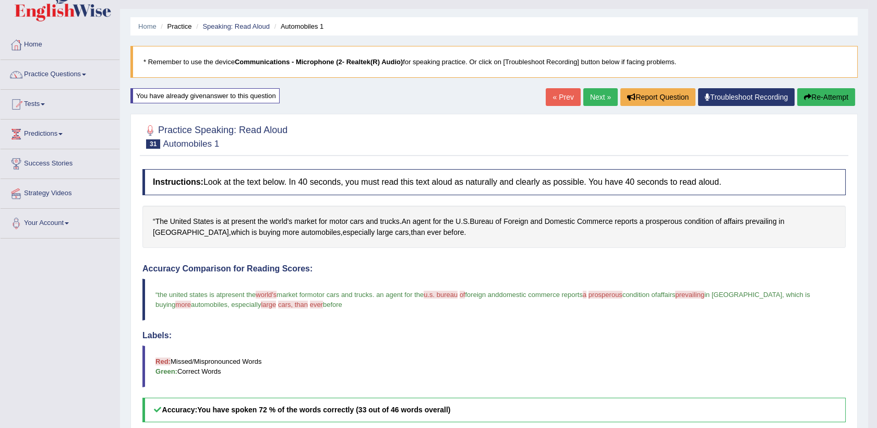
scroll to position [20, 0]
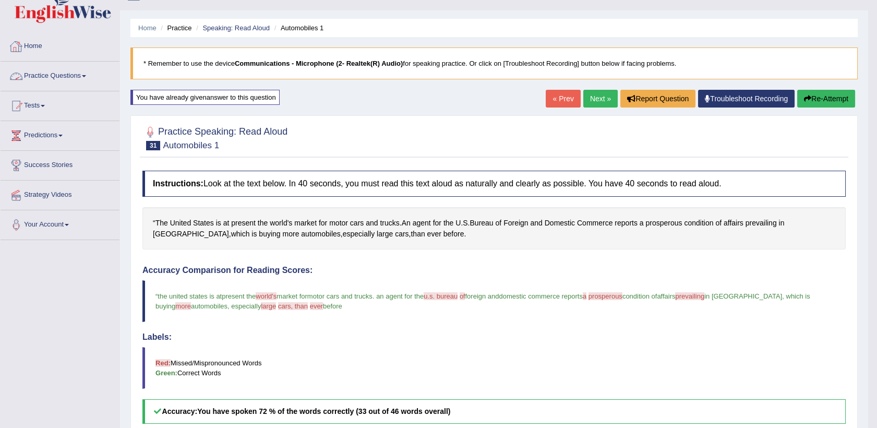
click at [89, 77] on link "Practice Questions" at bounding box center [60, 75] width 119 height 26
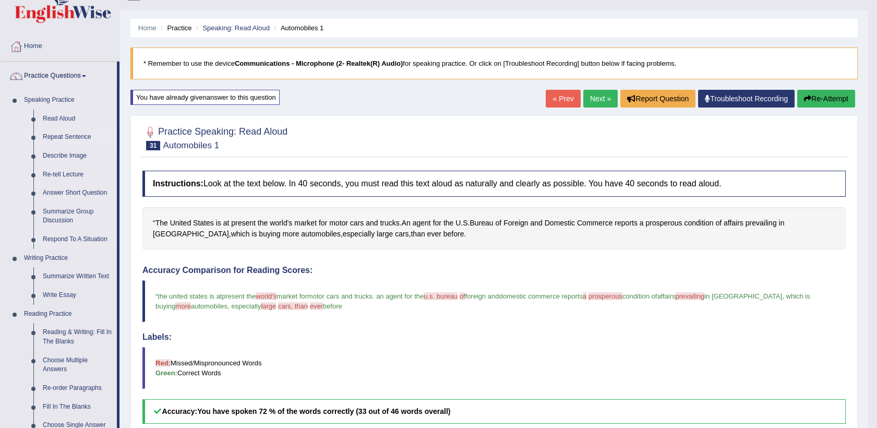
click at [73, 137] on link "Repeat Sentence" at bounding box center [77, 137] width 79 height 19
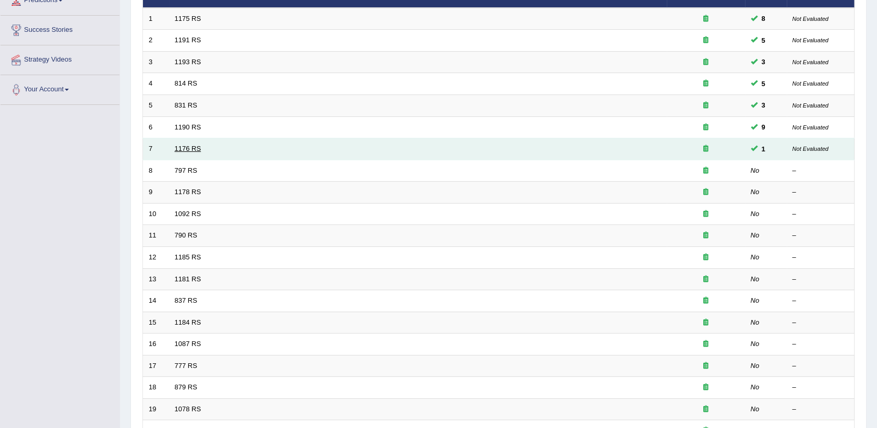
click at [192, 145] on link "1176 RS" at bounding box center [188, 149] width 27 height 8
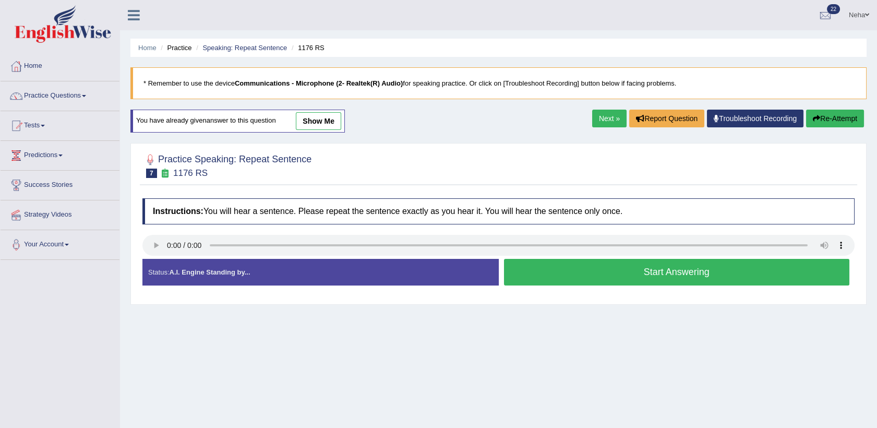
click at [589, 262] on button "Start Answering" at bounding box center [677, 272] width 346 height 27
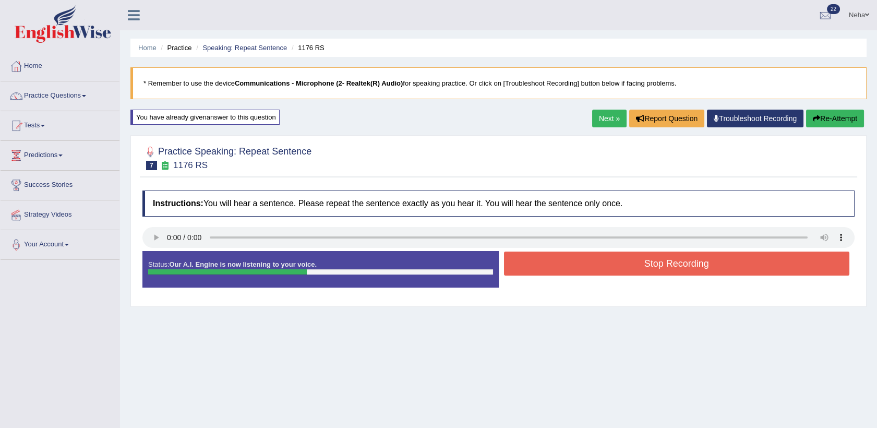
click at [589, 262] on button "Stop Recording" at bounding box center [677, 263] width 346 height 24
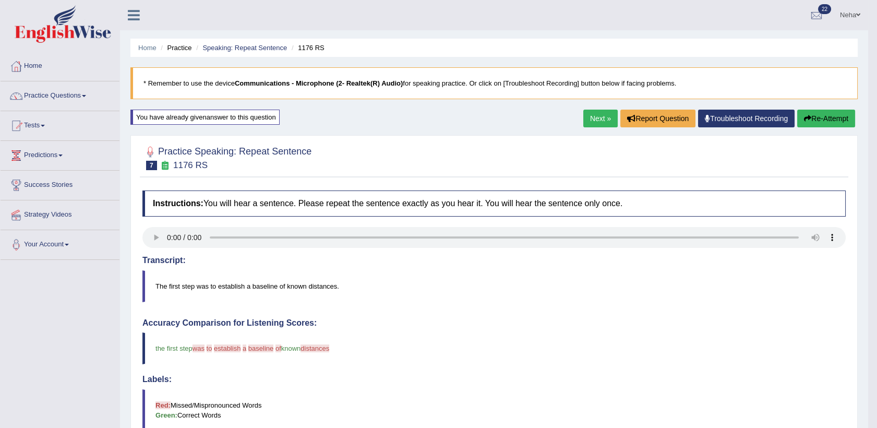
click at [600, 117] on link "Next »" at bounding box center [600, 119] width 34 height 18
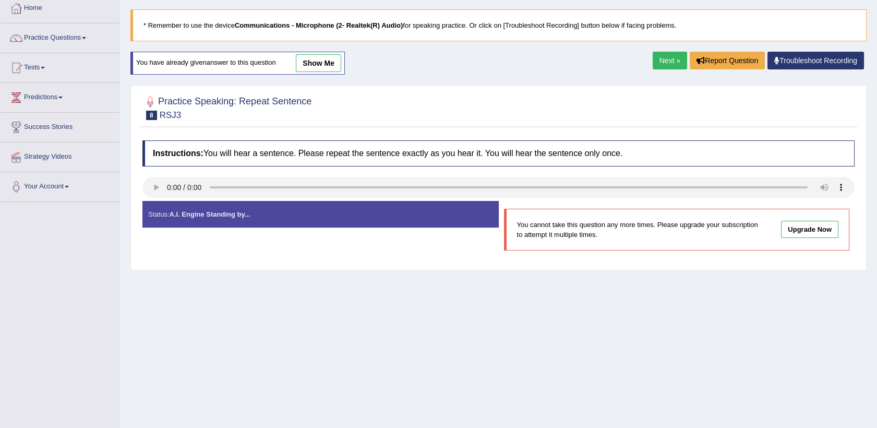
scroll to position [57, 0]
click at [672, 62] on link "Next »" at bounding box center [670, 61] width 34 height 18
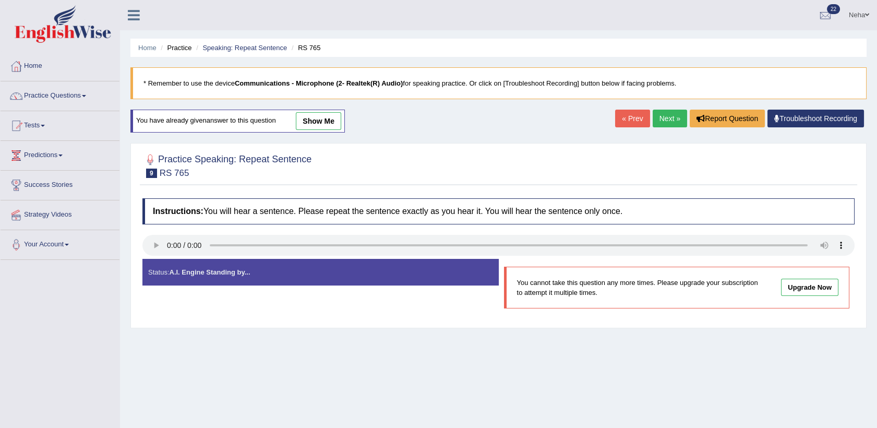
click at [668, 118] on link "Next »" at bounding box center [670, 119] width 34 height 18
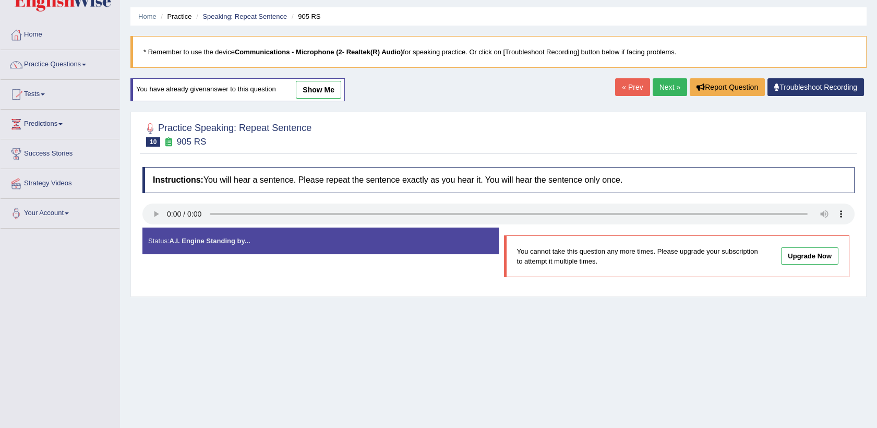
scroll to position [33, 0]
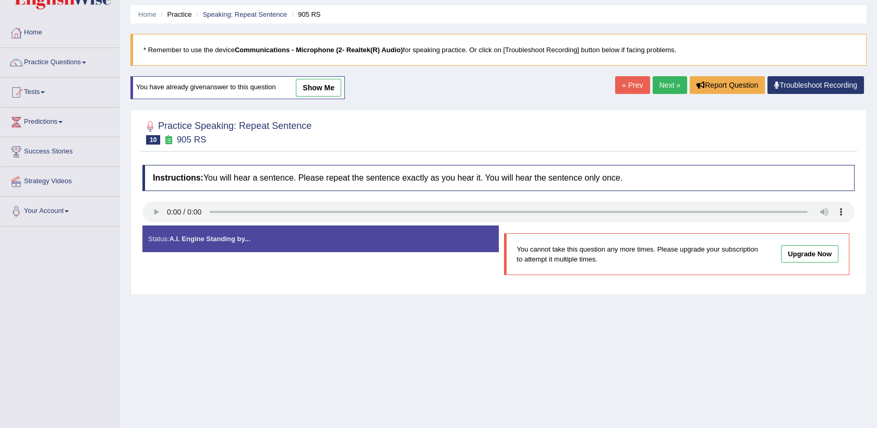
click at [666, 77] on link "Next »" at bounding box center [670, 85] width 34 height 18
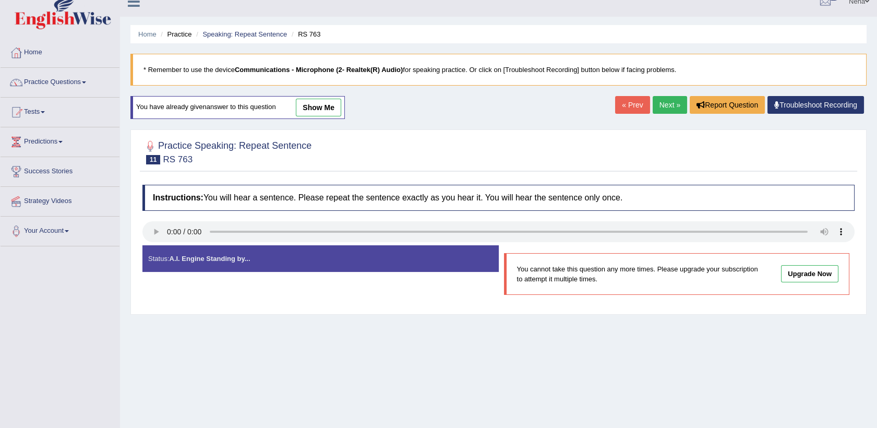
click at [669, 109] on link "Next »" at bounding box center [670, 105] width 34 height 18
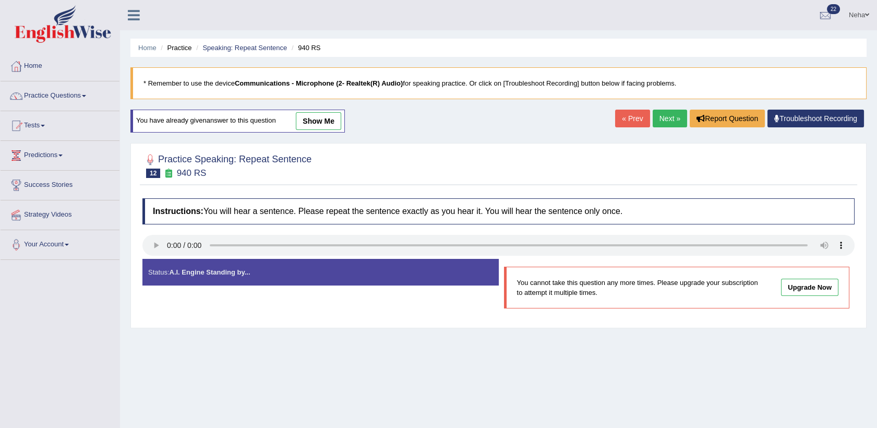
click at [672, 117] on link "Next »" at bounding box center [670, 119] width 34 height 18
click at [671, 114] on link "Next »" at bounding box center [670, 119] width 34 height 18
click at [667, 115] on link "Next »" at bounding box center [670, 119] width 34 height 18
click at [666, 119] on link "Next »" at bounding box center [670, 119] width 34 height 18
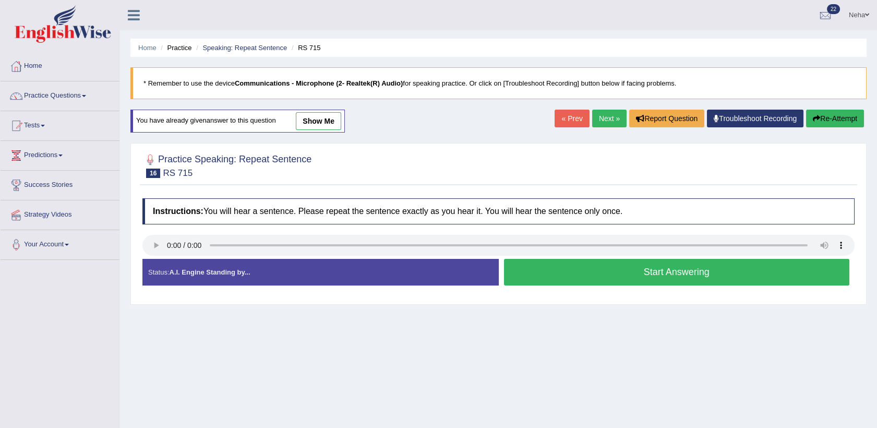
click at [582, 268] on button "Start Answering" at bounding box center [677, 272] width 346 height 27
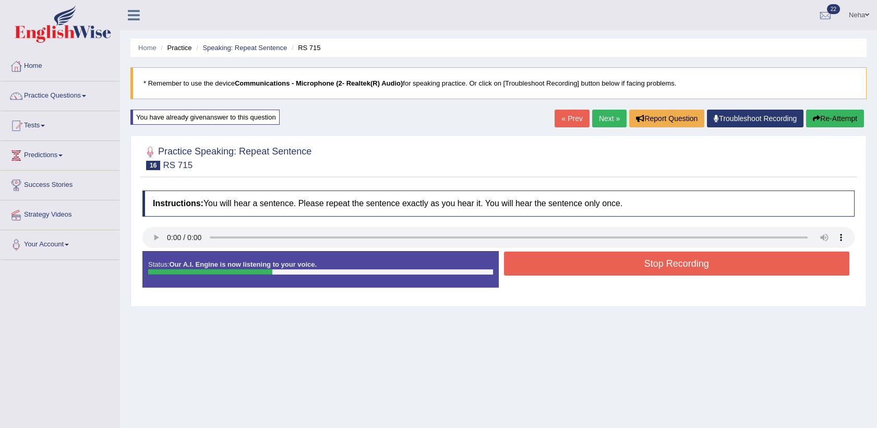
click at [582, 268] on button "Stop Recording" at bounding box center [677, 263] width 346 height 24
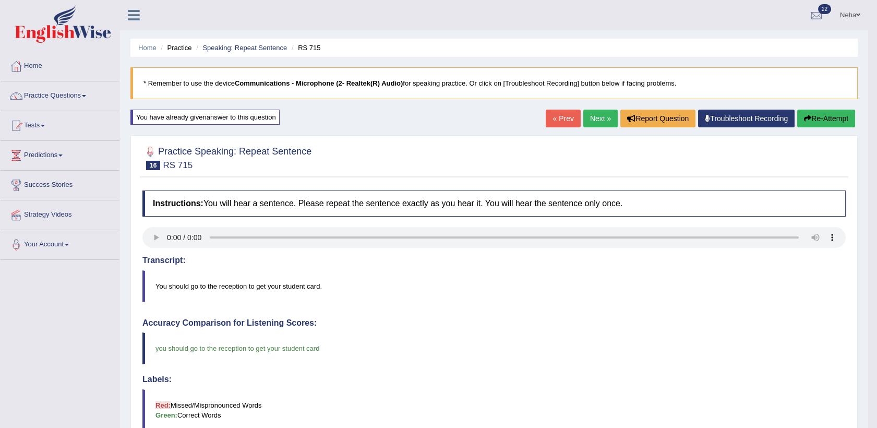
click at [596, 121] on link "Next »" at bounding box center [600, 119] width 34 height 18
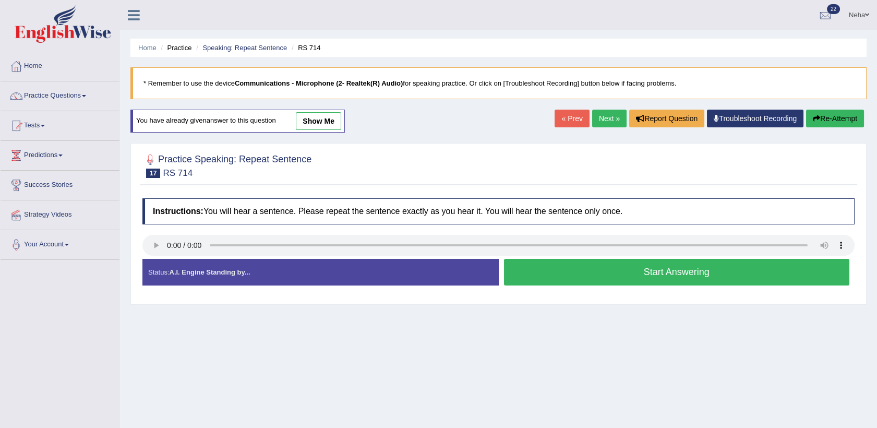
click at [550, 274] on button "Start Answering" at bounding box center [677, 272] width 346 height 27
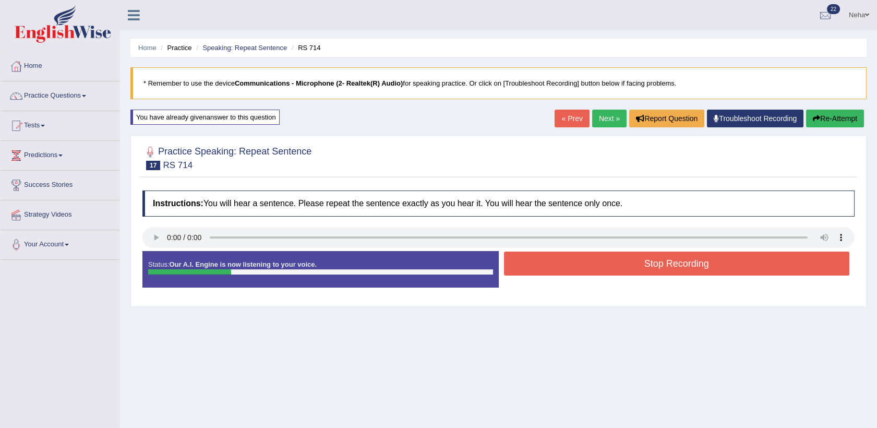
click at [550, 274] on button "Stop Recording" at bounding box center [677, 263] width 346 height 24
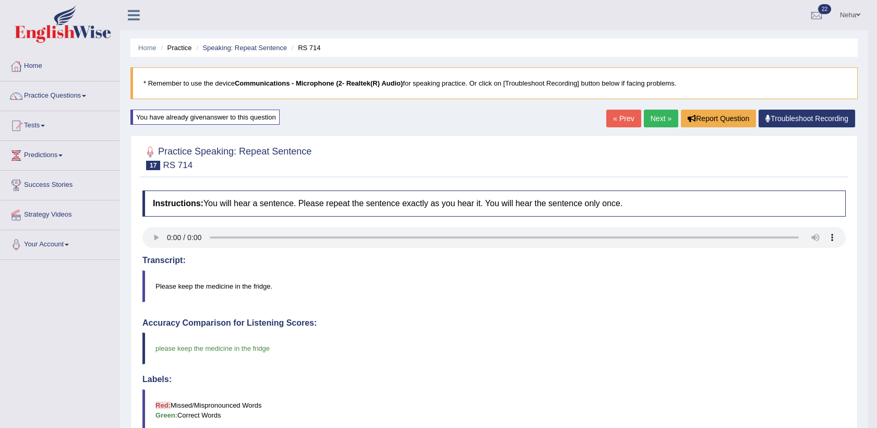
click at [657, 116] on link "Next »" at bounding box center [661, 119] width 34 height 18
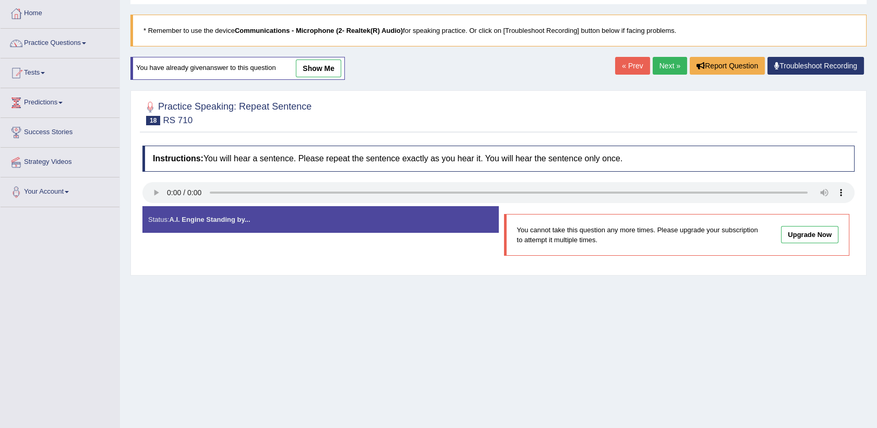
scroll to position [53, 0]
click at [673, 66] on link "Next »" at bounding box center [670, 65] width 34 height 18
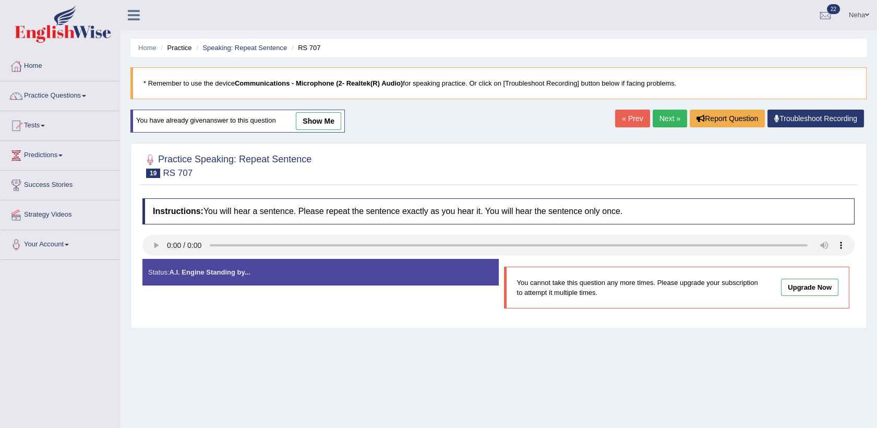
click at [671, 119] on link "Next »" at bounding box center [670, 119] width 34 height 18
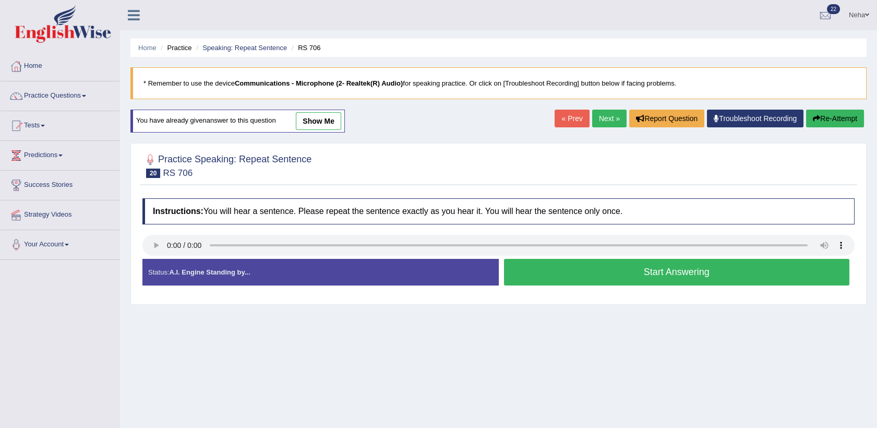
click at [556, 273] on button "Start Answering" at bounding box center [677, 272] width 346 height 27
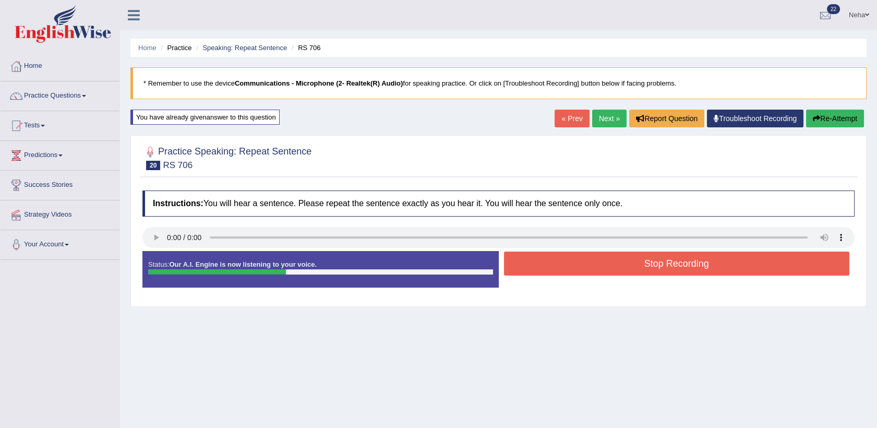
click at [563, 266] on button "Stop Recording" at bounding box center [677, 263] width 346 height 24
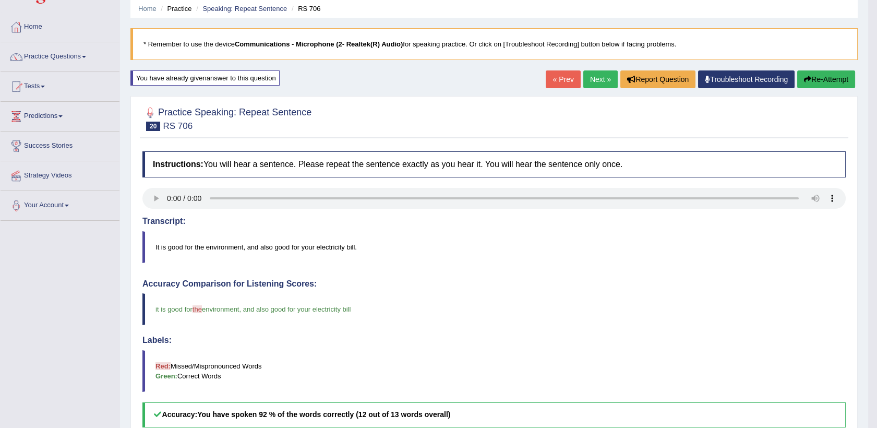
scroll to position [30, 0]
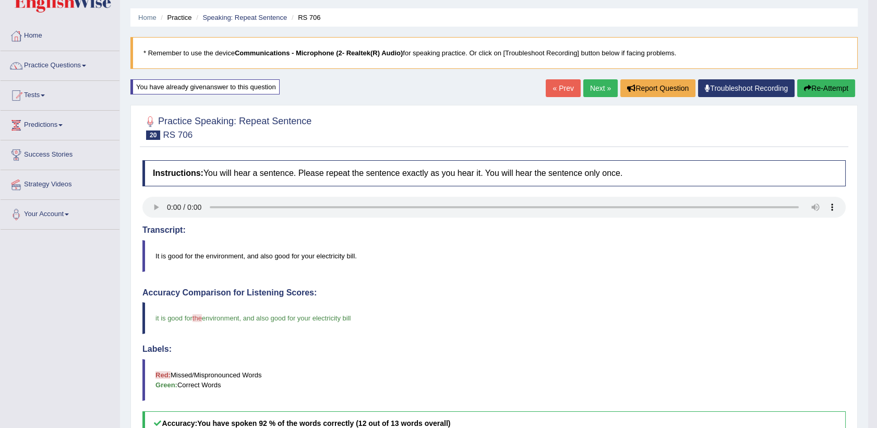
click at [603, 89] on link "Next »" at bounding box center [600, 88] width 34 height 18
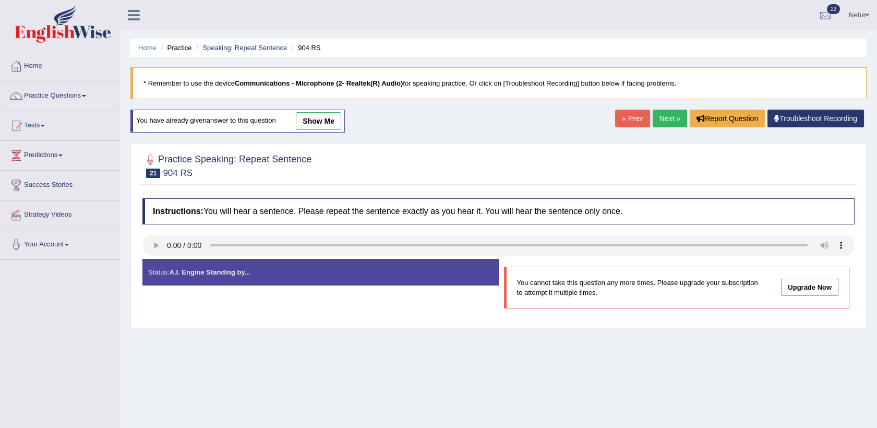
click at [672, 113] on link "Next »" at bounding box center [670, 119] width 34 height 18
click at [667, 114] on link "Next »" at bounding box center [670, 119] width 34 height 18
click at [668, 121] on link "Next »" at bounding box center [670, 119] width 34 height 18
click at [666, 119] on link "Next »" at bounding box center [670, 119] width 34 height 18
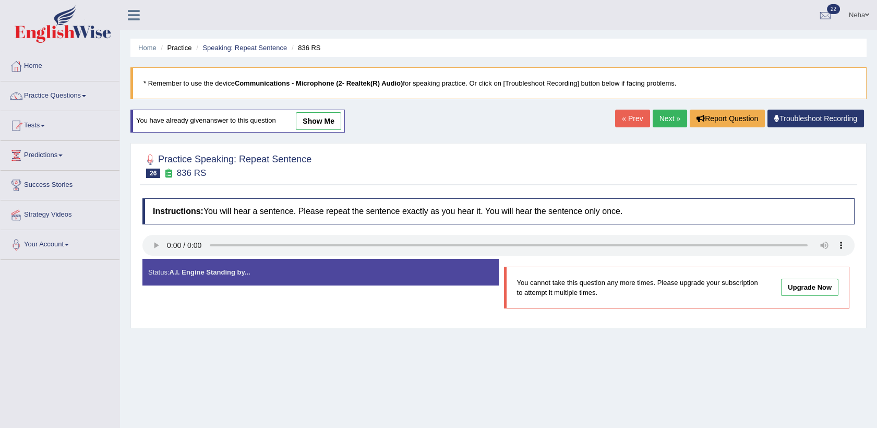
click at [667, 116] on link "Next »" at bounding box center [670, 119] width 34 height 18
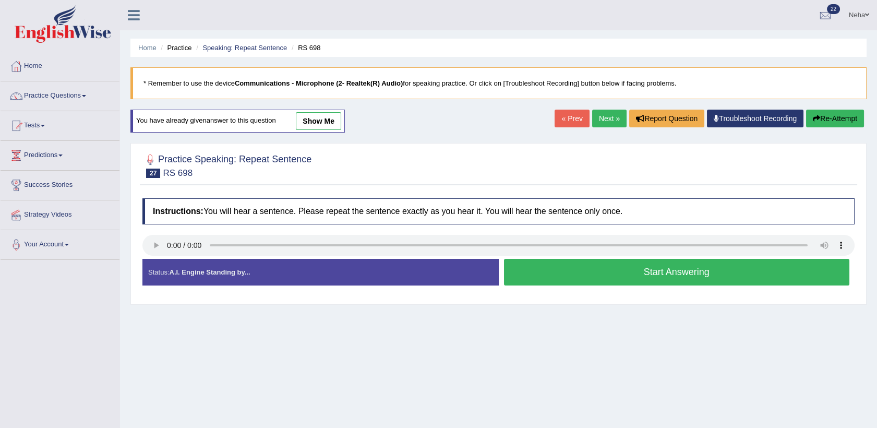
click at [572, 276] on button "Start Answering" at bounding box center [677, 272] width 346 height 27
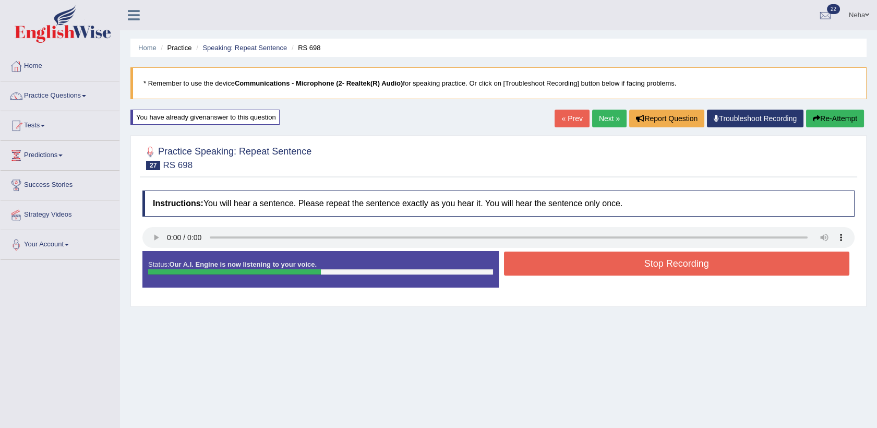
click at [587, 265] on button "Stop Recording" at bounding box center [677, 263] width 346 height 24
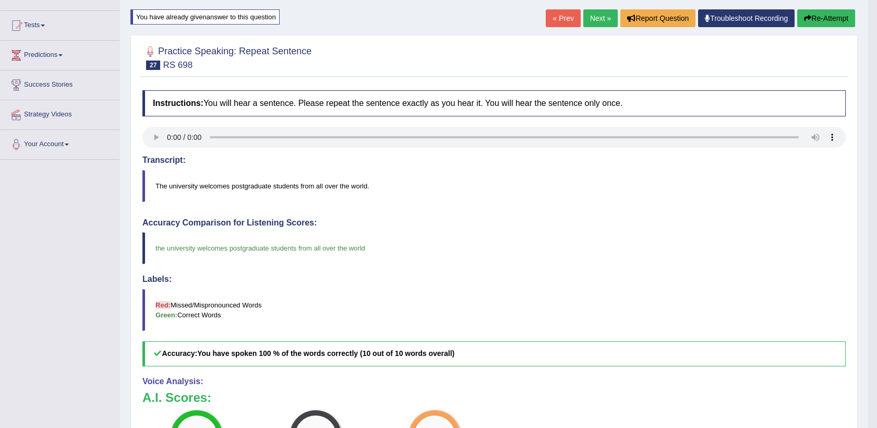
scroll to position [80, 0]
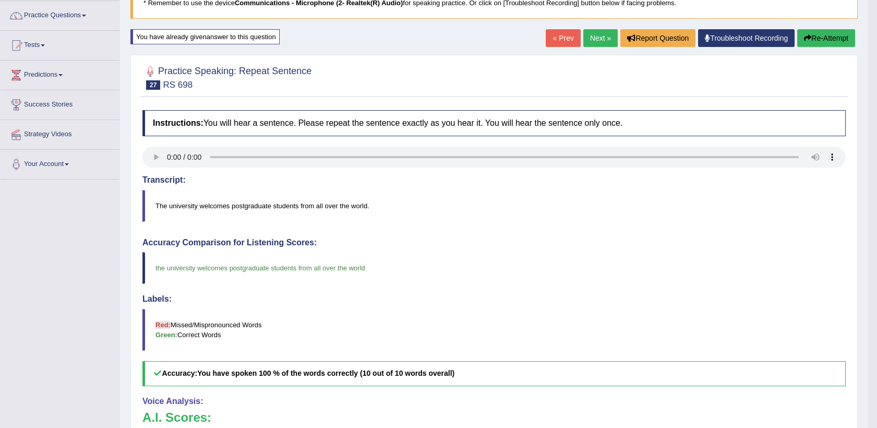
click at [592, 40] on link "Next »" at bounding box center [600, 38] width 34 height 18
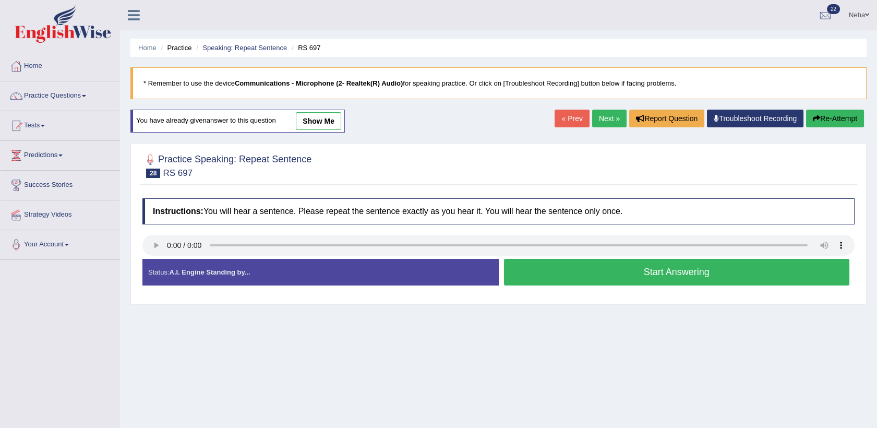
click at [551, 266] on button "Start Answering" at bounding box center [677, 272] width 346 height 27
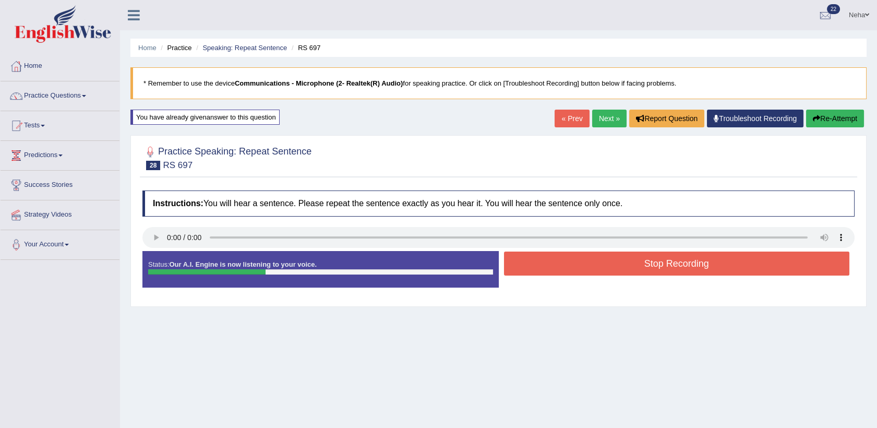
click at [551, 266] on button "Stop Recording" at bounding box center [677, 263] width 346 height 24
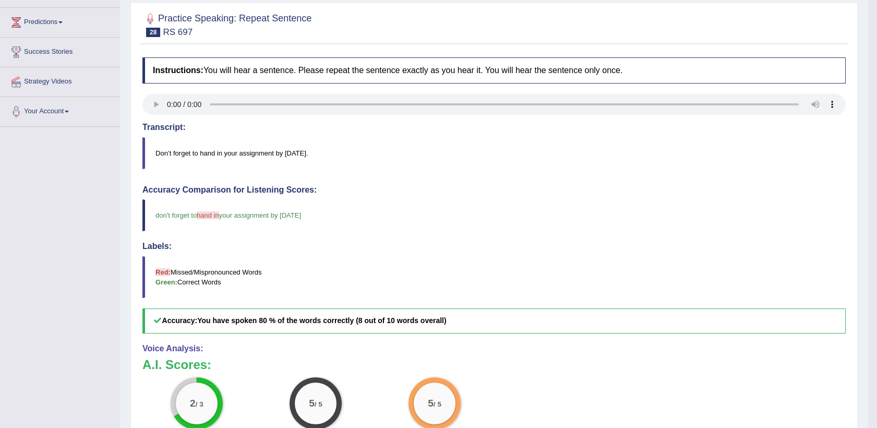
scroll to position [63, 0]
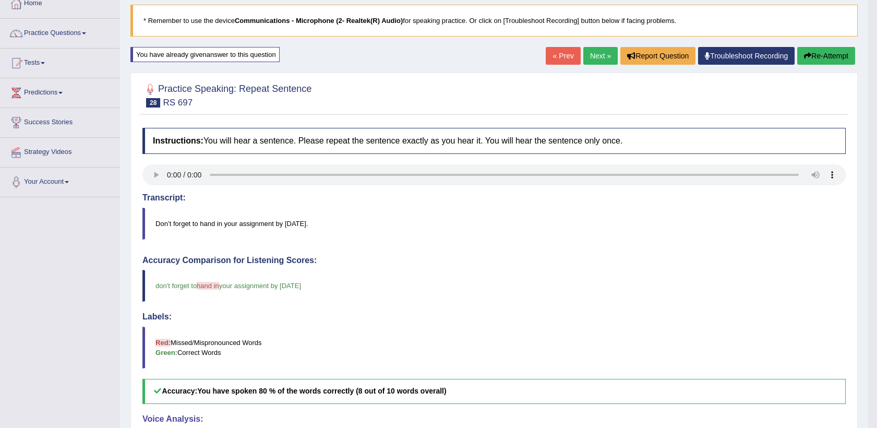
click at [826, 58] on button "Re-Attempt" at bounding box center [826, 56] width 58 height 18
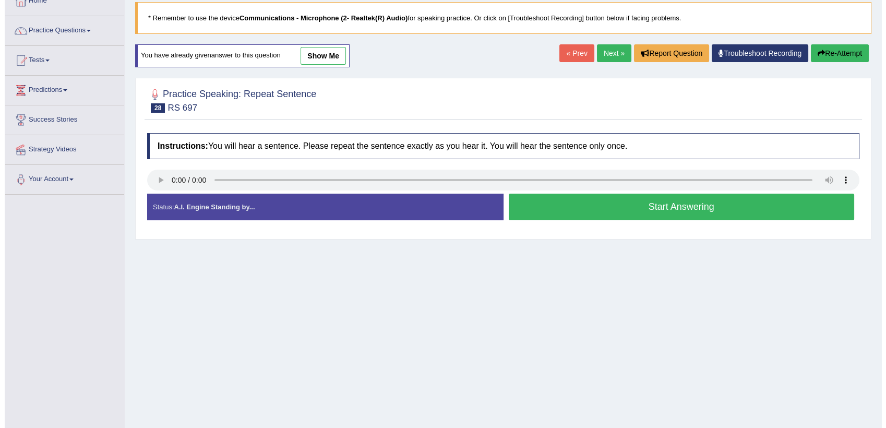
scroll to position [63, 0]
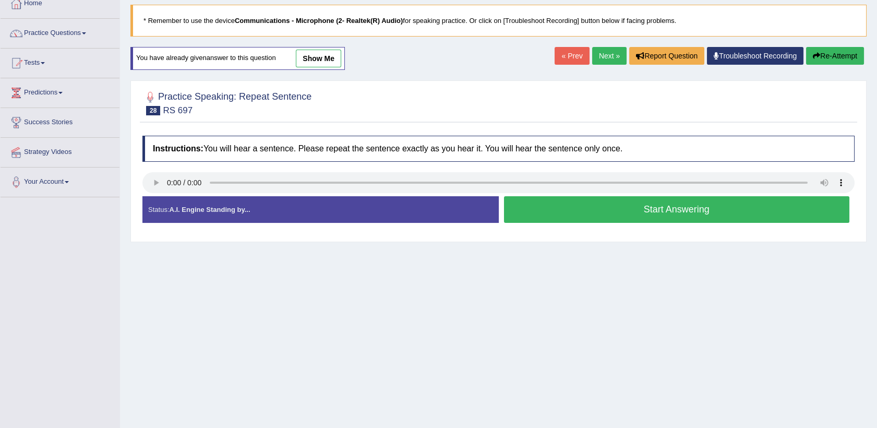
click at [664, 206] on button "Start Answering" at bounding box center [677, 209] width 346 height 27
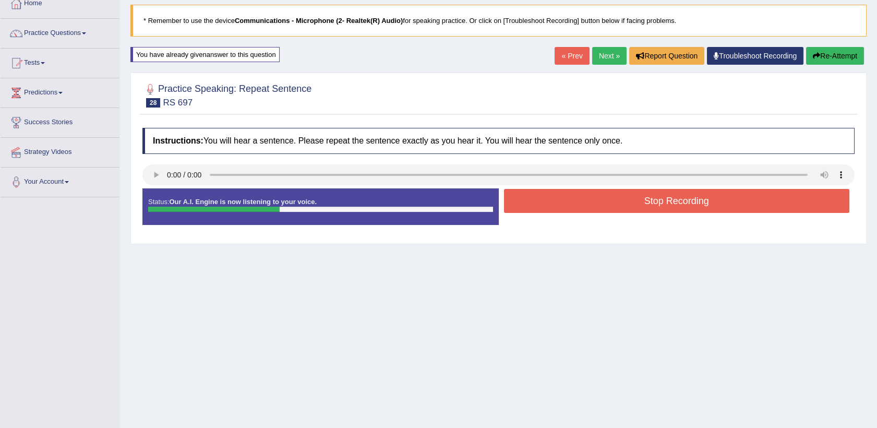
click at [664, 206] on button "Stop Recording" at bounding box center [677, 201] width 346 height 24
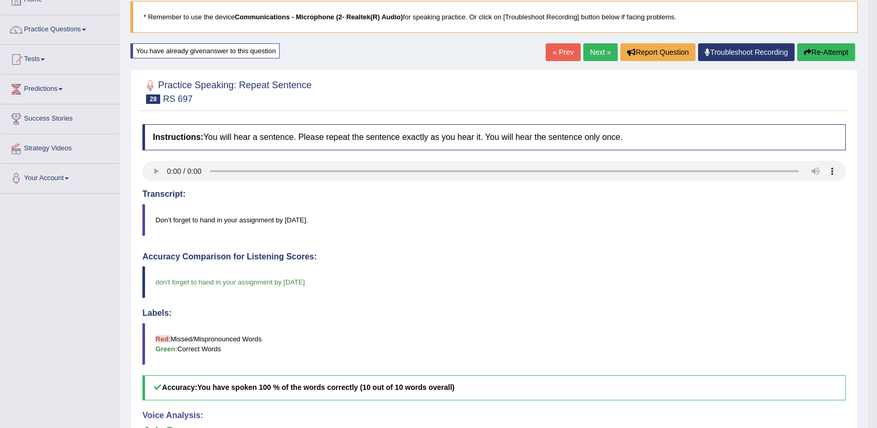
scroll to position [66, 0]
click at [597, 51] on link "Next »" at bounding box center [600, 53] width 34 height 18
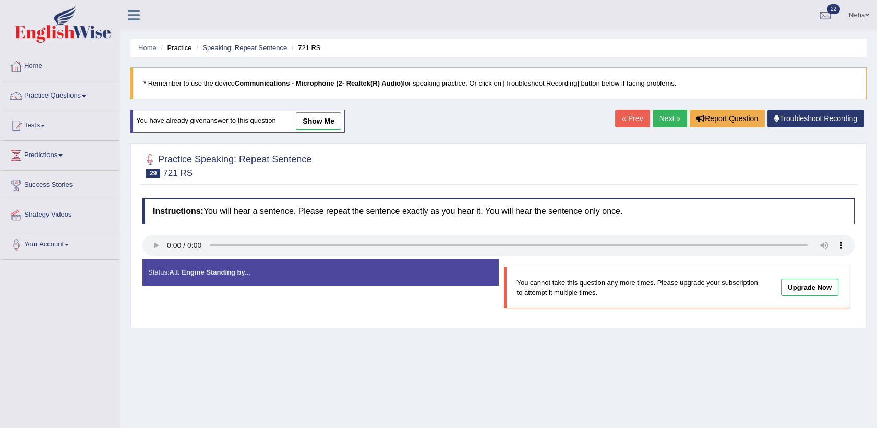
click at [666, 118] on link "Next »" at bounding box center [670, 119] width 34 height 18
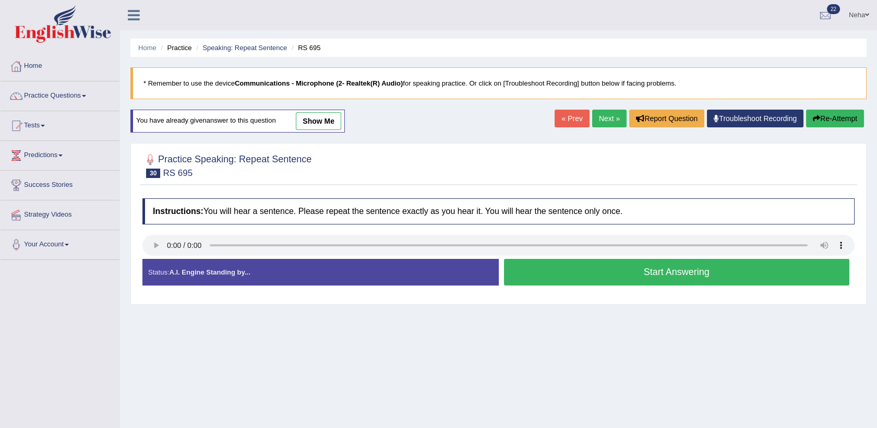
click at [616, 269] on button "Start Answering" at bounding box center [677, 272] width 346 height 27
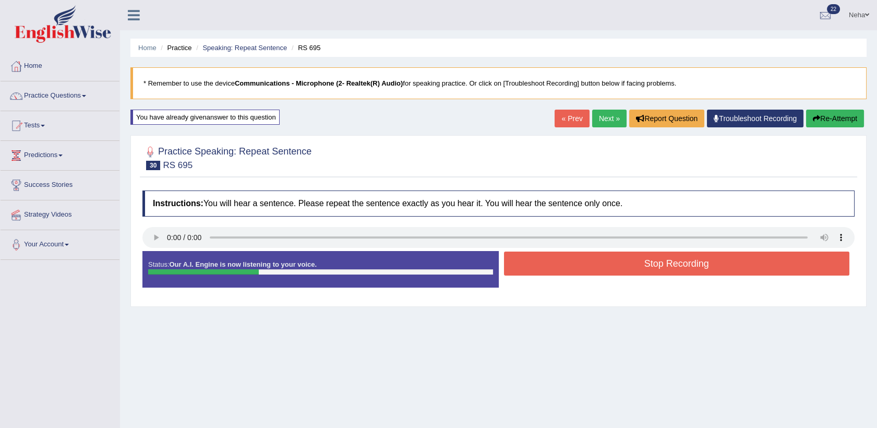
click at [616, 269] on button "Stop Recording" at bounding box center [677, 263] width 346 height 24
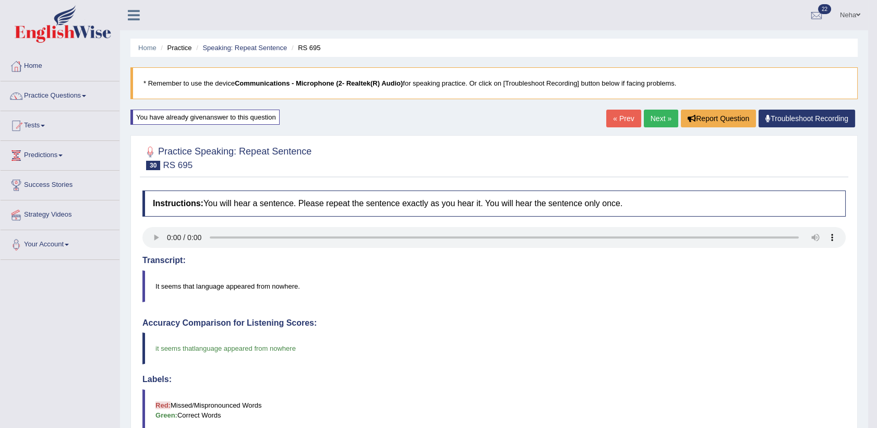
click at [668, 117] on link "Next »" at bounding box center [661, 119] width 34 height 18
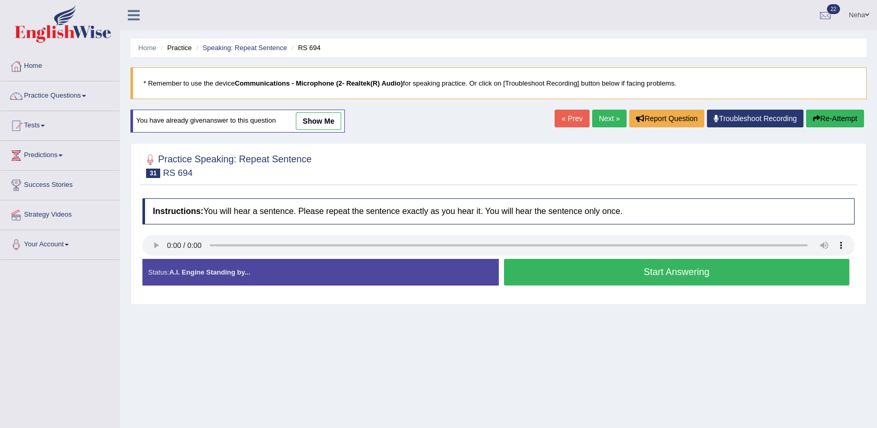
click at [593, 266] on button "Start Answering" at bounding box center [677, 272] width 346 height 27
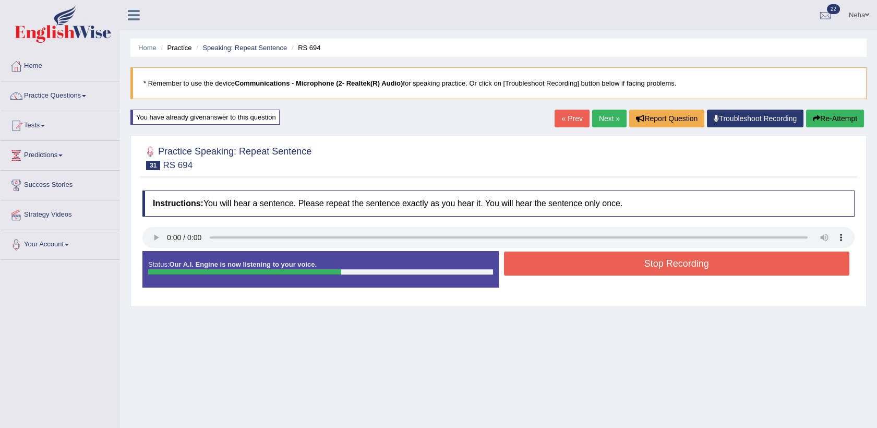
click at [593, 266] on button "Stop Recording" at bounding box center [677, 263] width 346 height 24
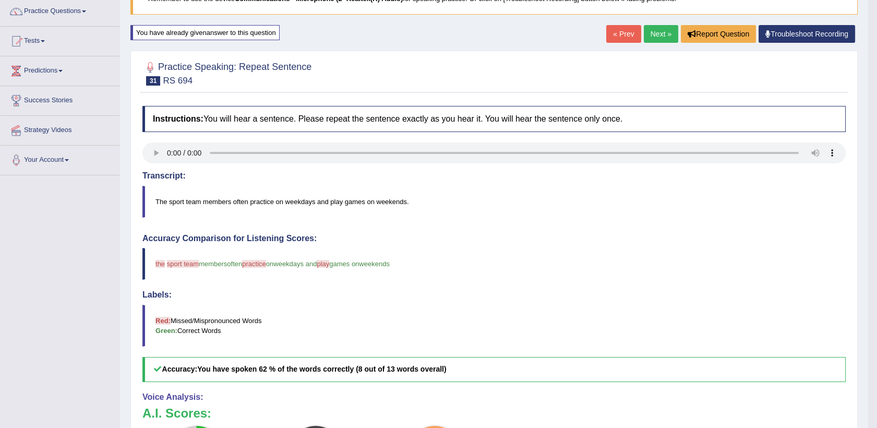
scroll to position [83, 0]
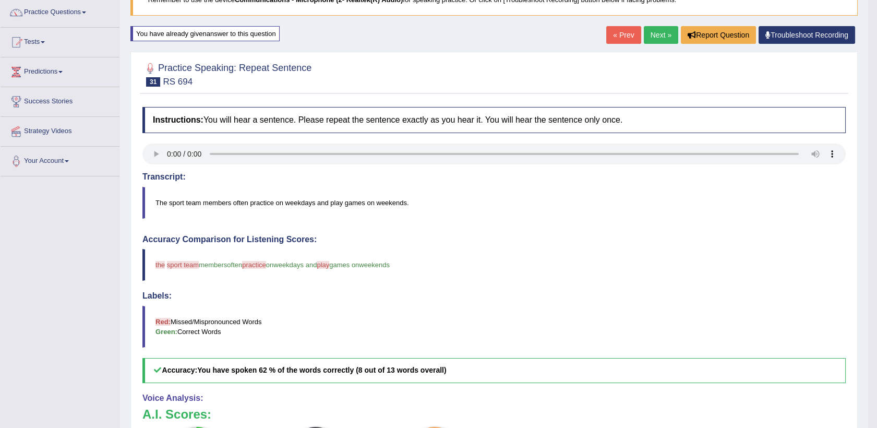
click at [656, 27] on link "Next »" at bounding box center [661, 35] width 34 height 18
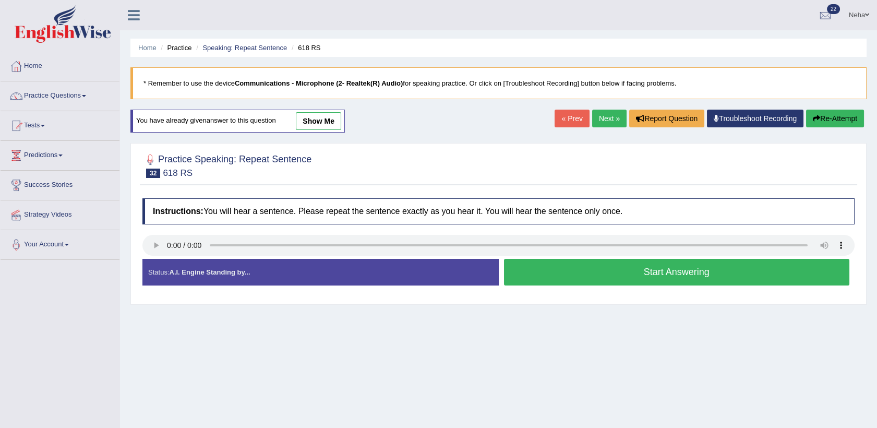
click at [585, 271] on button "Start Answering" at bounding box center [677, 272] width 346 height 27
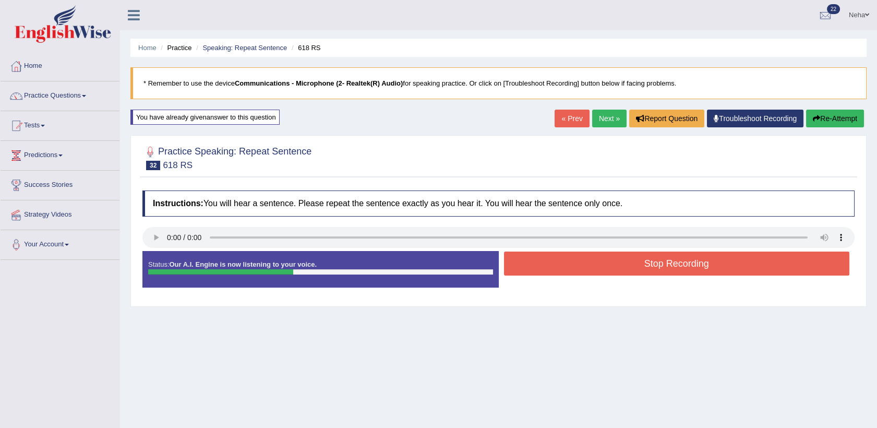
click at [585, 271] on button "Stop Recording" at bounding box center [677, 263] width 346 height 24
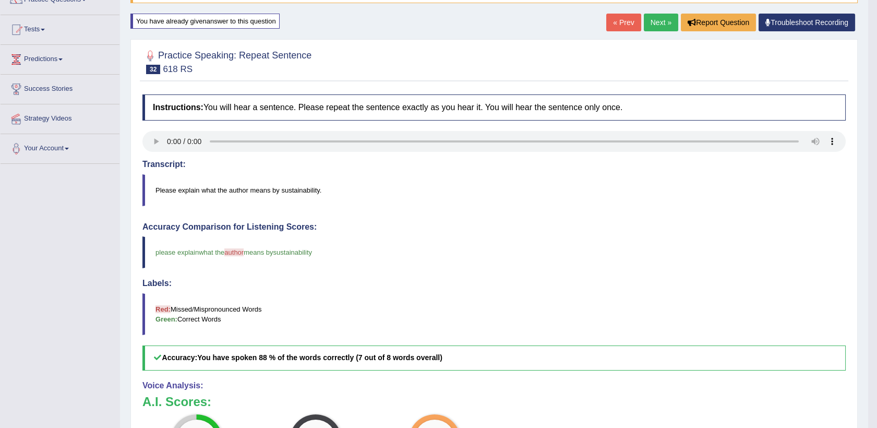
scroll to position [95, 0]
click at [655, 17] on link "Next »" at bounding box center [661, 23] width 34 height 18
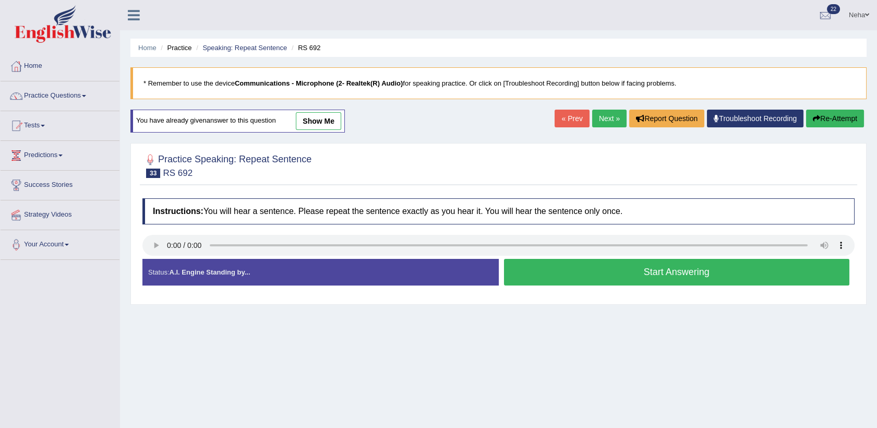
click at [601, 271] on button "Start Answering" at bounding box center [677, 272] width 346 height 27
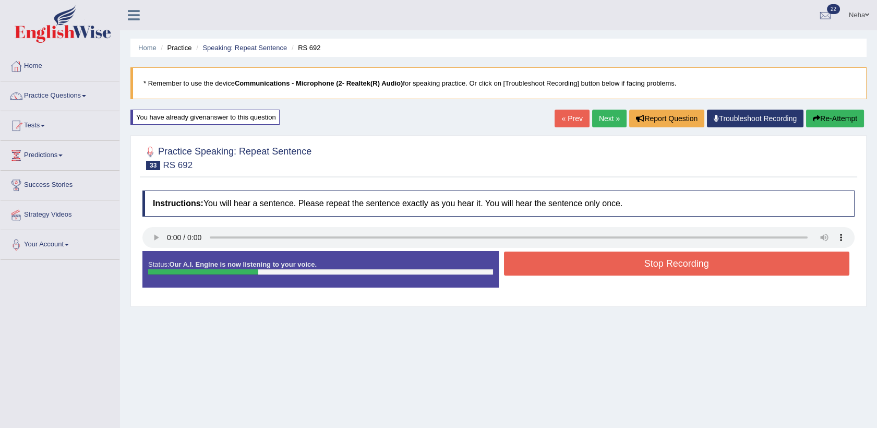
click at [601, 271] on button "Stop Recording" at bounding box center [677, 263] width 346 height 24
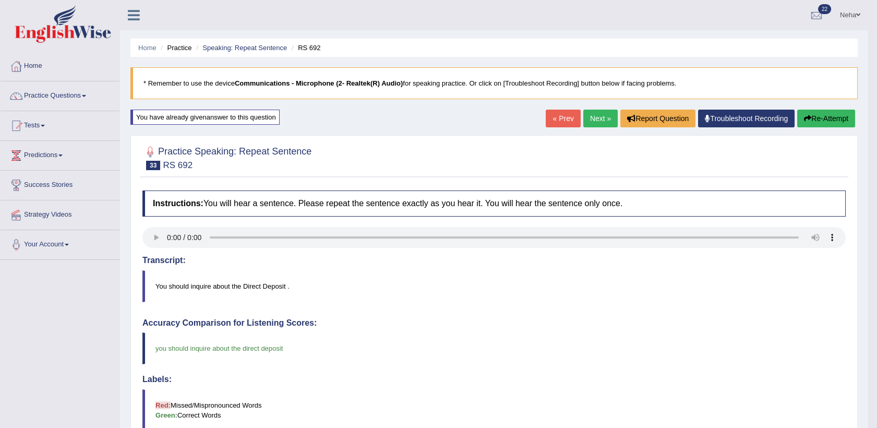
click at [599, 121] on link "Next »" at bounding box center [600, 119] width 34 height 18
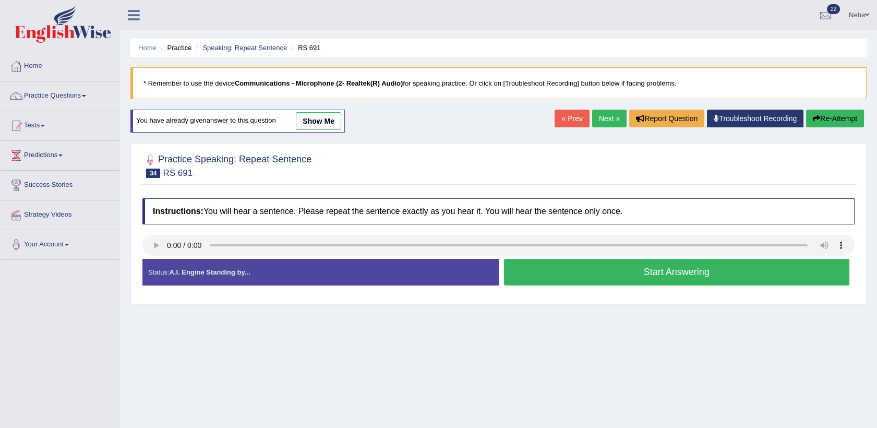
click at [574, 270] on button "Start Answering" at bounding box center [677, 272] width 346 height 27
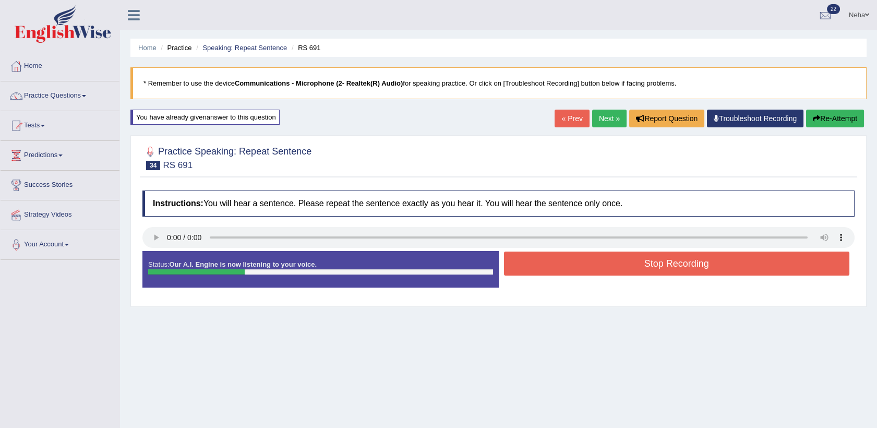
click at [574, 270] on button "Stop Recording" at bounding box center [677, 263] width 346 height 24
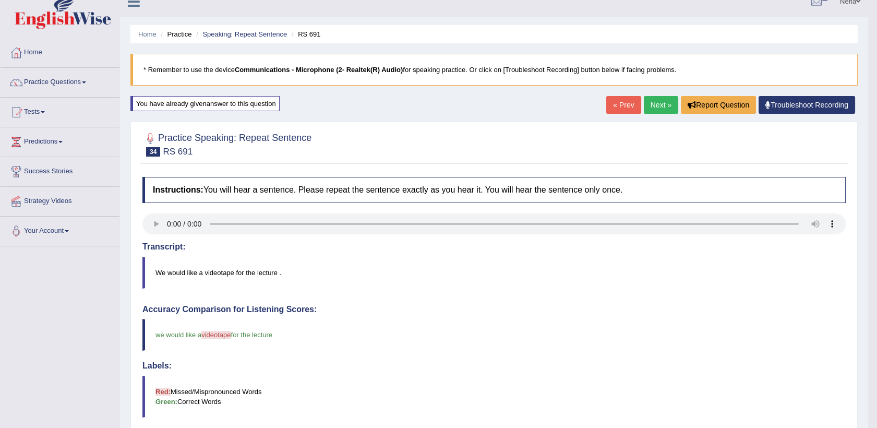
scroll to position [10, 0]
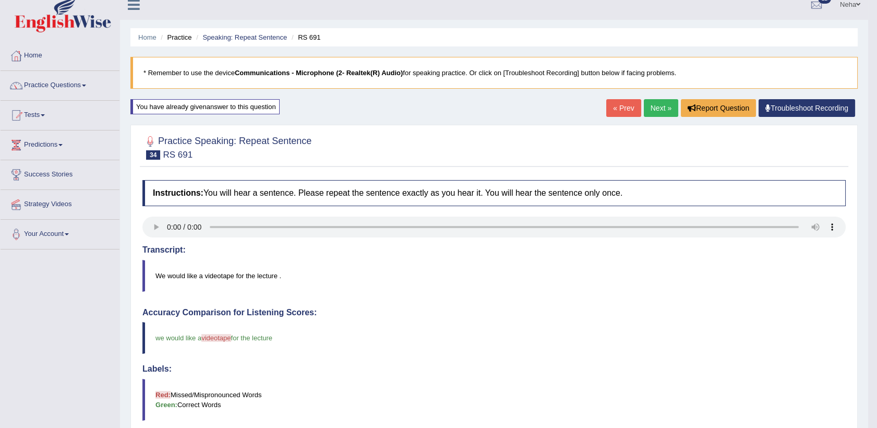
click at [657, 107] on link "Next »" at bounding box center [661, 108] width 34 height 18
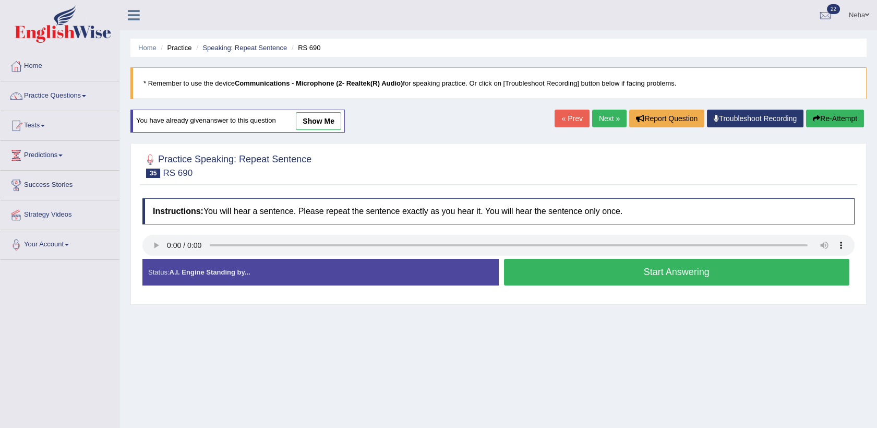
click at [556, 269] on button "Start Answering" at bounding box center [677, 272] width 346 height 27
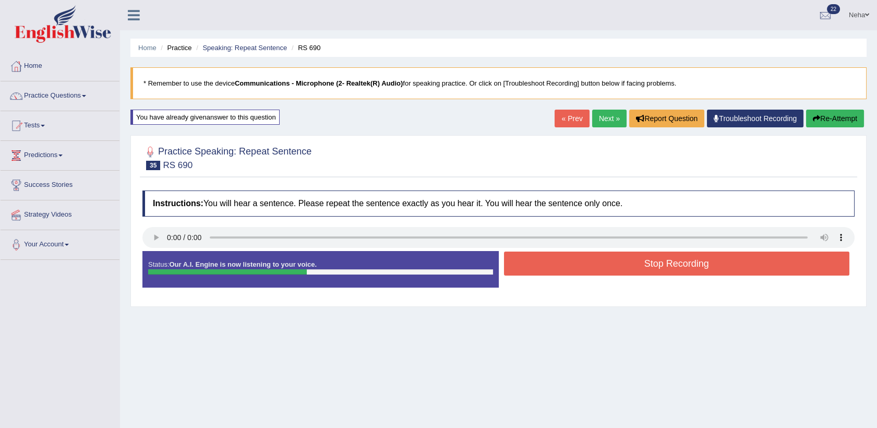
click at [556, 269] on button "Stop Recording" at bounding box center [677, 263] width 346 height 24
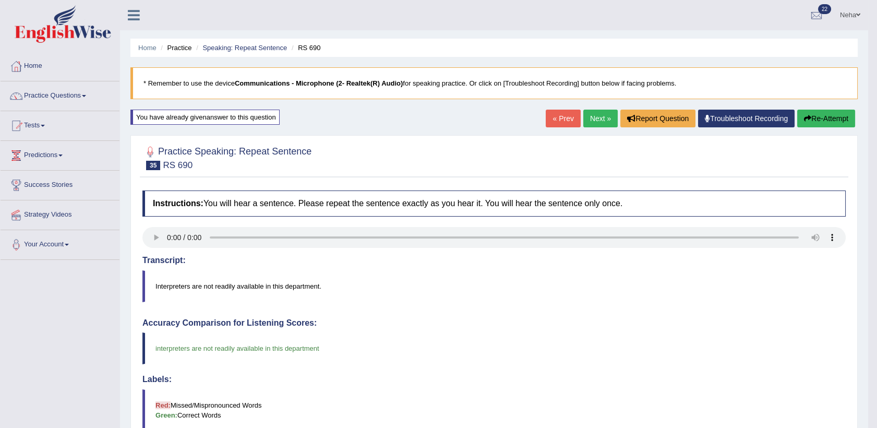
click at [816, 115] on button "Re-Attempt" at bounding box center [826, 119] width 58 height 18
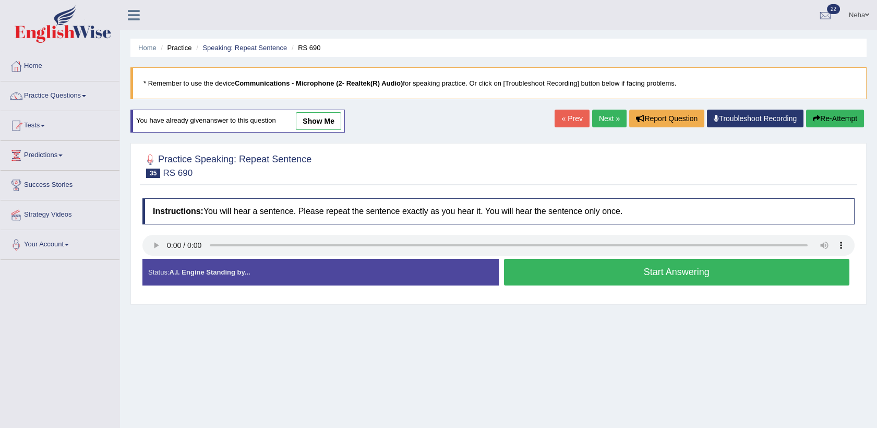
click at [665, 272] on button "Start Answering" at bounding box center [677, 272] width 346 height 27
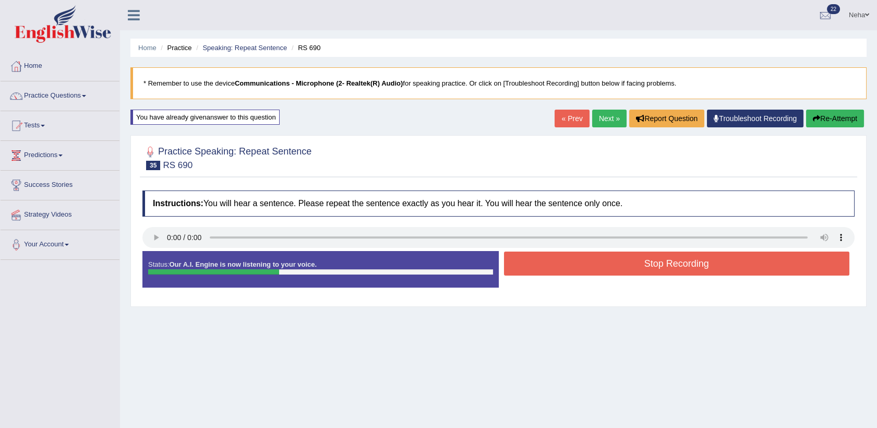
click at [665, 272] on button "Stop Recording" at bounding box center [677, 263] width 346 height 24
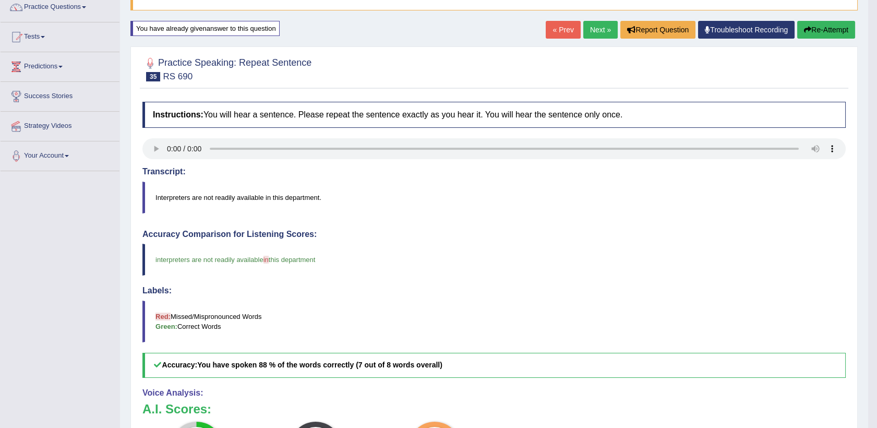
scroll to position [58, 0]
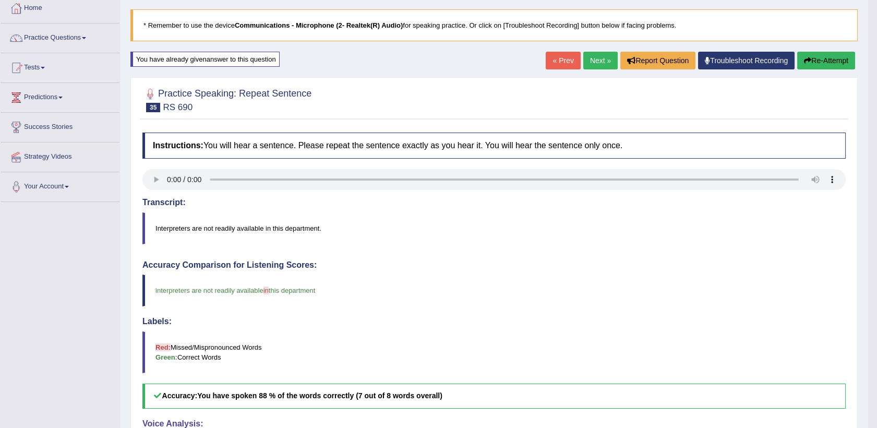
click at [607, 63] on link "Next »" at bounding box center [600, 61] width 34 height 18
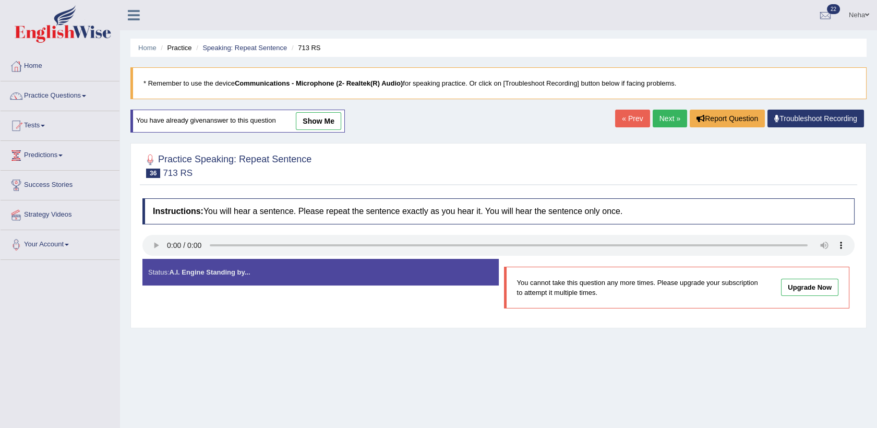
click at [666, 113] on link "Next »" at bounding box center [670, 119] width 34 height 18
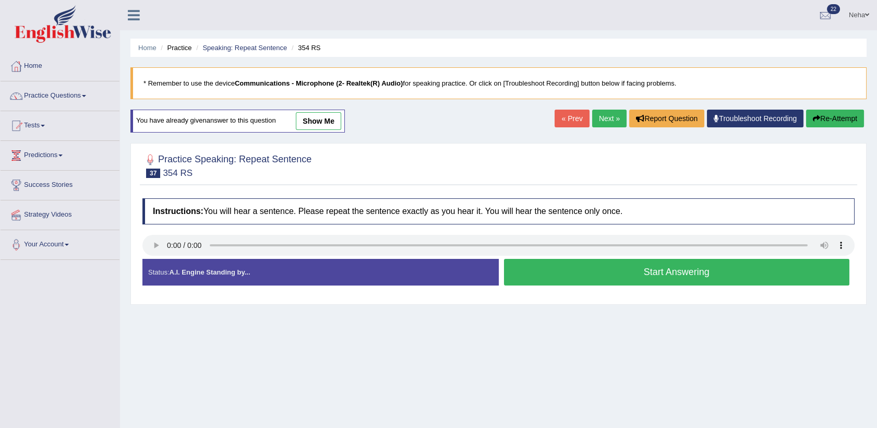
click at [599, 273] on button "Start Answering" at bounding box center [677, 272] width 346 height 27
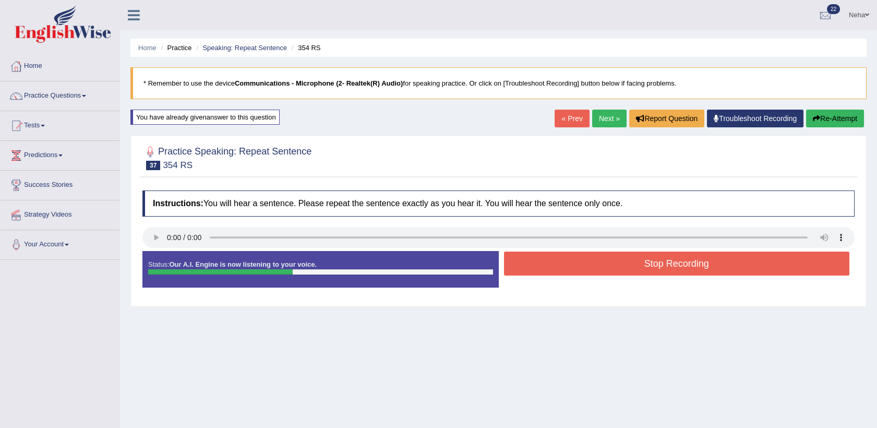
click at [608, 265] on button "Stop Recording" at bounding box center [677, 263] width 346 height 24
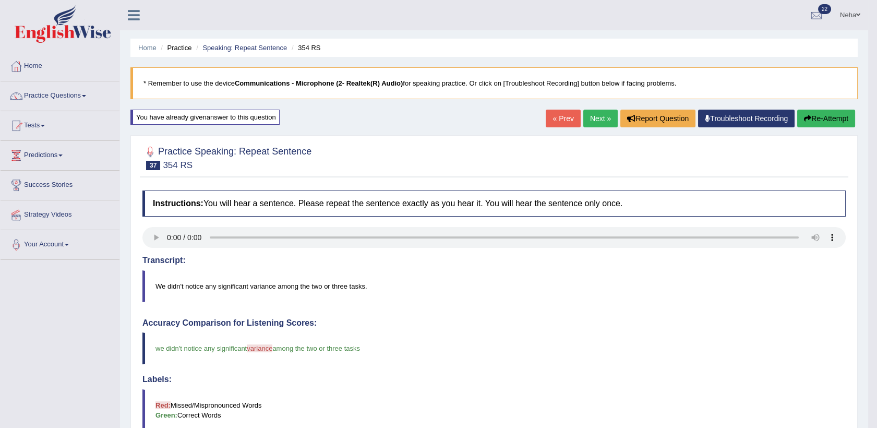
click at [595, 114] on link "Next »" at bounding box center [600, 119] width 34 height 18
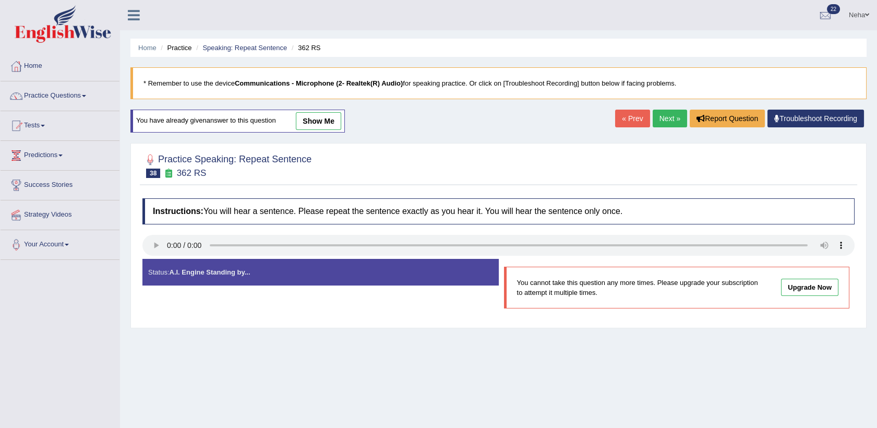
click at [672, 124] on link "Next »" at bounding box center [670, 119] width 34 height 18
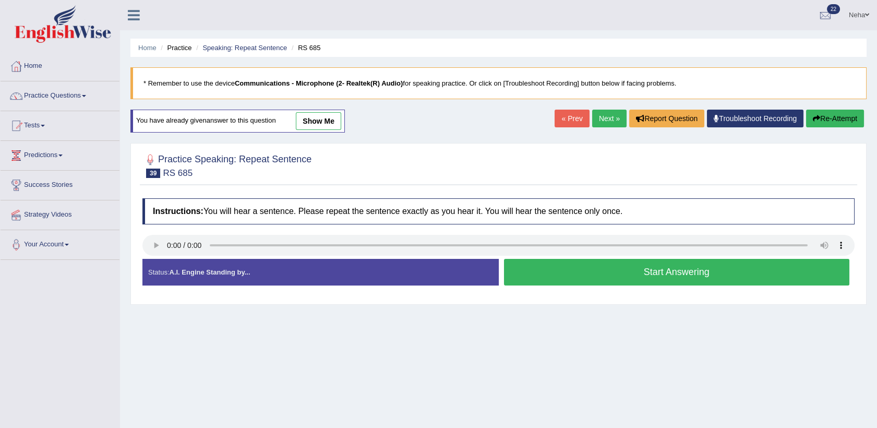
click at [574, 273] on button "Start Answering" at bounding box center [677, 272] width 346 height 27
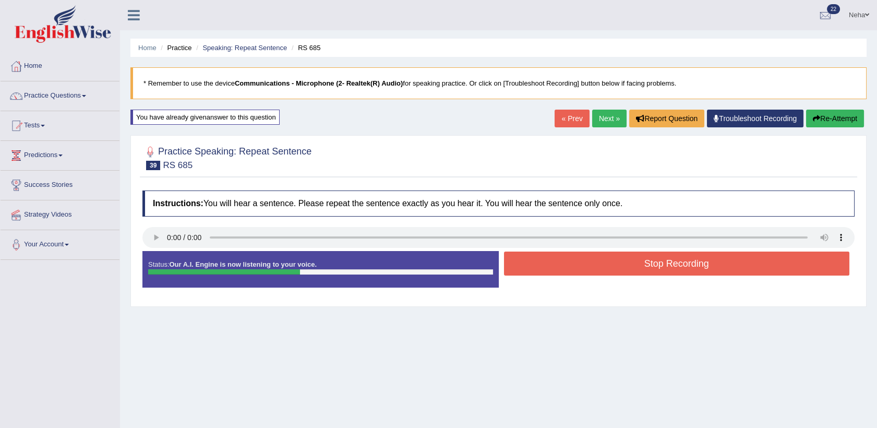
click at [583, 264] on button "Stop Recording" at bounding box center [677, 263] width 346 height 24
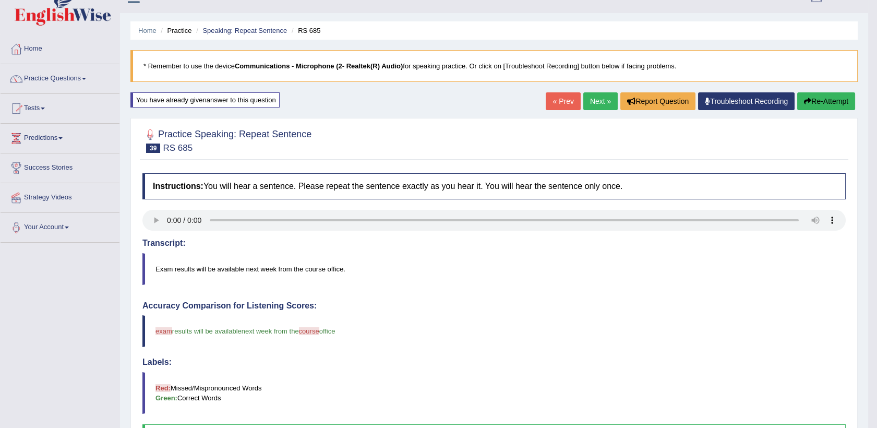
scroll to position [16, 0]
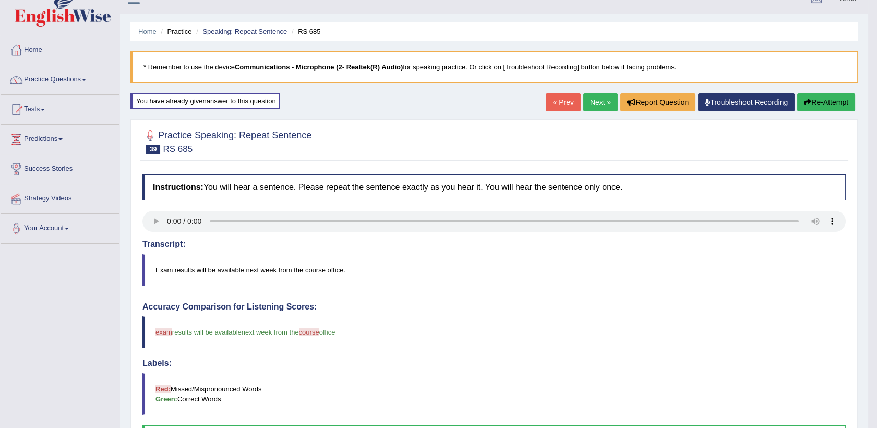
click at [821, 98] on button "Re-Attempt" at bounding box center [826, 102] width 58 height 18
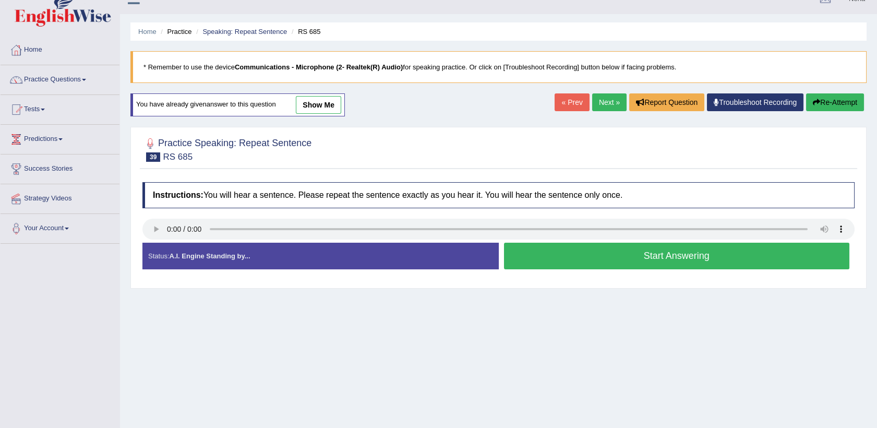
click at [550, 256] on button "Start Answering" at bounding box center [677, 256] width 346 height 27
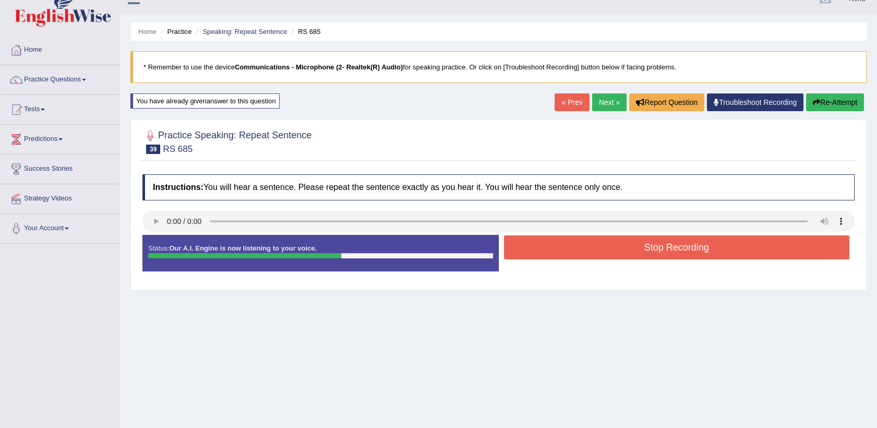
click at [559, 243] on button "Stop Recording" at bounding box center [677, 247] width 346 height 24
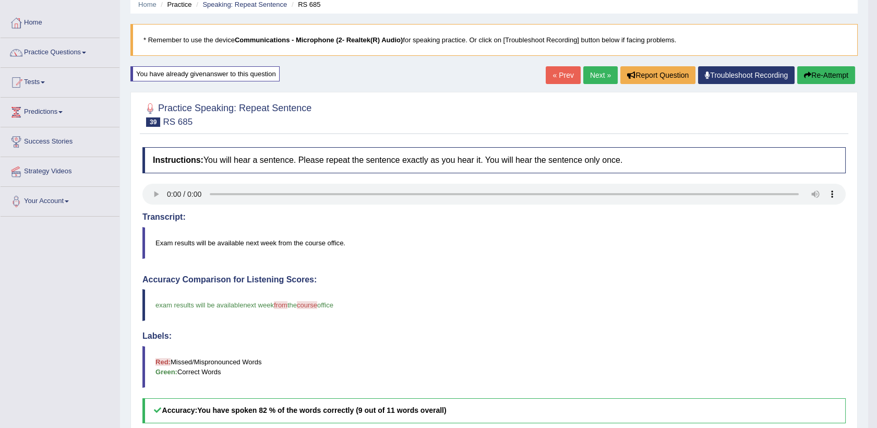
scroll to position [32, 0]
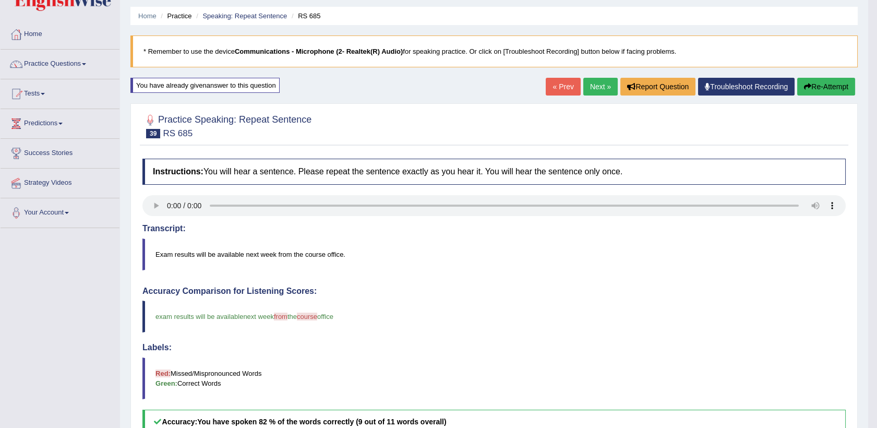
click at [598, 83] on link "Next »" at bounding box center [600, 87] width 34 height 18
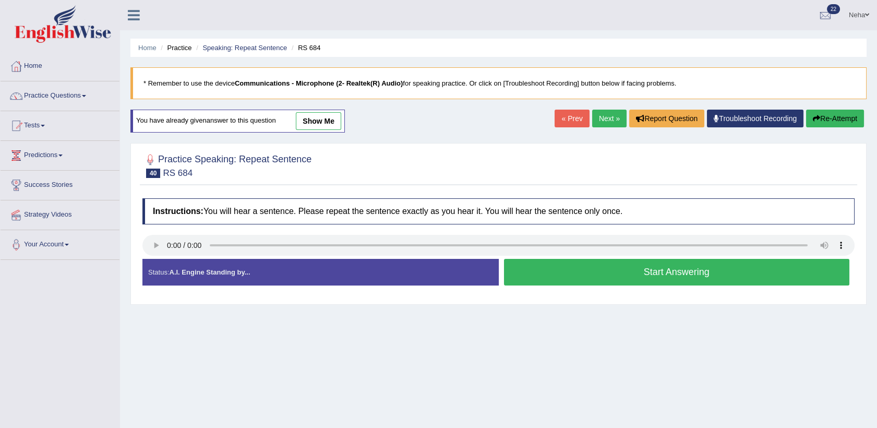
click at [586, 271] on button "Start Answering" at bounding box center [677, 272] width 346 height 27
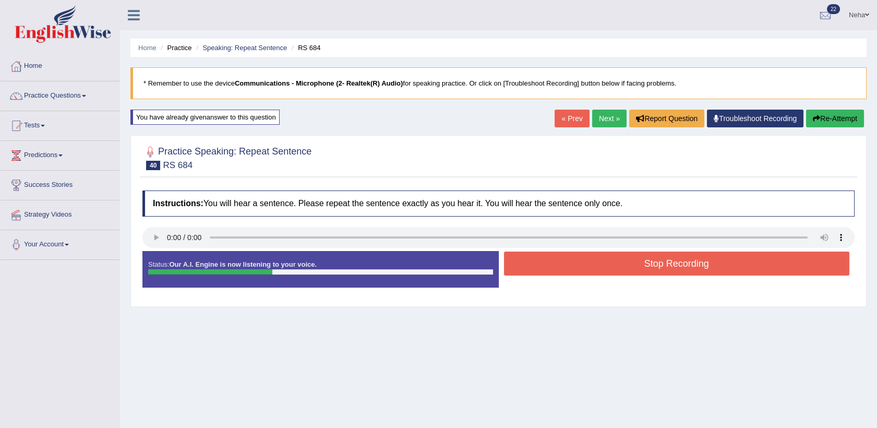
click at [586, 271] on button "Stop Recording" at bounding box center [677, 263] width 346 height 24
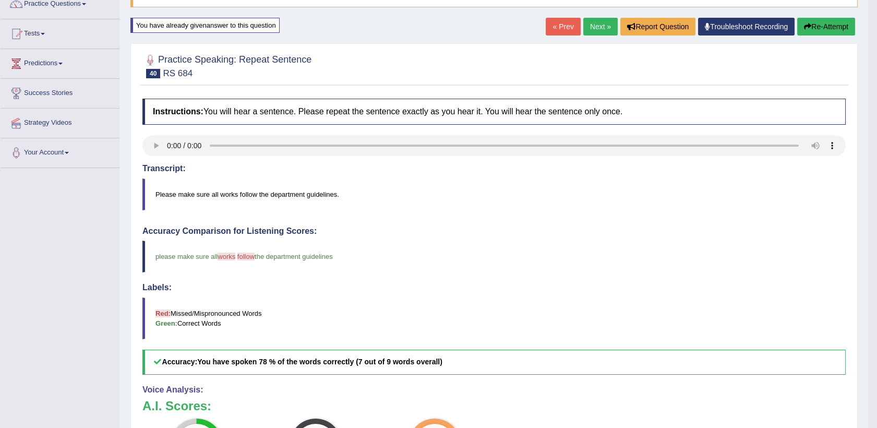
scroll to position [73, 0]
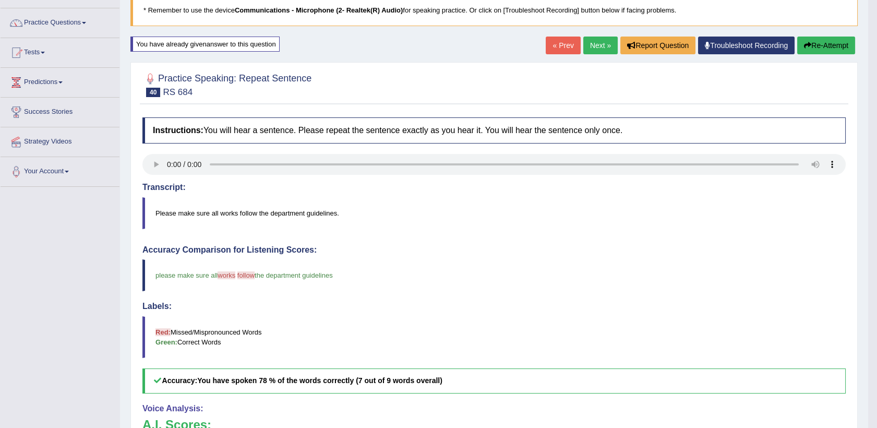
click at [814, 44] on button "Re-Attempt" at bounding box center [826, 46] width 58 height 18
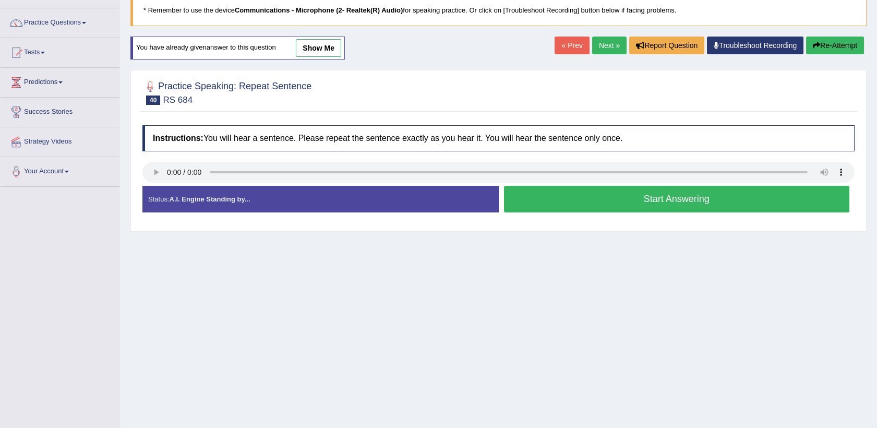
click at [645, 197] on button "Start Answering" at bounding box center [677, 199] width 346 height 27
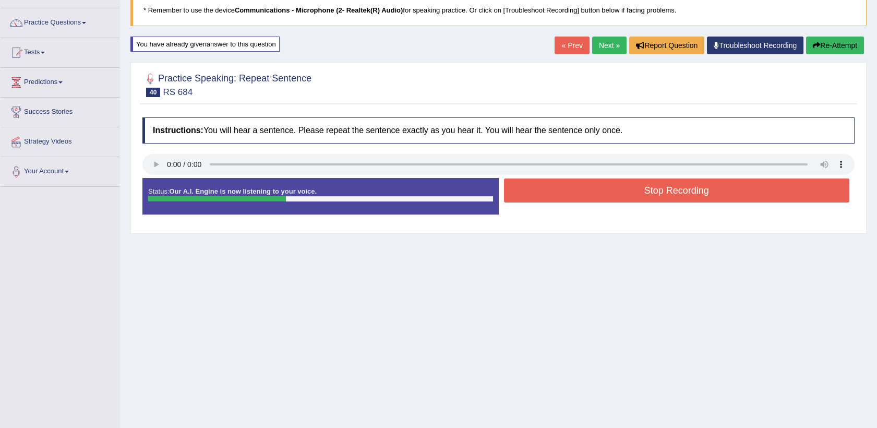
click at [645, 197] on button "Stop Recording" at bounding box center [677, 190] width 346 height 24
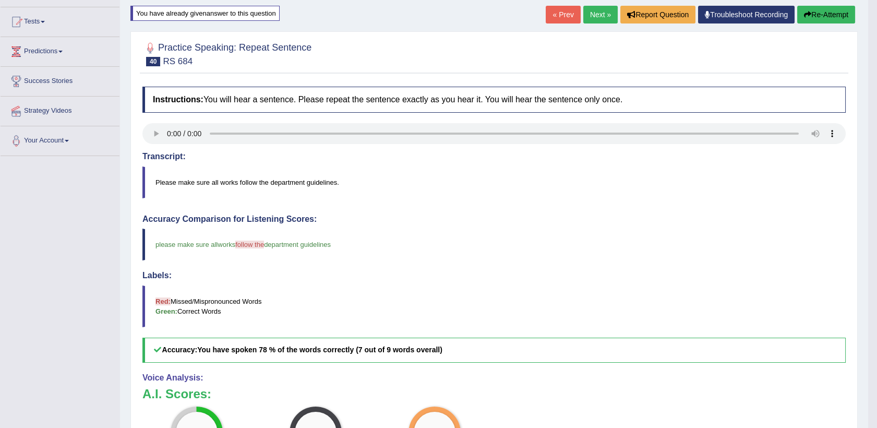
scroll to position [95, 0]
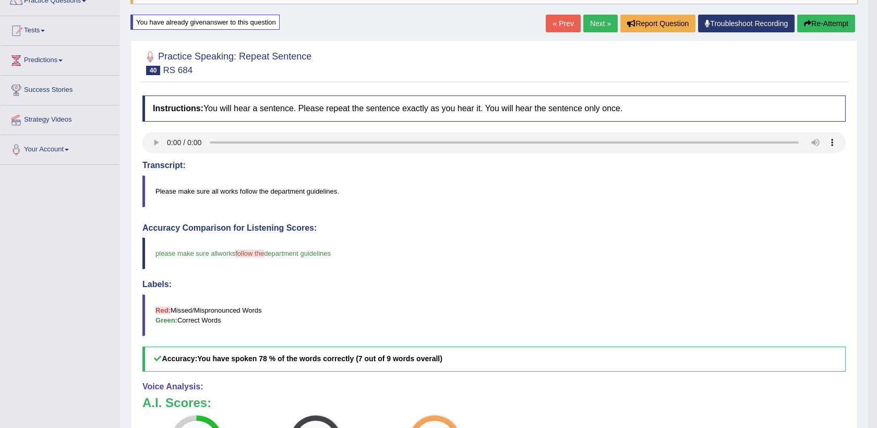
click at [591, 28] on link "Next »" at bounding box center [600, 24] width 34 height 18
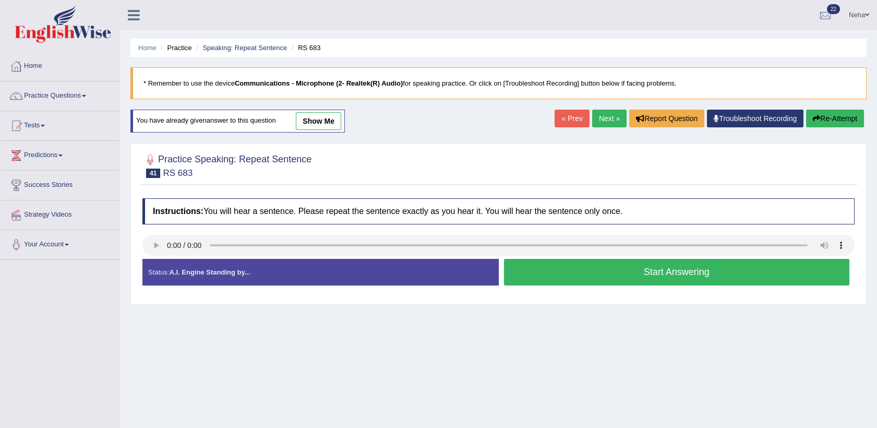
click at [617, 278] on button "Start Answering" at bounding box center [677, 272] width 346 height 27
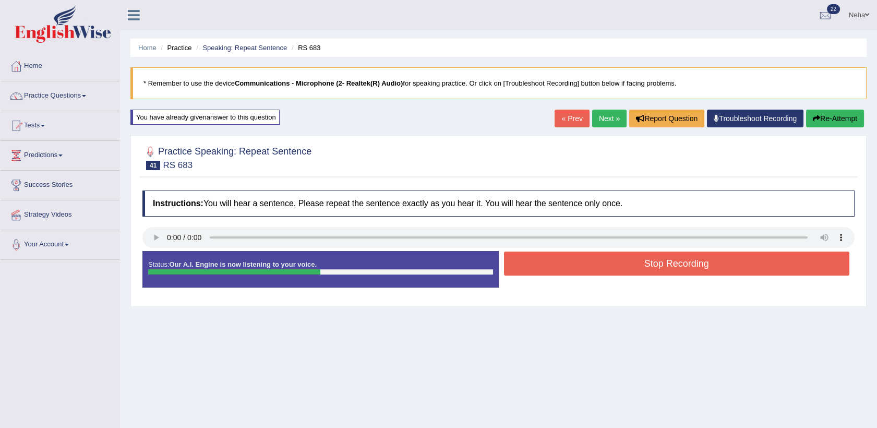
click at [581, 269] on button "Stop Recording" at bounding box center [677, 263] width 346 height 24
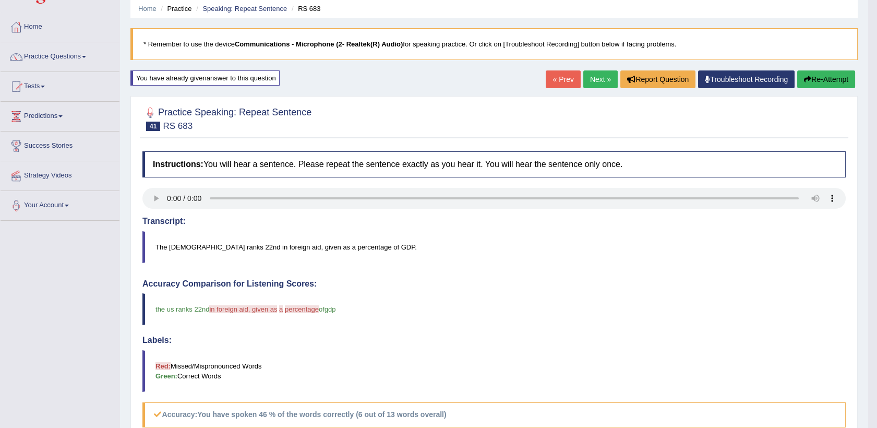
scroll to position [32, 0]
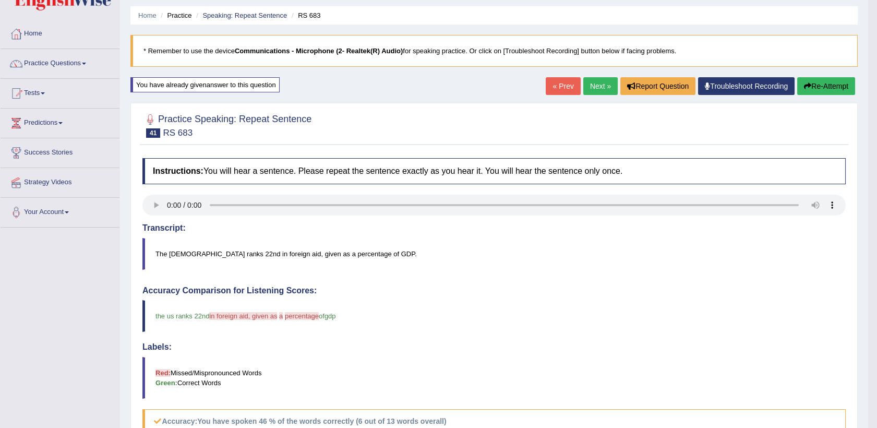
click at [606, 82] on link "Next »" at bounding box center [600, 86] width 34 height 18
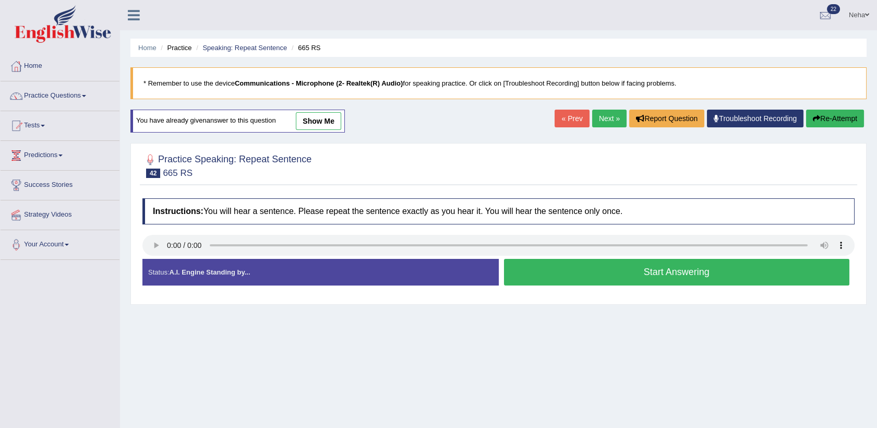
click at [579, 278] on button "Start Answering" at bounding box center [677, 272] width 346 height 27
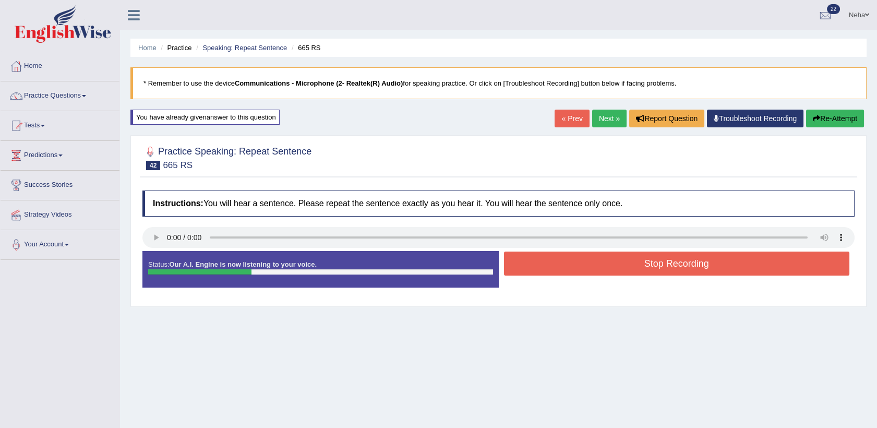
click at [593, 259] on button "Stop Recording" at bounding box center [677, 263] width 346 height 24
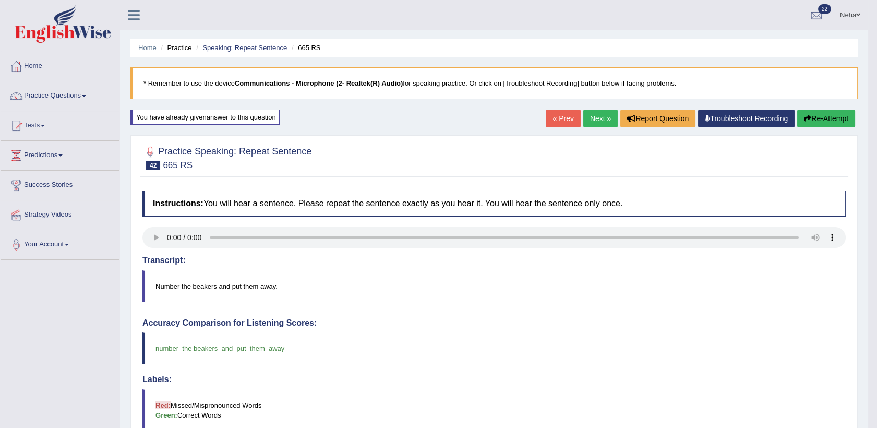
click at [610, 113] on link "Next »" at bounding box center [600, 119] width 34 height 18
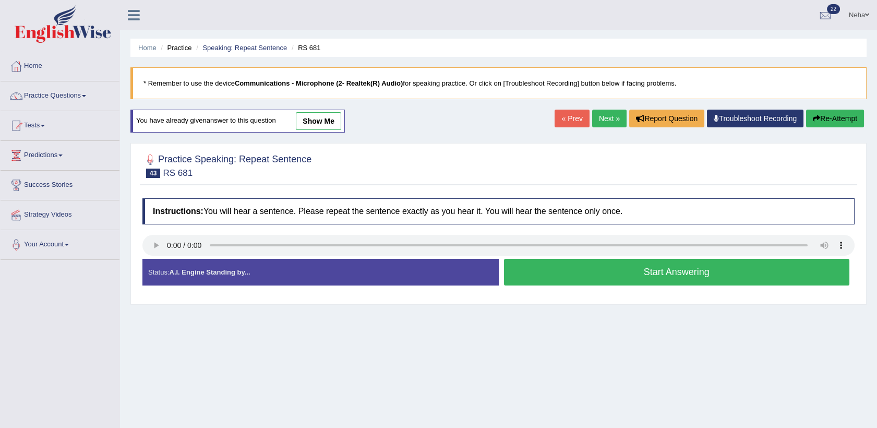
click at [522, 271] on button "Start Answering" at bounding box center [677, 272] width 346 height 27
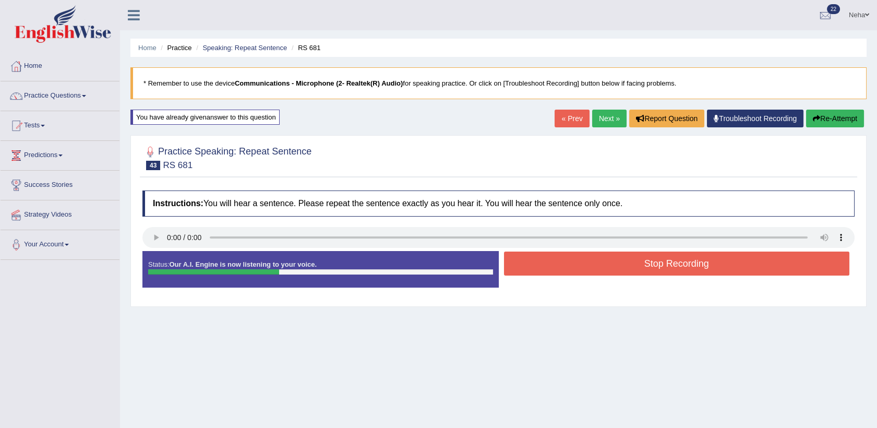
click at [552, 257] on button "Stop Recording" at bounding box center [677, 263] width 346 height 24
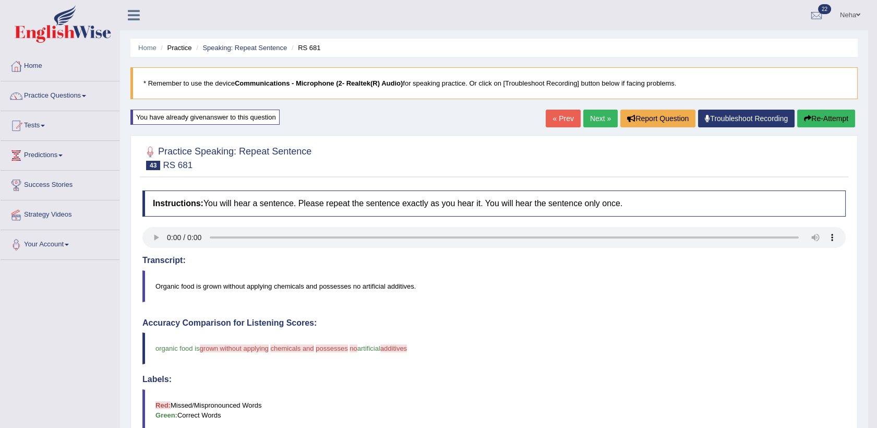
scroll to position [75, 0]
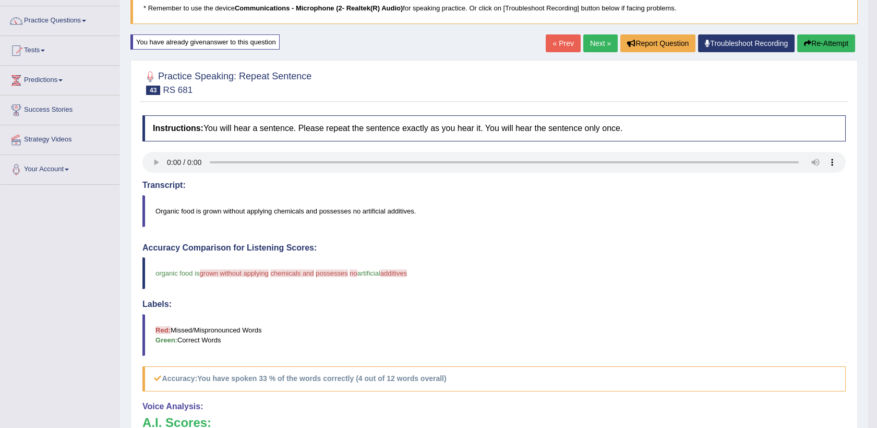
click at [601, 37] on link "Next »" at bounding box center [600, 43] width 34 height 18
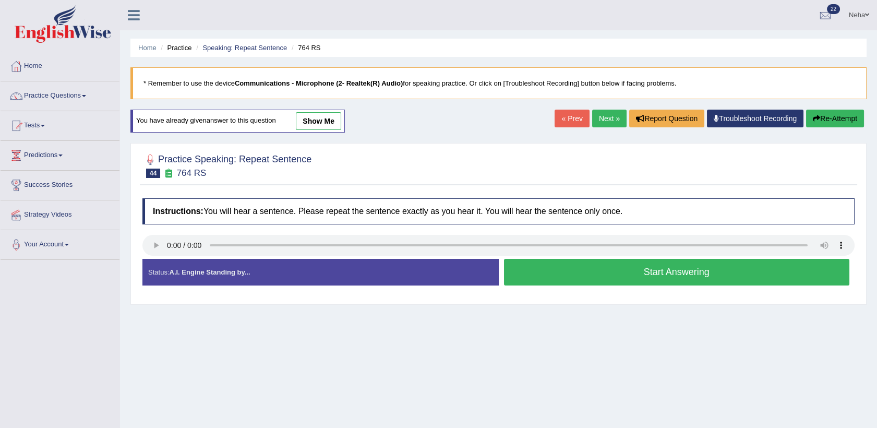
click at [552, 278] on button "Start Answering" at bounding box center [677, 272] width 346 height 27
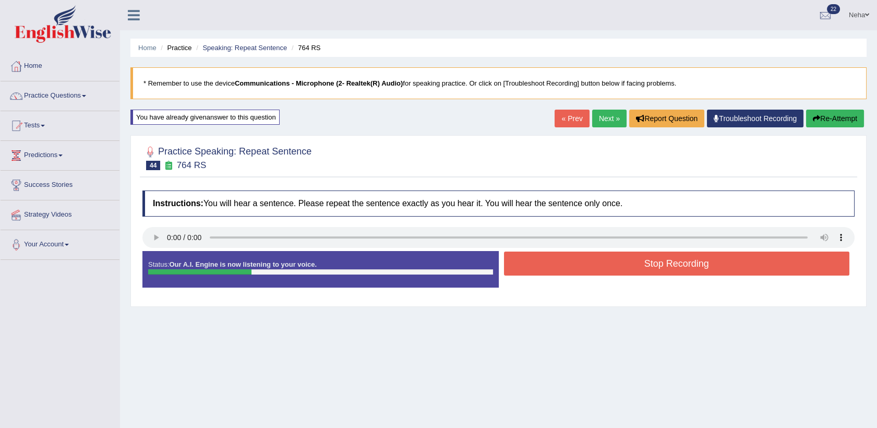
click at [563, 268] on button "Stop Recording" at bounding box center [677, 263] width 346 height 24
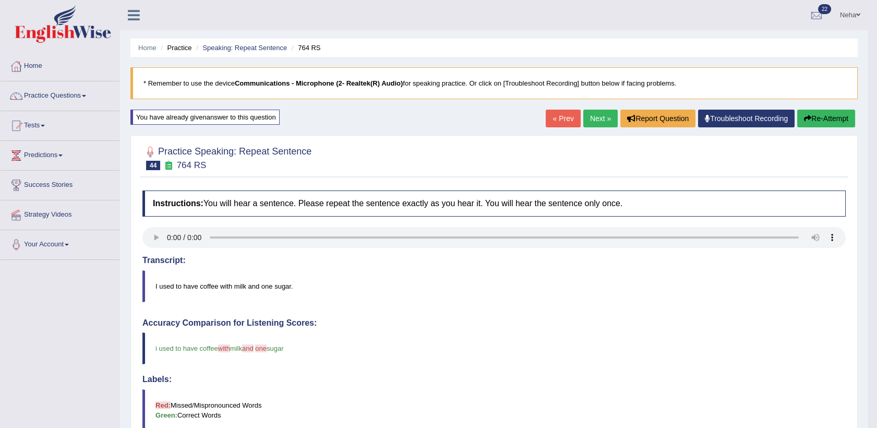
click at [819, 115] on button "Re-Attempt" at bounding box center [826, 119] width 58 height 18
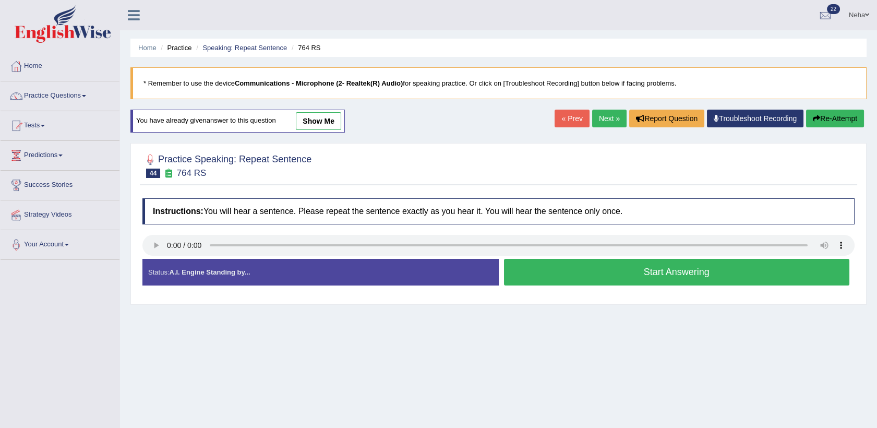
click at [562, 277] on button "Start Answering" at bounding box center [677, 272] width 346 height 27
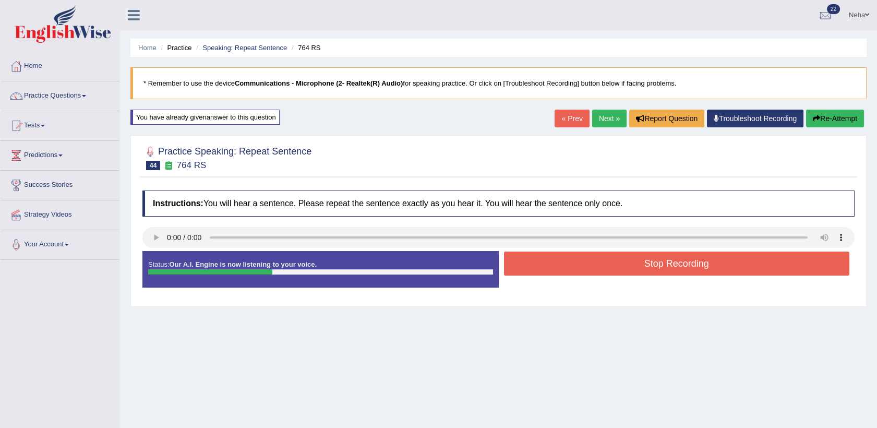
click at [560, 268] on button "Stop Recording" at bounding box center [677, 263] width 346 height 24
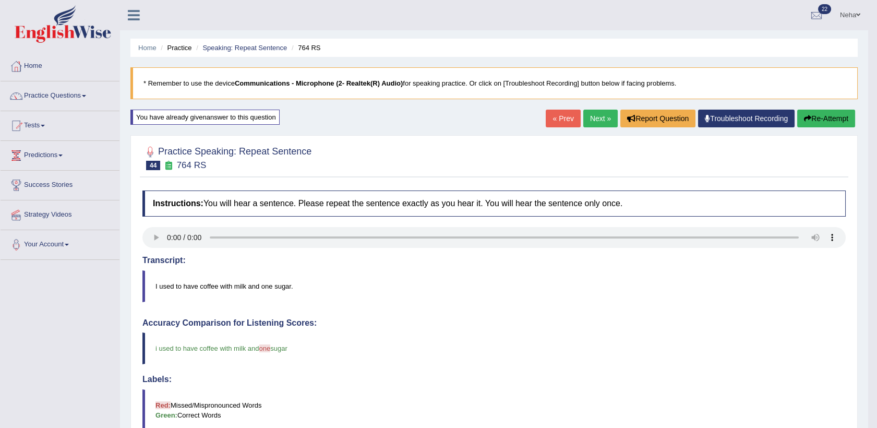
click at [601, 115] on link "Next »" at bounding box center [600, 119] width 34 height 18
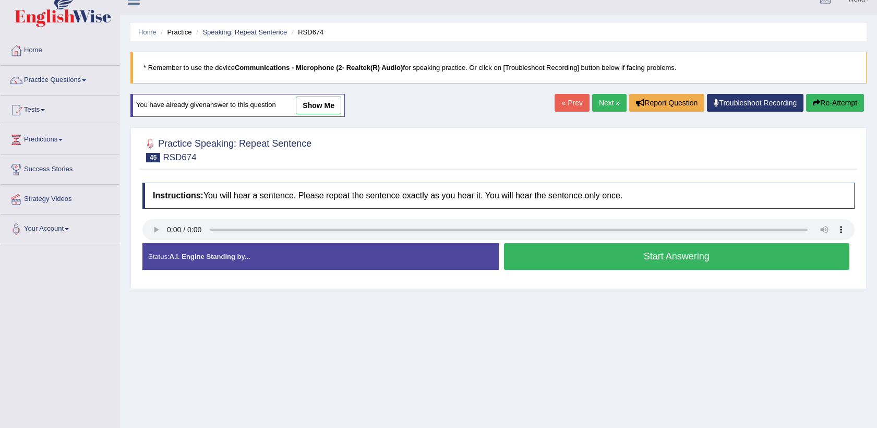
click at [612, 103] on link "Next »" at bounding box center [609, 103] width 34 height 18
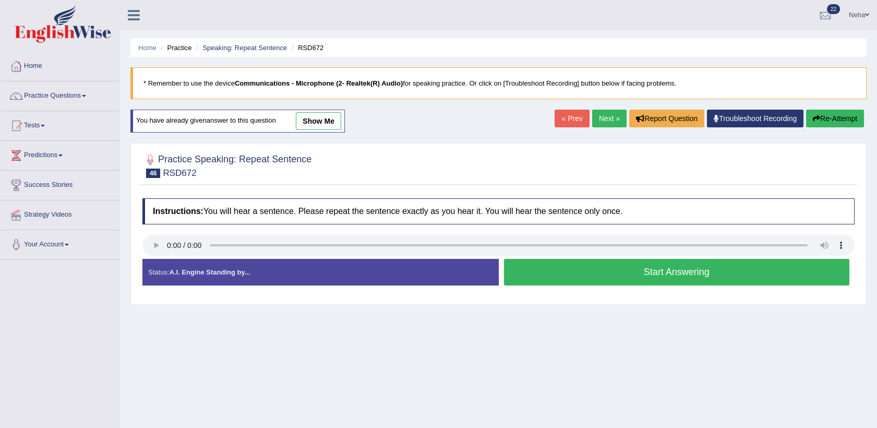
click at [527, 276] on button "Start Answering" at bounding box center [677, 272] width 346 height 27
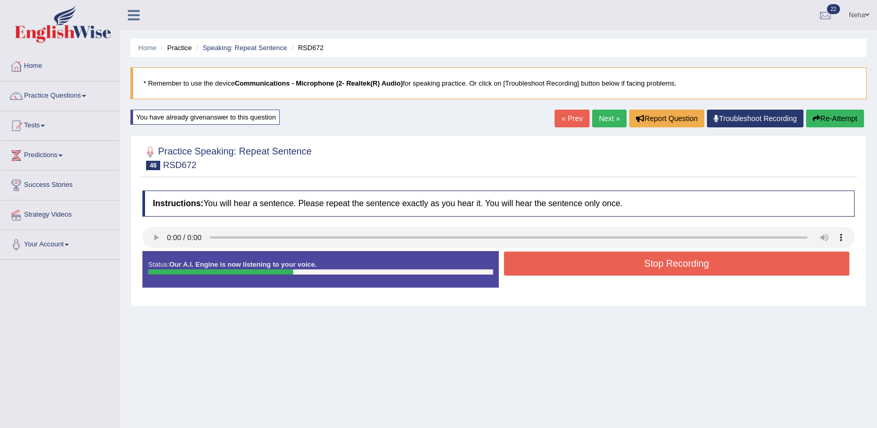
click at [539, 266] on button "Stop Recording" at bounding box center [677, 263] width 346 height 24
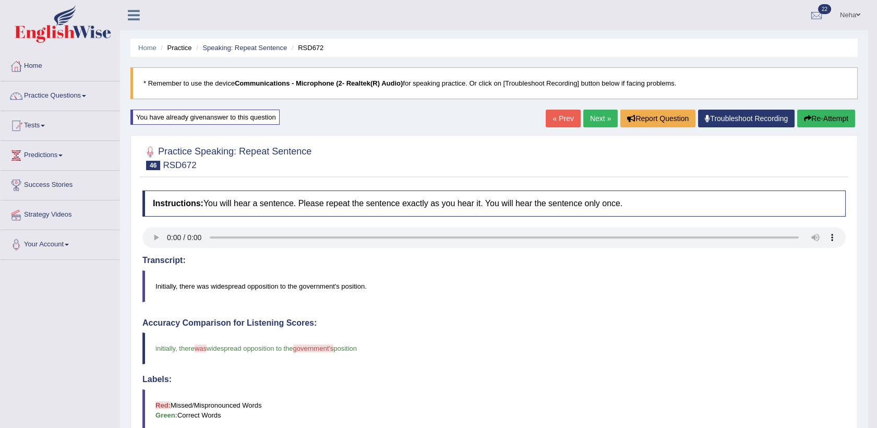
click at [596, 113] on link "Next »" at bounding box center [600, 119] width 34 height 18
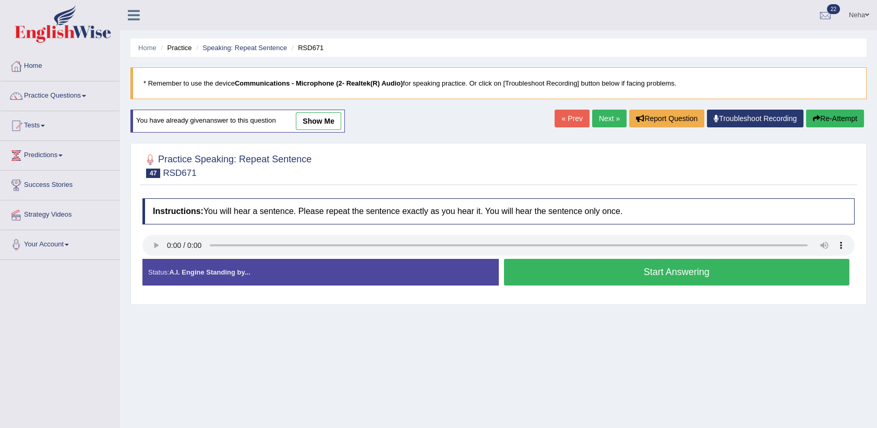
click at [548, 264] on button "Start Answering" at bounding box center [677, 272] width 346 height 27
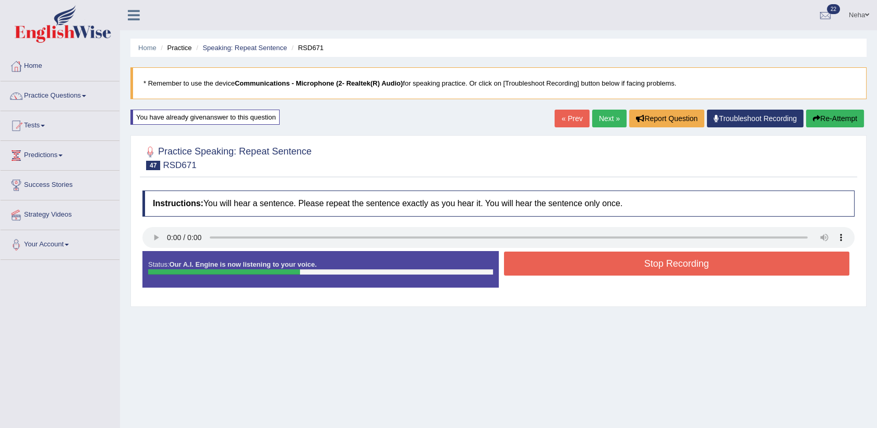
click at [548, 264] on button "Stop Recording" at bounding box center [677, 263] width 346 height 24
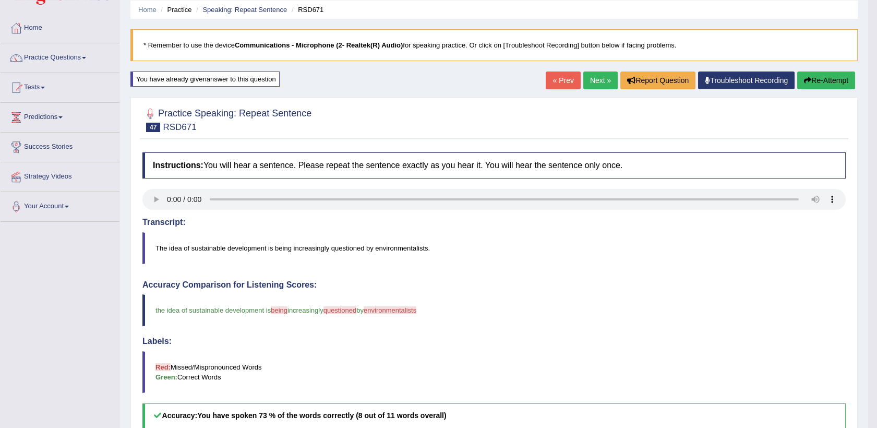
scroll to position [41, 0]
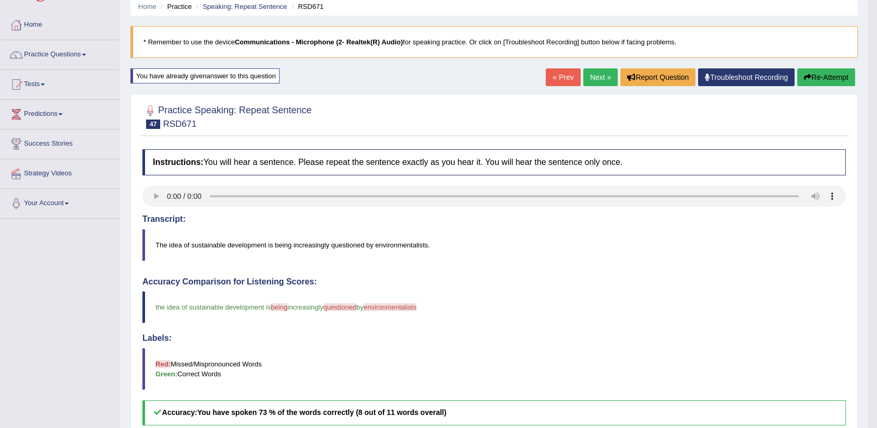
click at [829, 70] on button "Re-Attempt" at bounding box center [826, 77] width 58 height 18
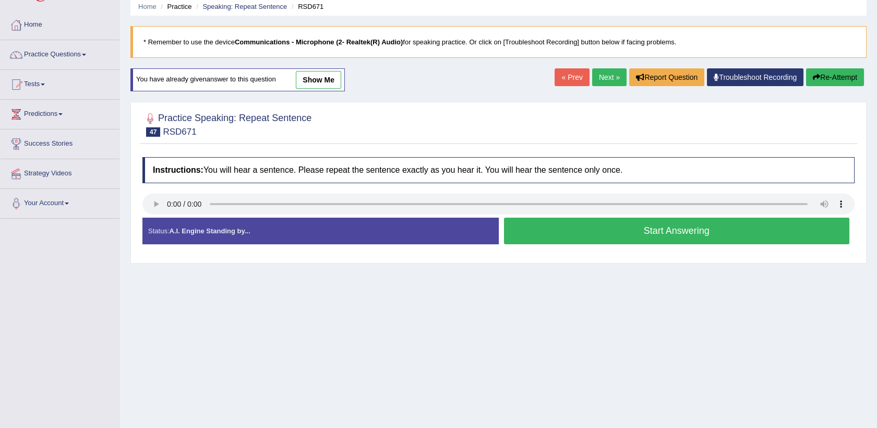
click at [572, 231] on button "Start Answering" at bounding box center [677, 231] width 346 height 27
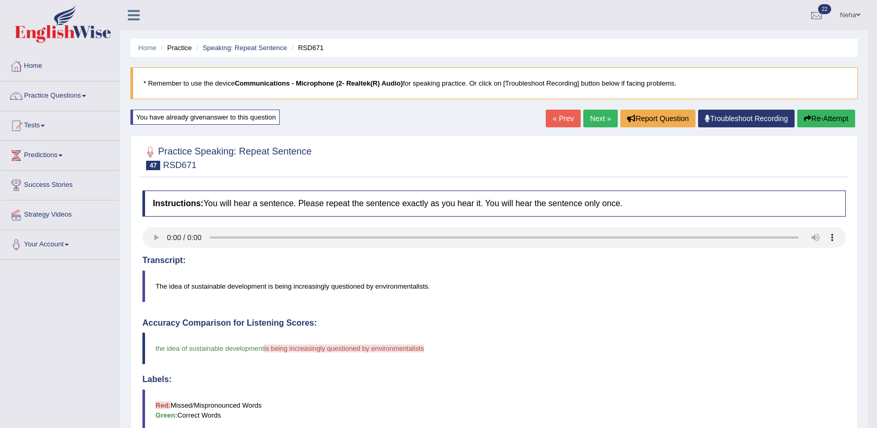
click at [819, 116] on button "Re-Attempt" at bounding box center [826, 119] width 58 height 18
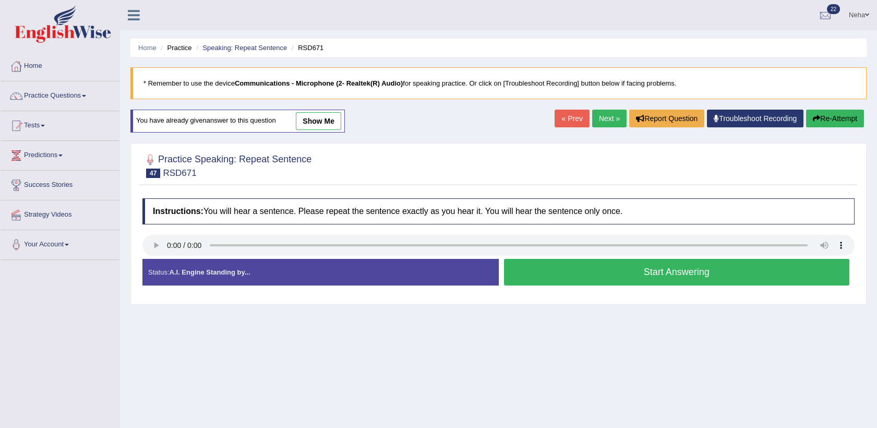
click at [567, 278] on button "Start Answering" at bounding box center [677, 272] width 346 height 27
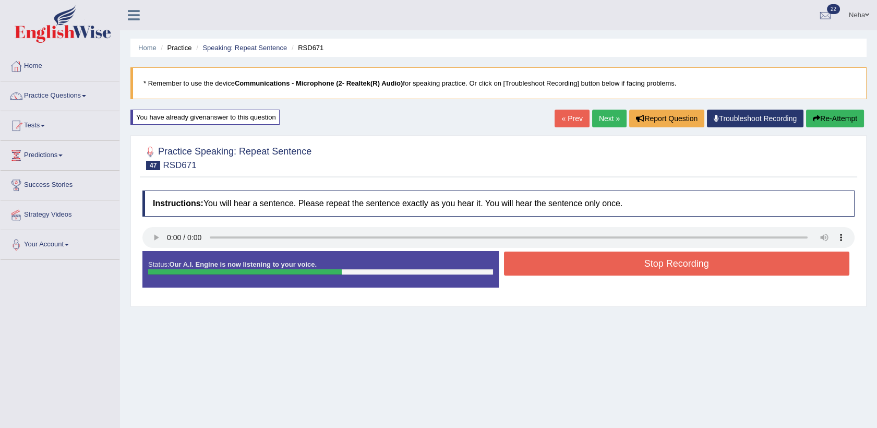
click at [577, 254] on button "Stop Recording" at bounding box center [677, 263] width 346 height 24
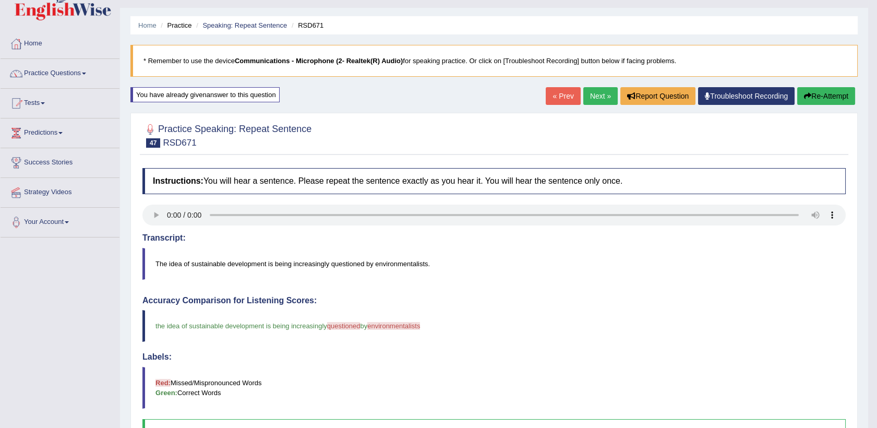
scroll to position [22, 0]
click at [608, 94] on link "Next »" at bounding box center [600, 97] width 34 height 18
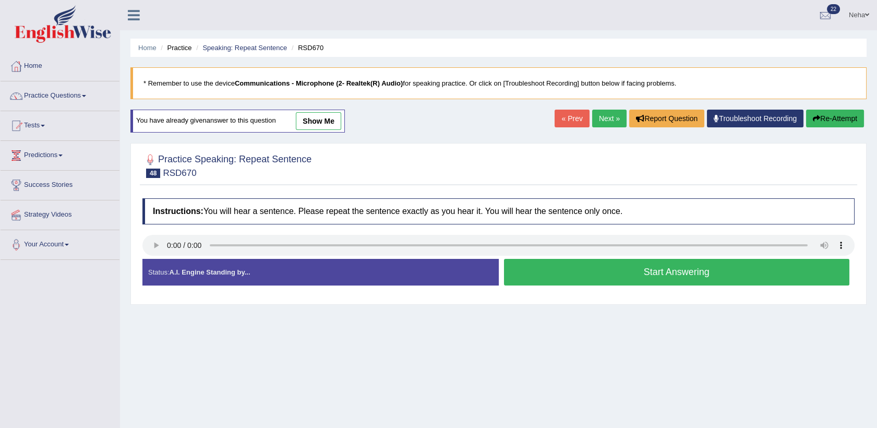
click at [605, 119] on link "Next »" at bounding box center [609, 119] width 34 height 18
click at [569, 270] on button "Start Answering" at bounding box center [677, 272] width 346 height 27
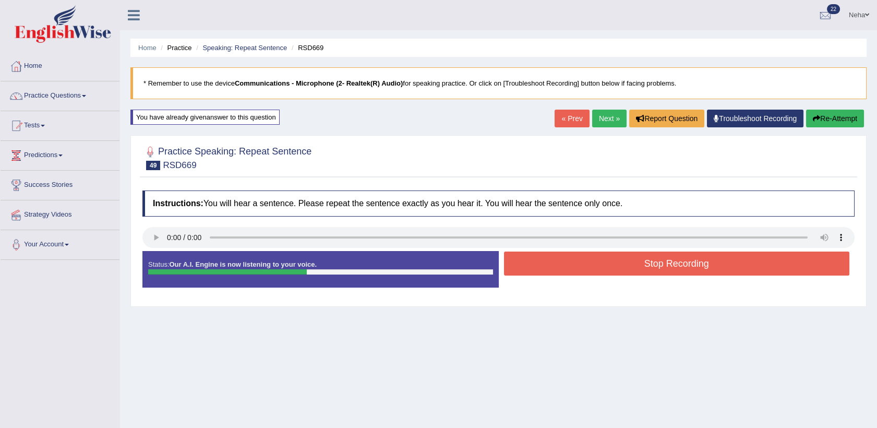
click at [569, 270] on button "Stop Recording" at bounding box center [677, 263] width 346 height 24
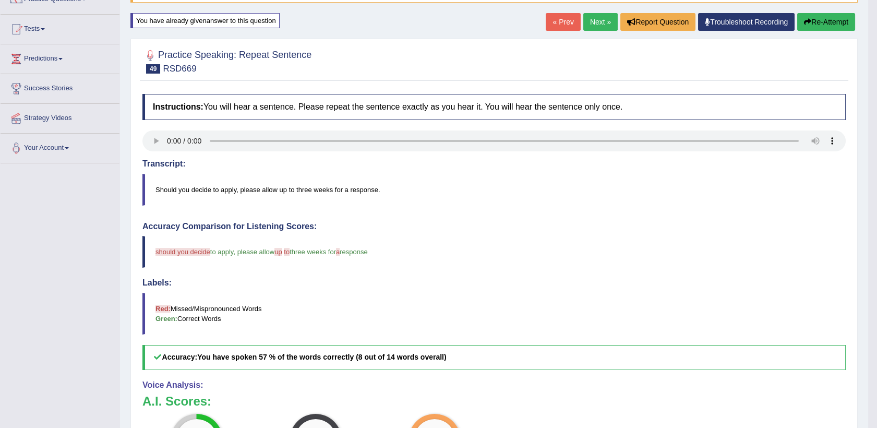
scroll to position [66, 0]
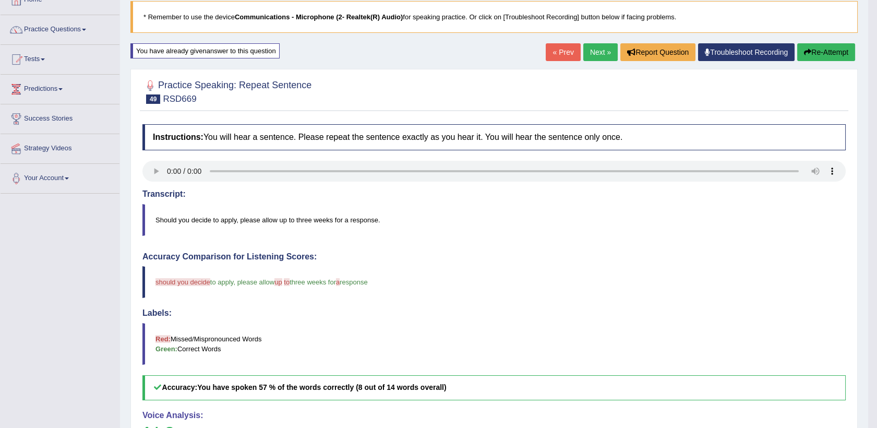
click at [826, 65] on div "Home Practice Speaking: Repeat Sentence RSD669 * Remember to use the device Com…" at bounding box center [494, 276] width 748 height 684
click at [813, 54] on button "Re-Attempt" at bounding box center [826, 52] width 58 height 18
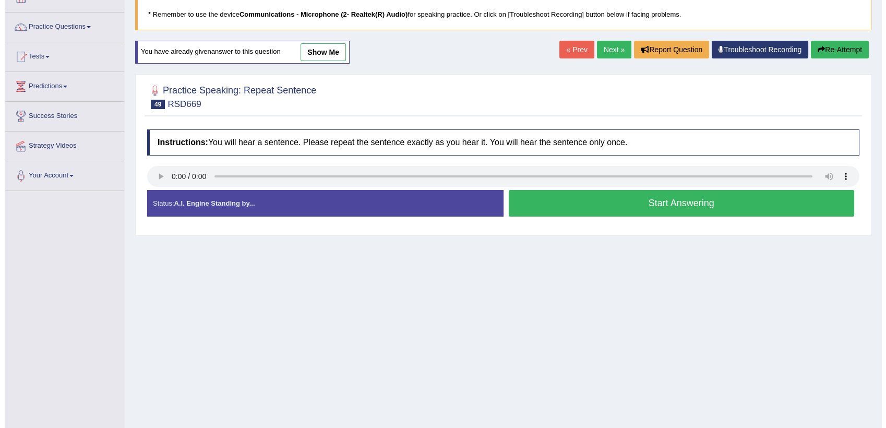
scroll to position [66, 0]
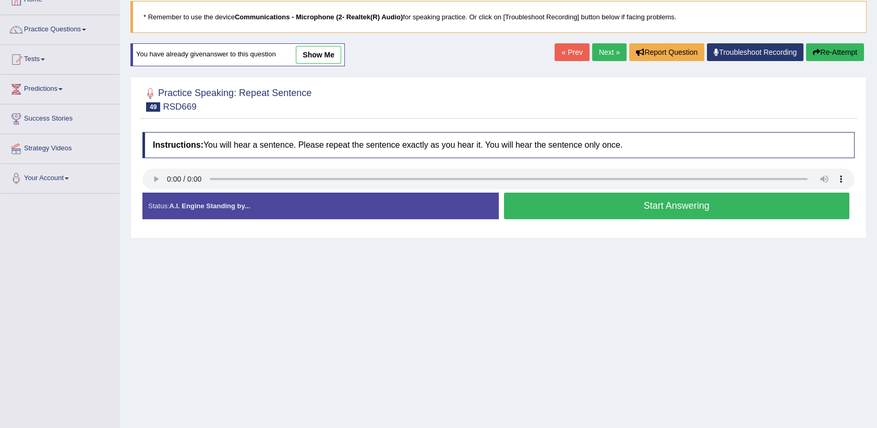
click at [584, 213] on button "Start Answering" at bounding box center [677, 205] width 346 height 27
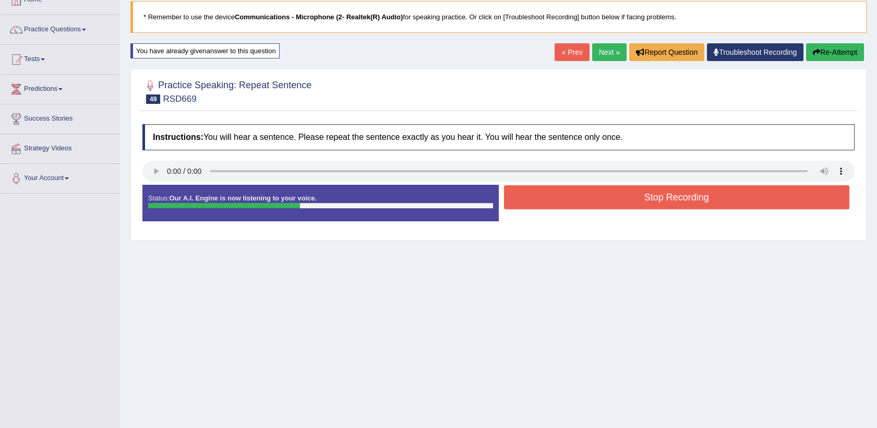
click at [594, 200] on button "Stop Recording" at bounding box center [677, 197] width 346 height 24
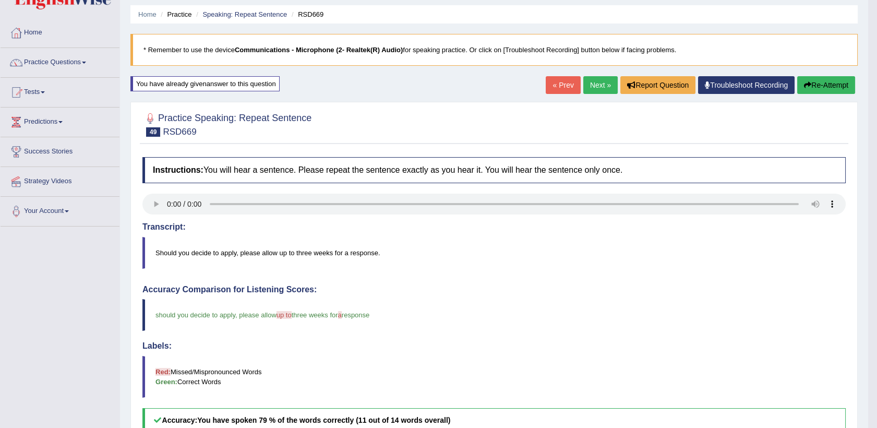
scroll to position [31, 0]
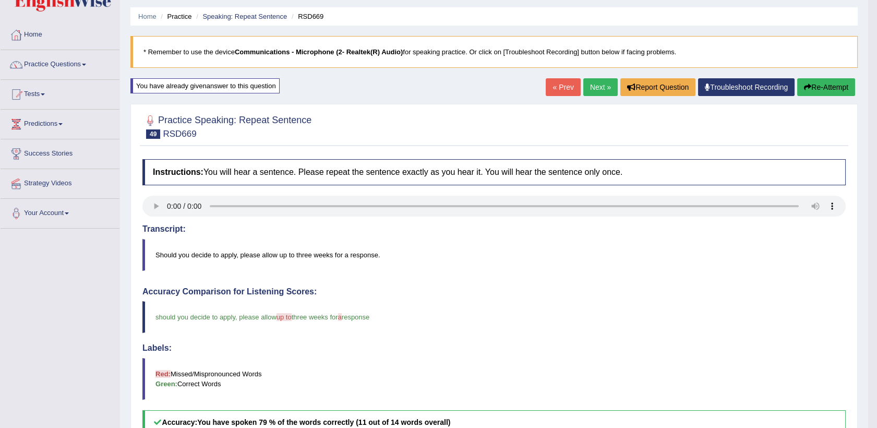
click at [594, 81] on link "Next »" at bounding box center [600, 87] width 34 height 18
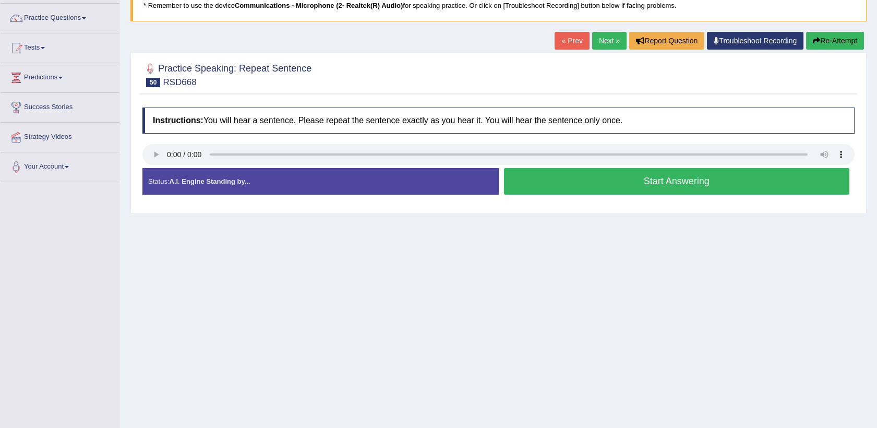
click at [618, 44] on link "Next »" at bounding box center [609, 41] width 34 height 18
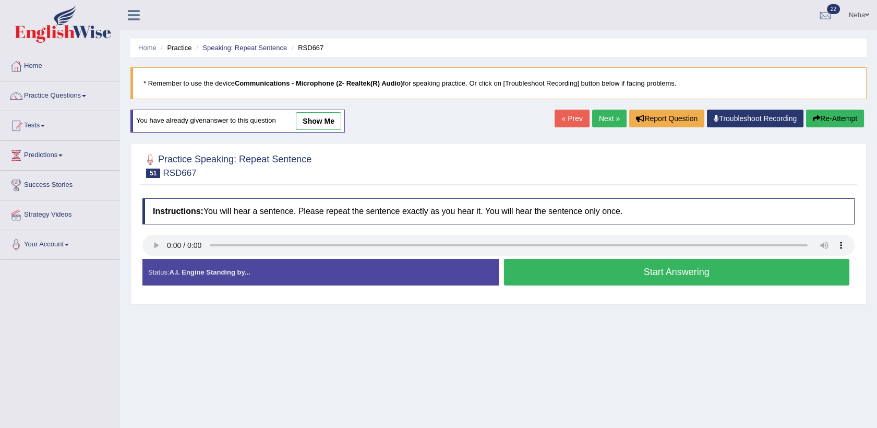
click at [581, 273] on button "Start Answering" at bounding box center [677, 272] width 346 height 27
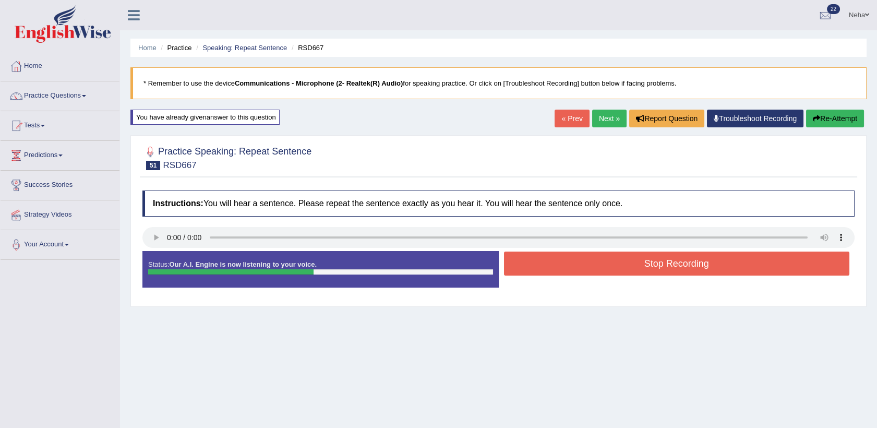
click at [586, 265] on button "Stop Recording" at bounding box center [677, 263] width 346 height 24
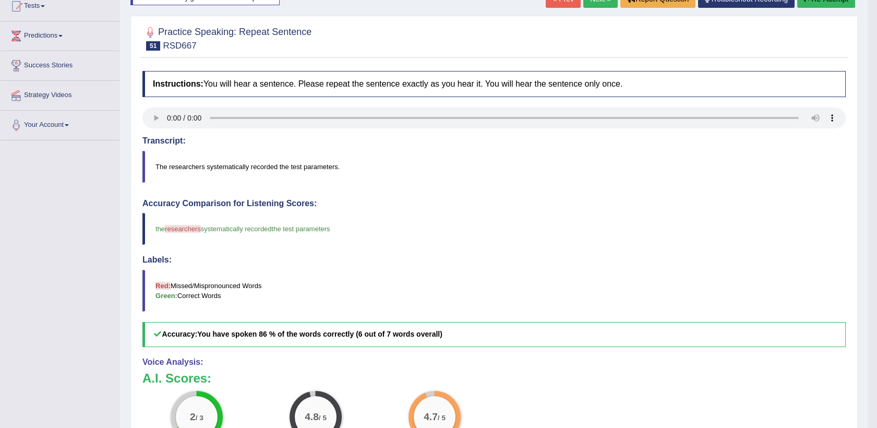
scroll to position [83, 0]
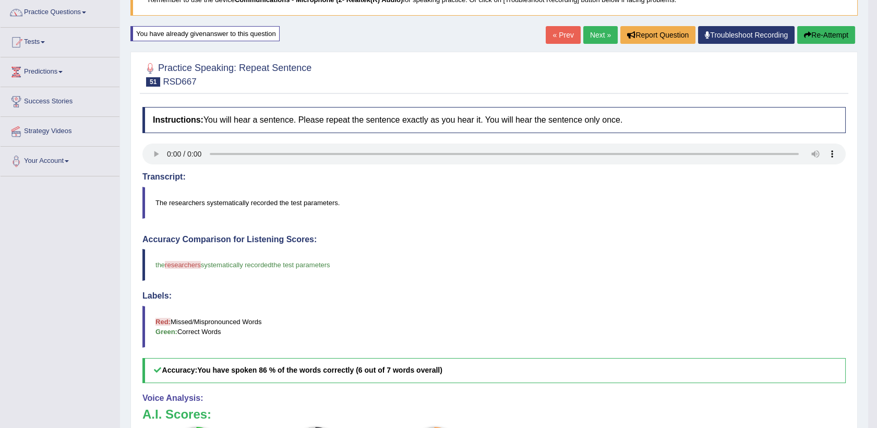
click at [596, 39] on link "Next »" at bounding box center [600, 35] width 34 height 18
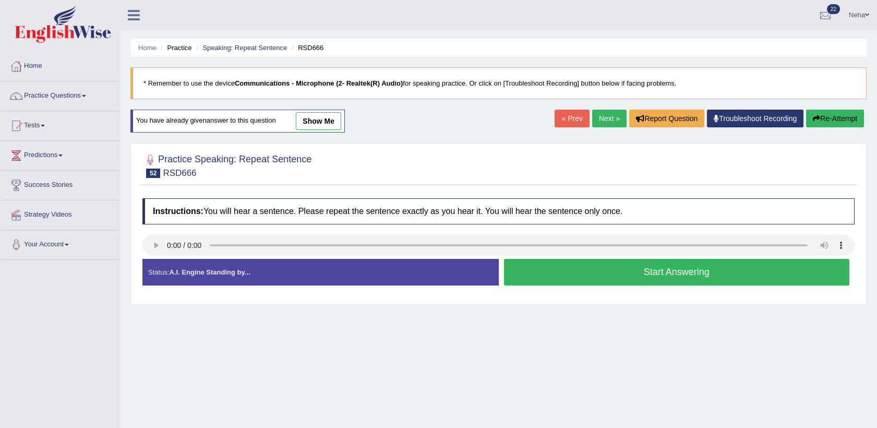
click at [531, 282] on button "Start Answering" at bounding box center [677, 272] width 346 height 27
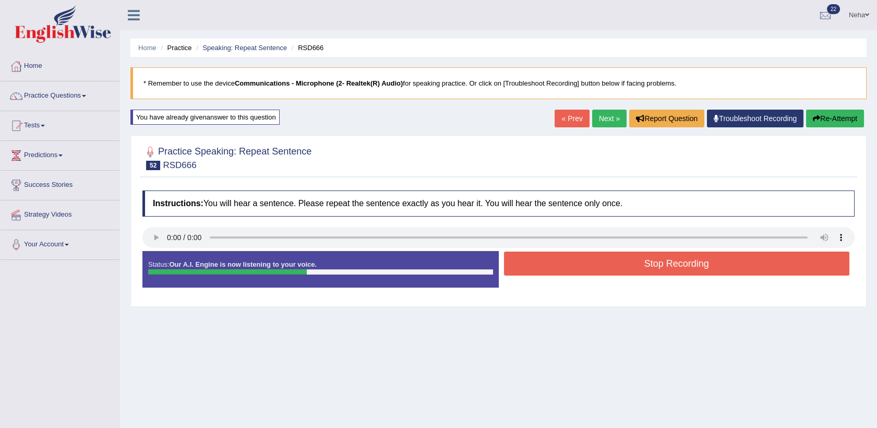
click at [547, 266] on button "Stop Recording" at bounding box center [677, 263] width 346 height 24
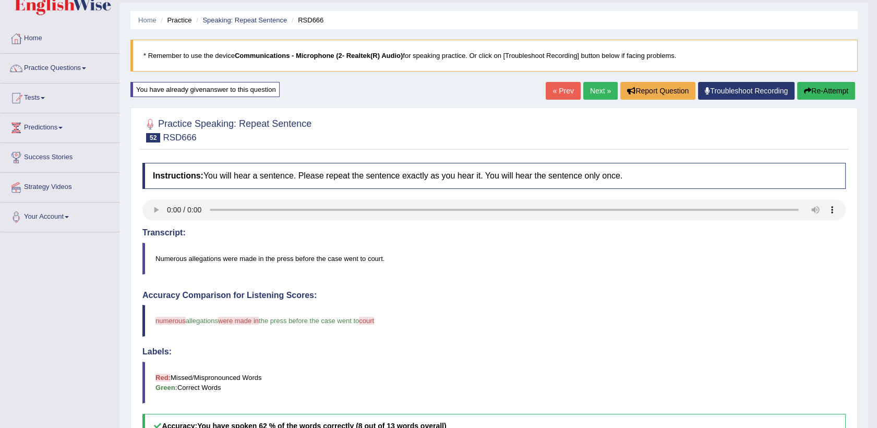
scroll to position [27, 0]
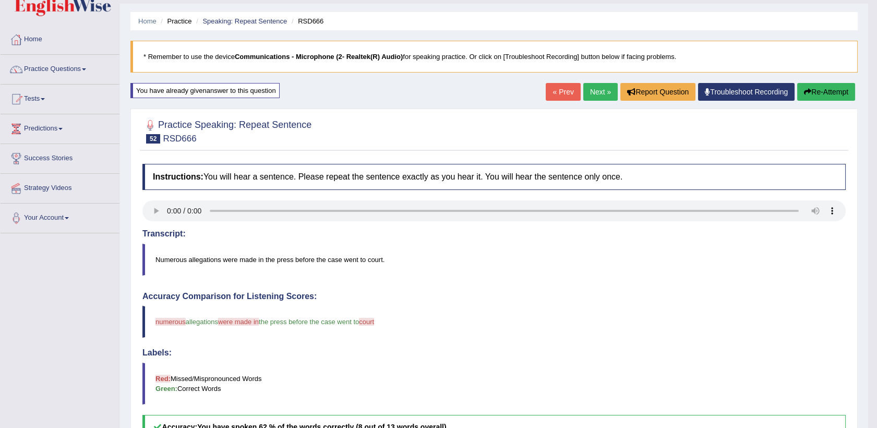
click at [825, 94] on button "Re-Attempt" at bounding box center [826, 92] width 58 height 18
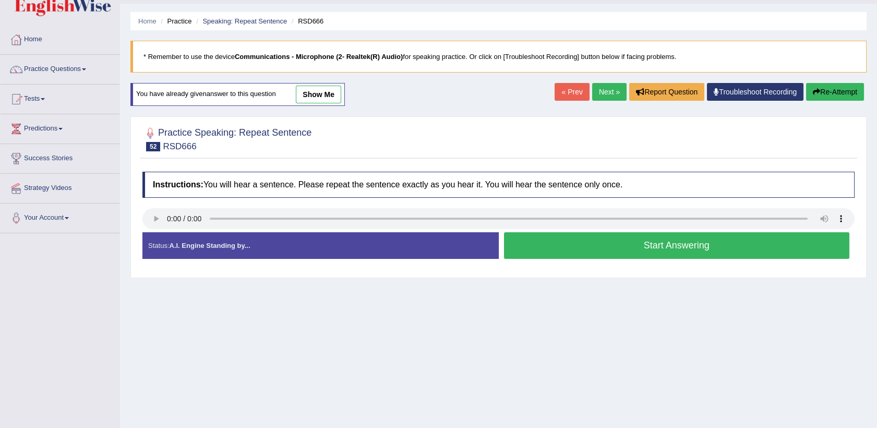
click at [587, 255] on button "Start Answering" at bounding box center [677, 245] width 346 height 27
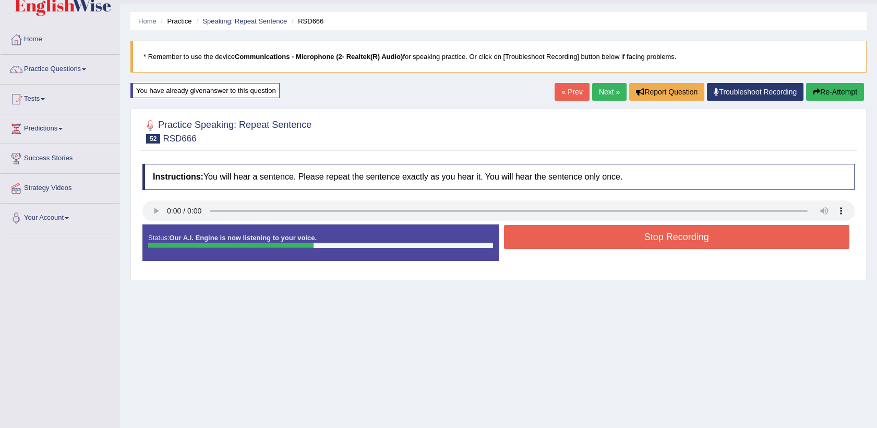
click at [594, 238] on button "Stop Recording" at bounding box center [677, 237] width 346 height 24
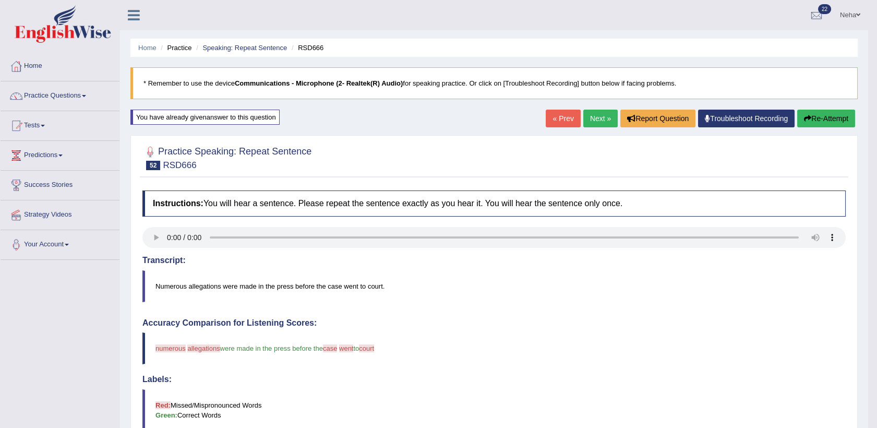
click at [597, 119] on link "Next »" at bounding box center [600, 119] width 34 height 18
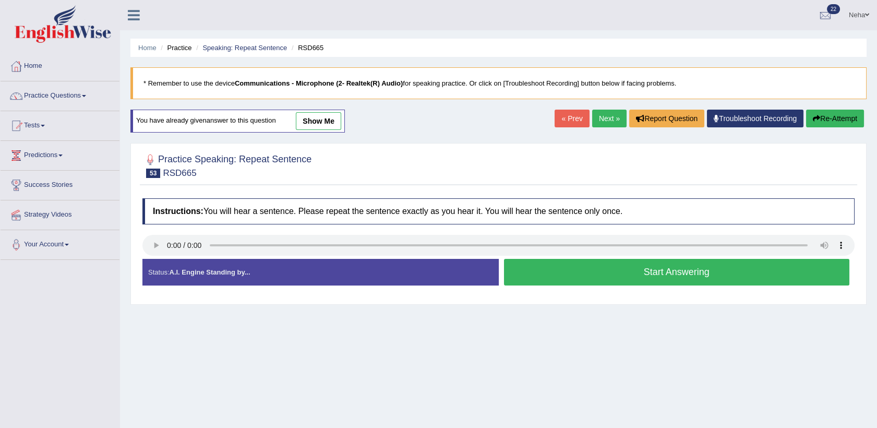
click at [569, 265] on button "Start Answering" at bounding box center [677, 272] width 346 height 27
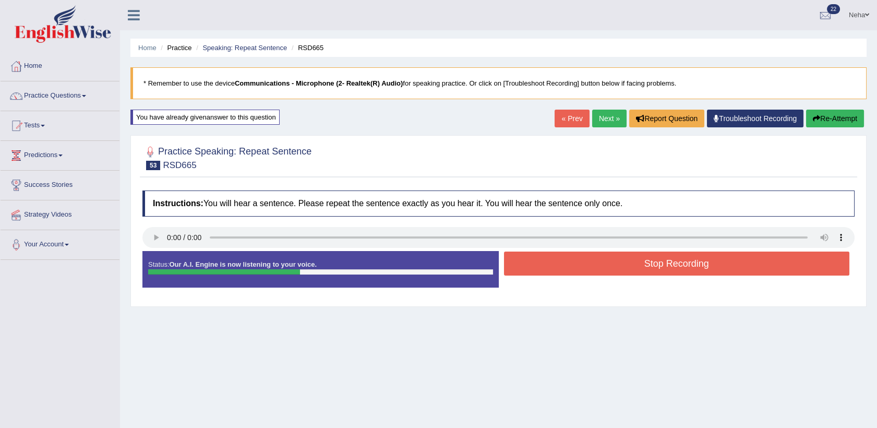
click at [569, 265] on button "Stop Recording" at bounding box center [677, 263] width 346 height 24
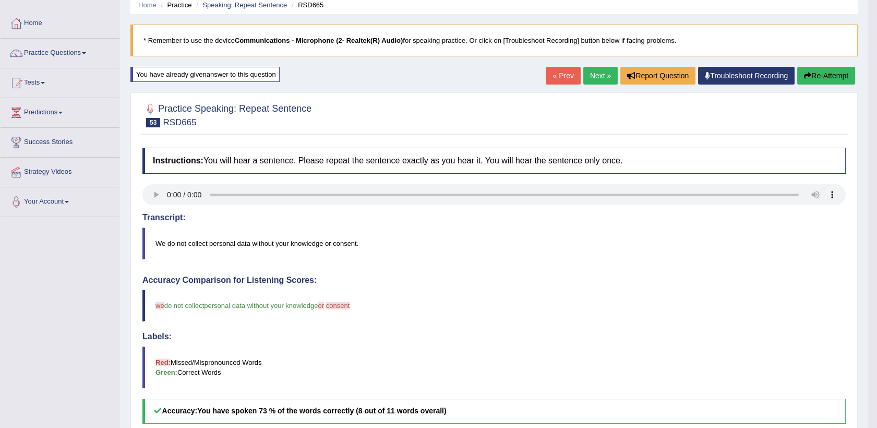
scroll to position [36, 0]
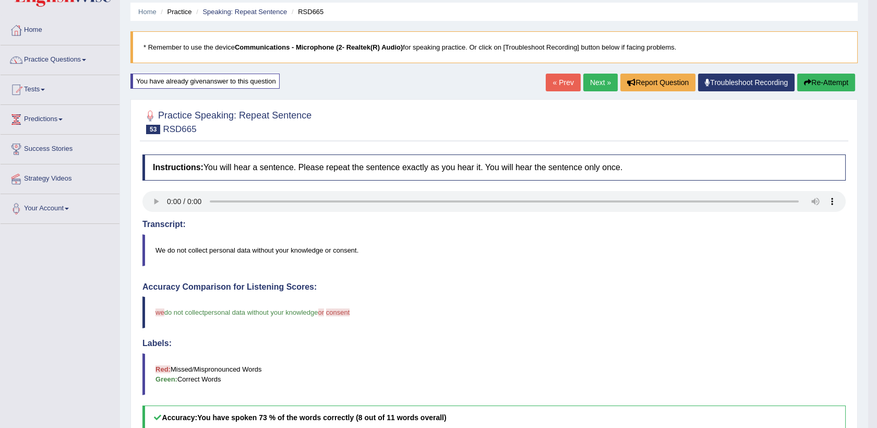
click at [597, 81] on link "Next »" at bounding box center [600, 83] width 34 height 18
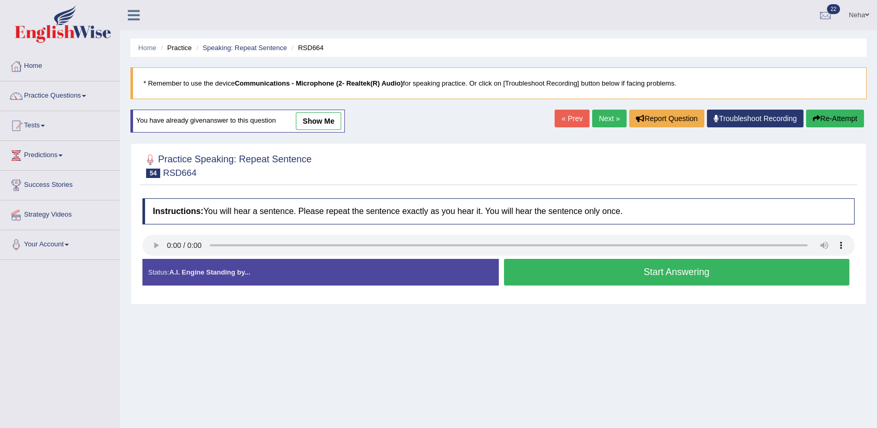
click at [605, 116] on link "Next »" at bounding box center [609, 119] width 34 height 18
click at [554, 271] on button "Start Answering" at bounding box center [677, 272] width 346 height 27
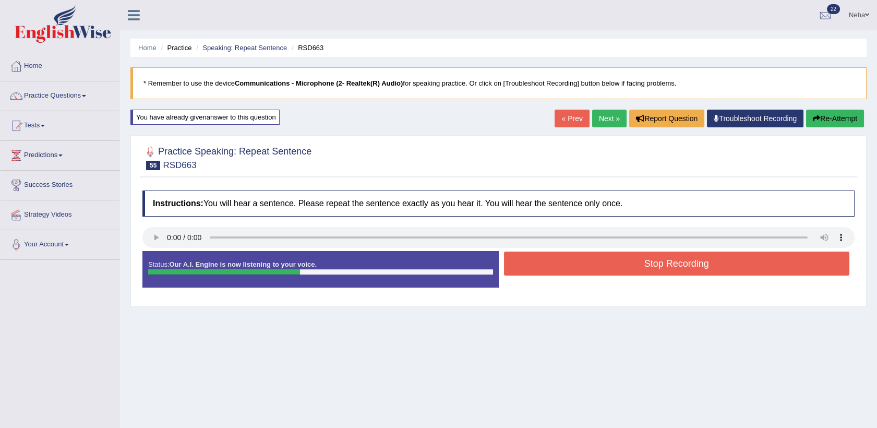
click at [554, 271] on button "Stop Recording" at bounding box center [677, 263] width 346 height 24
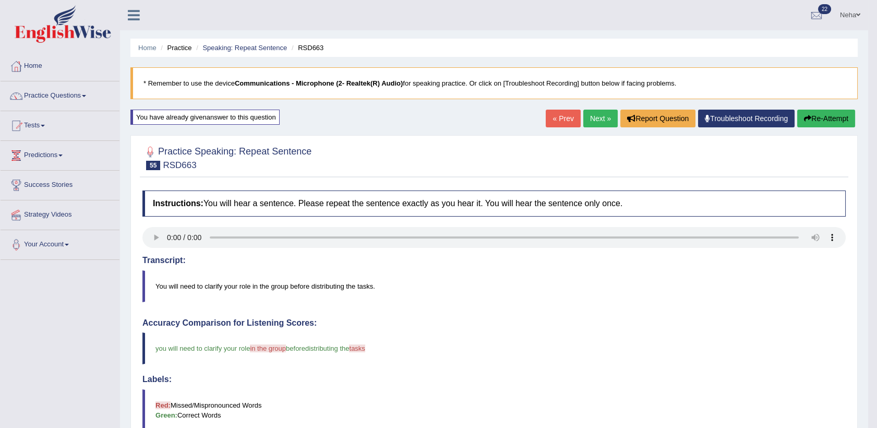
click at [601, 113] on link "Next »" at bounding box center [600, 119] width 34 height 18
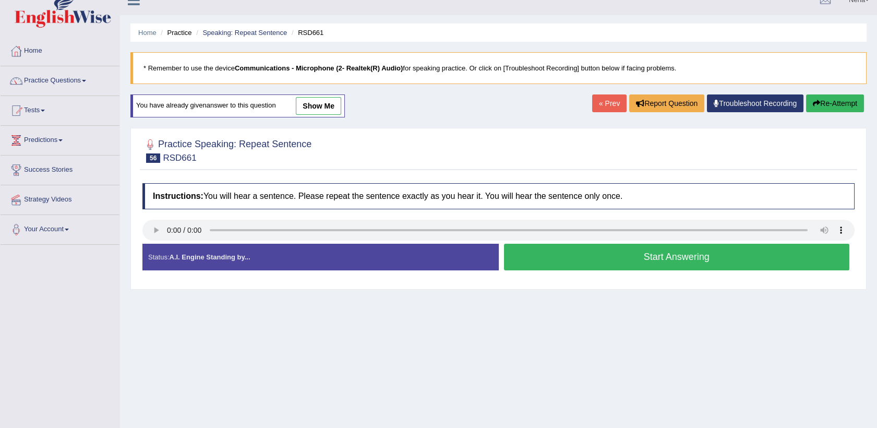
click at [575, 256] on button "Start Answering" at bounding box center [677, 257] width 346 height 27
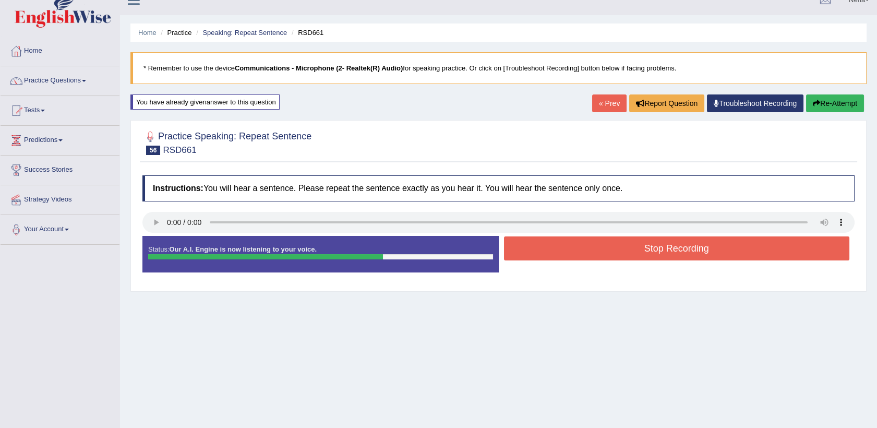
click at [580, 252] on button "Stop Recording" at bounding box center [677, 248] width 346 height 24
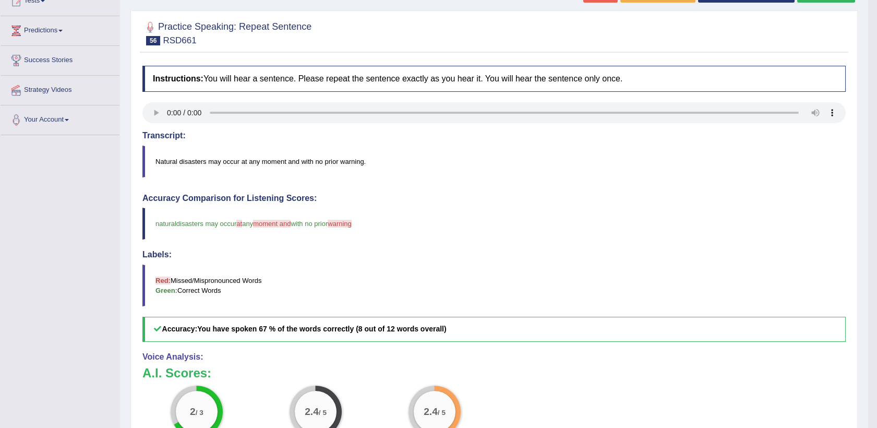
scroll to position [12, 0]
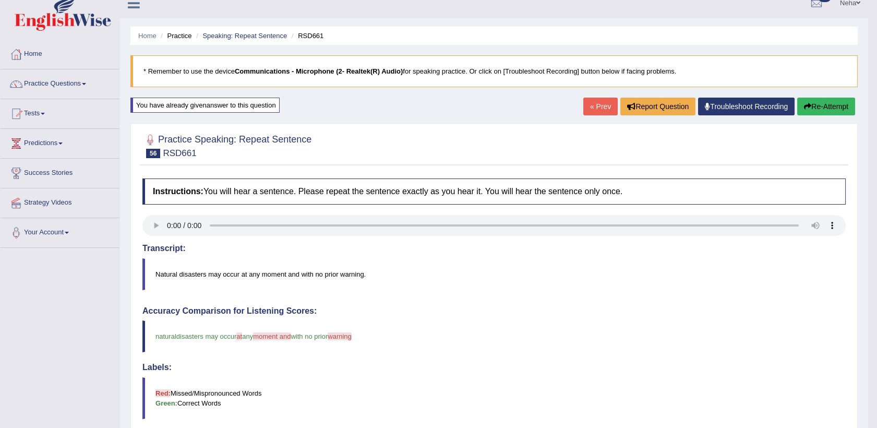
click at [822, 102] on button "Re-Attempt" at bounding box center [826, 107] width 58 height 18
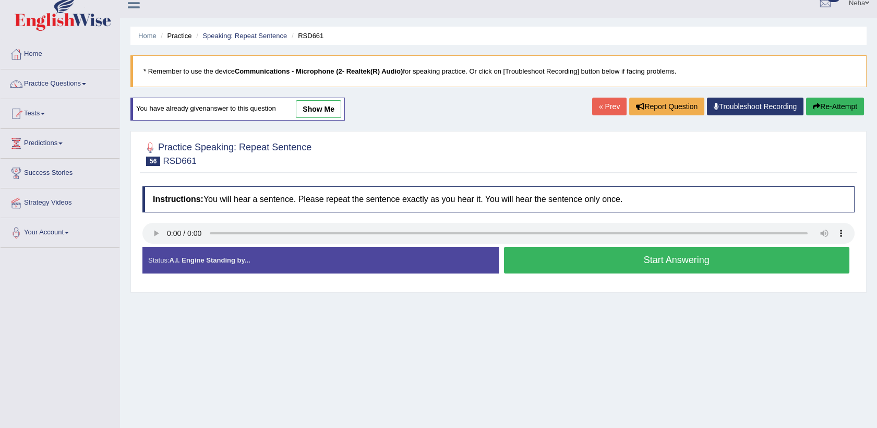
click at [586, 256] on button "Start Answering" at bounding box center [677, 260] width 346 height 27
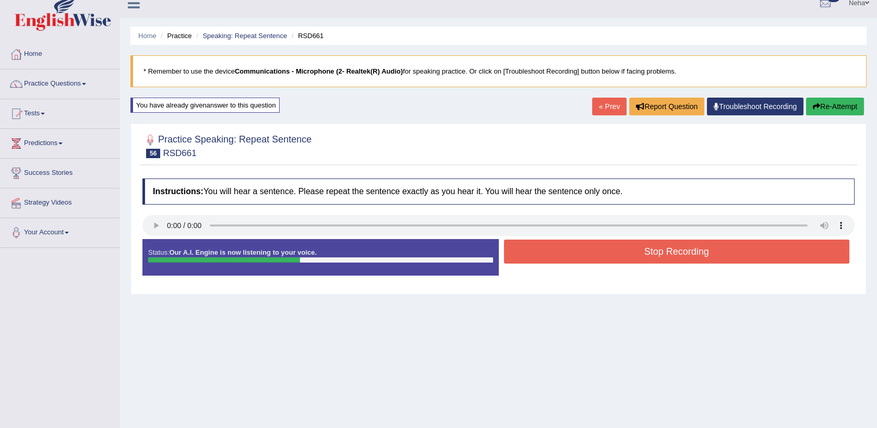
click at [586, 256] on button "Stop Recording" at bounding box center [677, 251] width 346 height 24
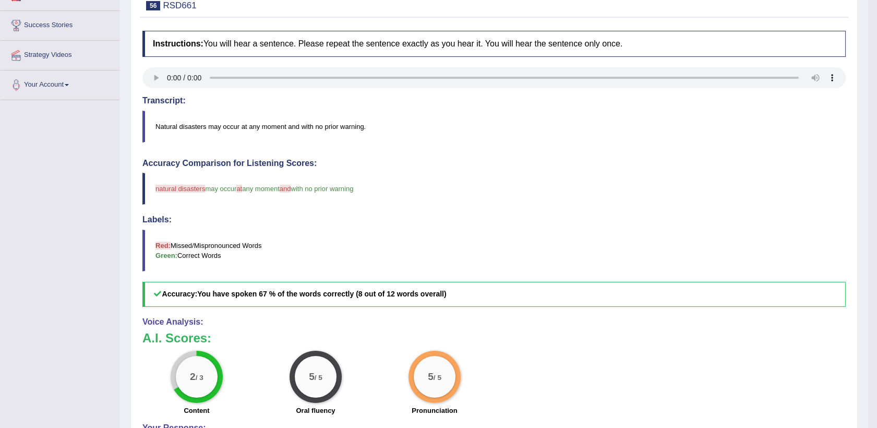
scroll to position [160, 0]
